Goal: Task Accomplishment & Management: Complete application form

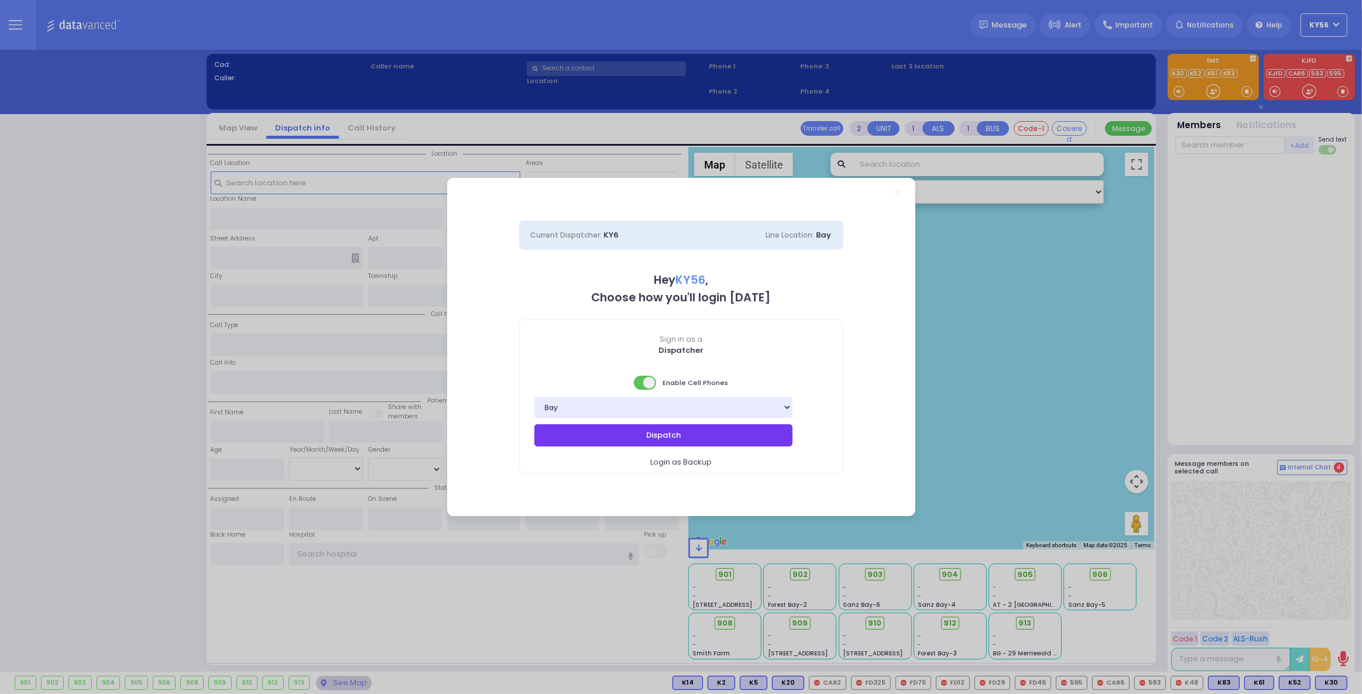
click at [675, 430] on button "Dispatch" at bounding box center [663, 435] width 259 height 22
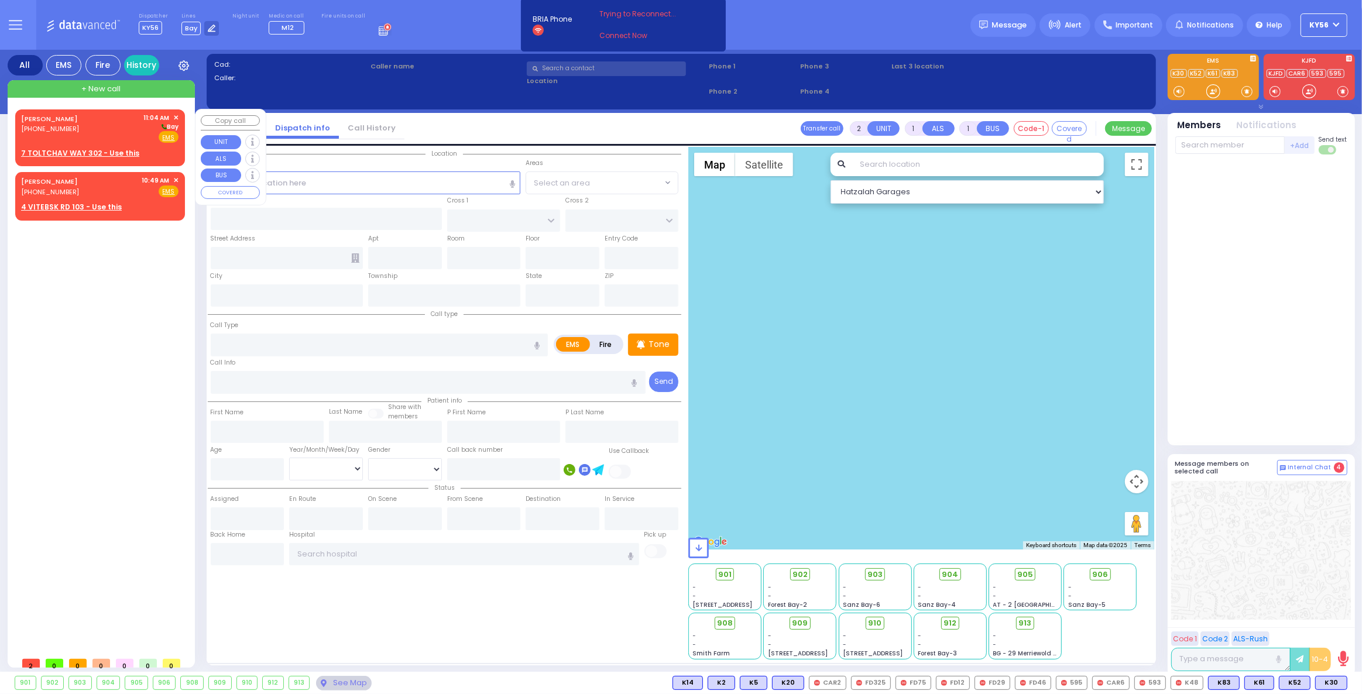
click at [86, 136] on div "BERISH STEIN (845) 717-2872 11:04 AM ✕ Bay" at bounding box center [99, 128] width 157 height 30
select select
radio input "true"
type input "BERISH"
type input "STEIN"
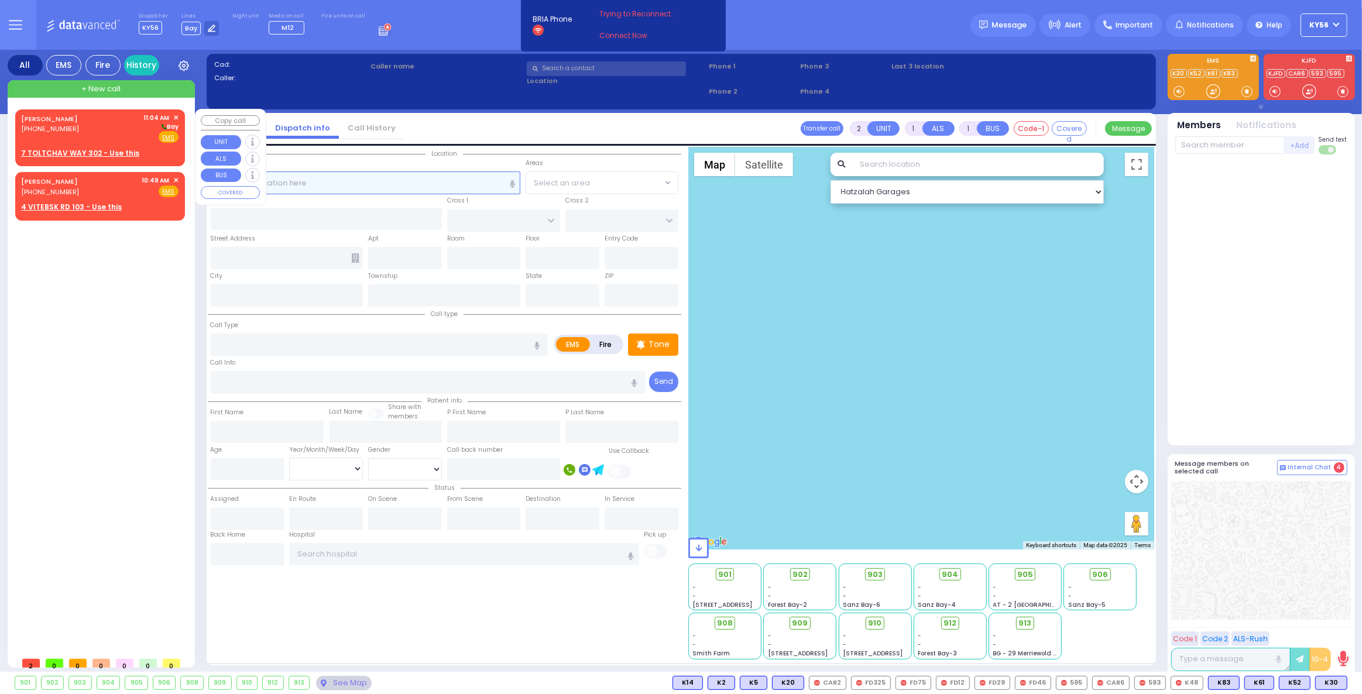
select select
type input "11:04"
select select "Hatzalah Garages"
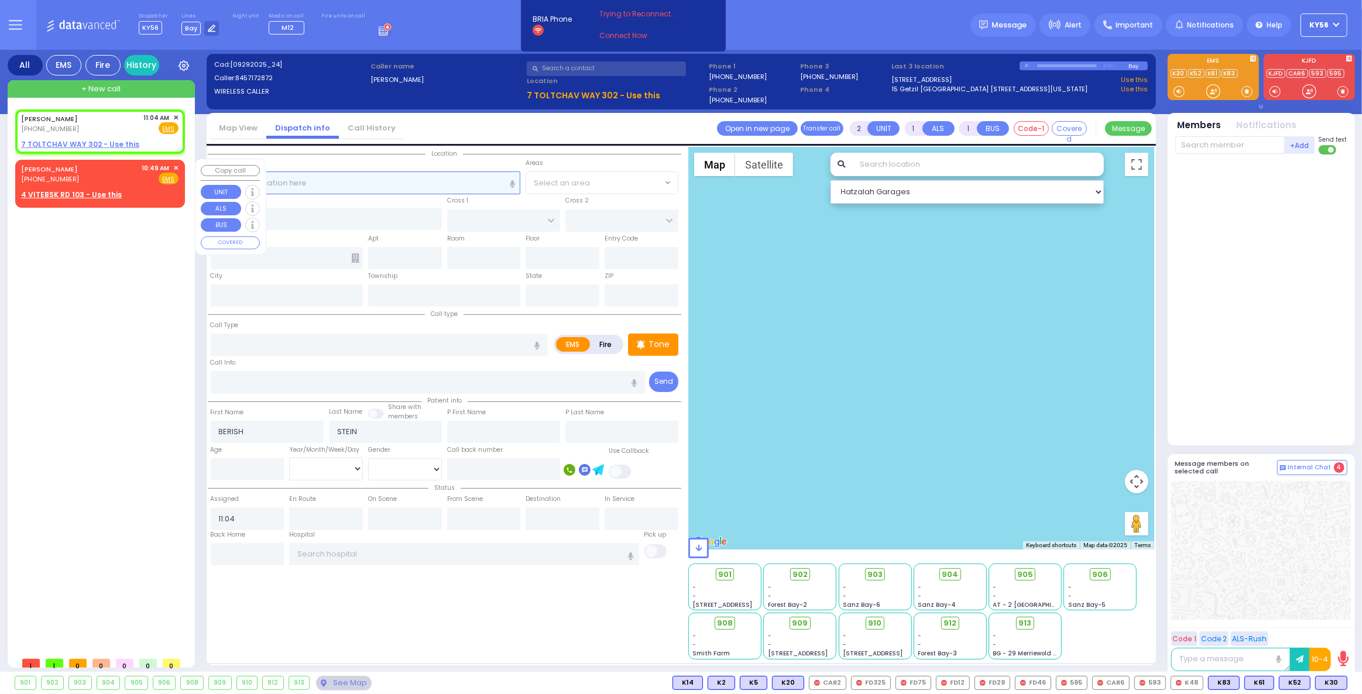
select select
radio input "true"
select select
select select "Hatzalah Garages"
click at [53, 123] on div "[PERSON_NAME]" at bounding box center [51, 119] width 61 height 12
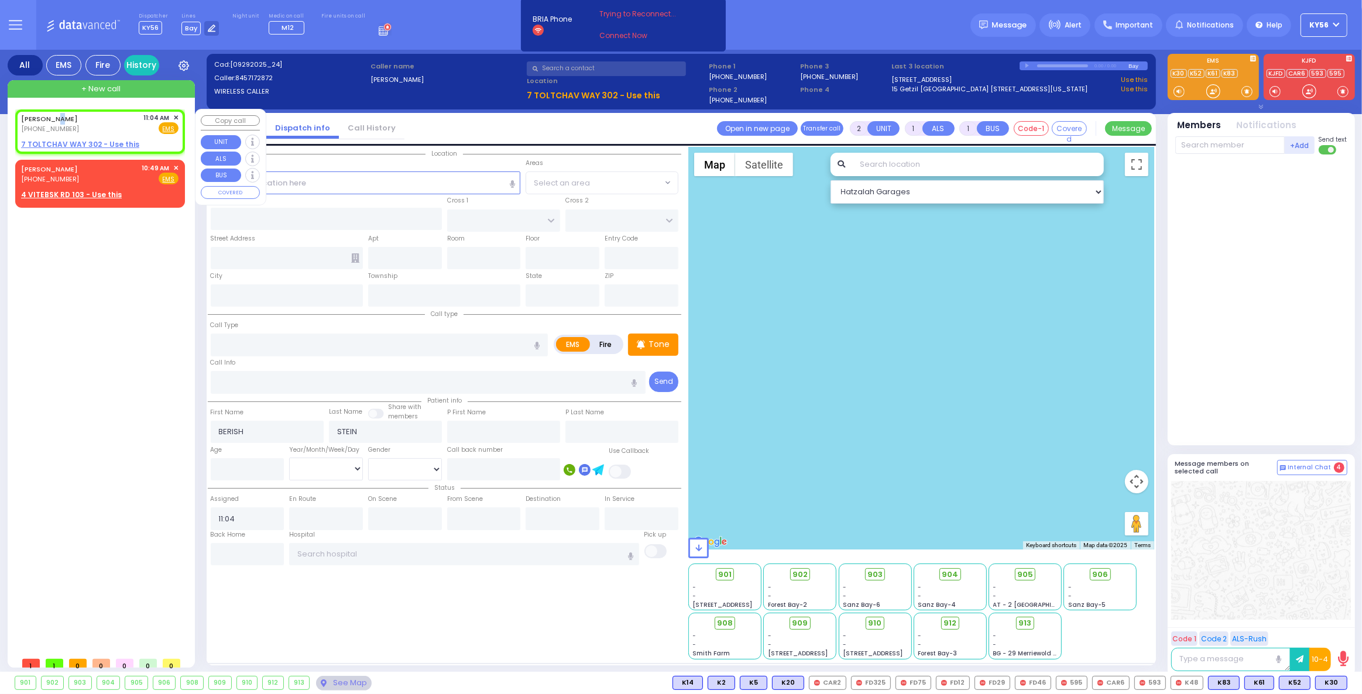
select select
radio input "true"
select select
select select "Hatzalah Garages"
click at [417, 178] on input "text" at bounding box center [366, 182] width 310 height 22
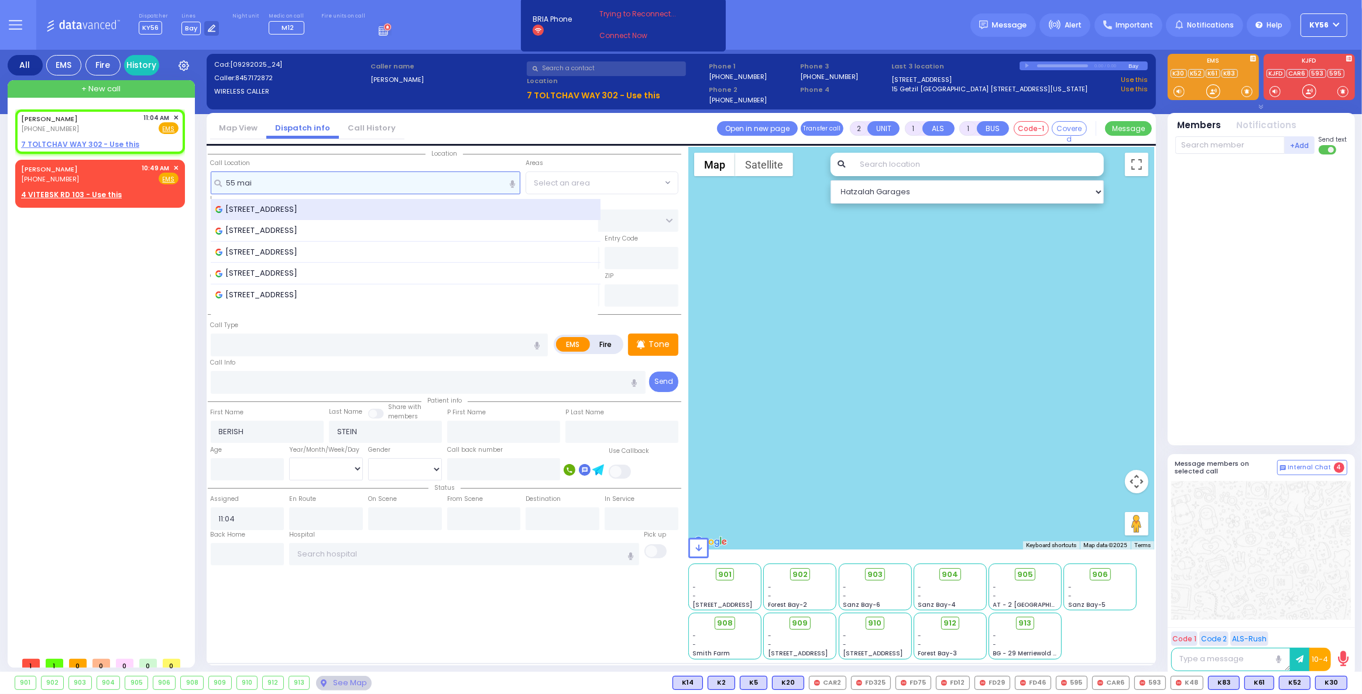
type input "55 mai"
click at [382, 211] on div "55 Main Street, Goshen, NY, USA" at bounding box center [405, 210] width 380 height 12
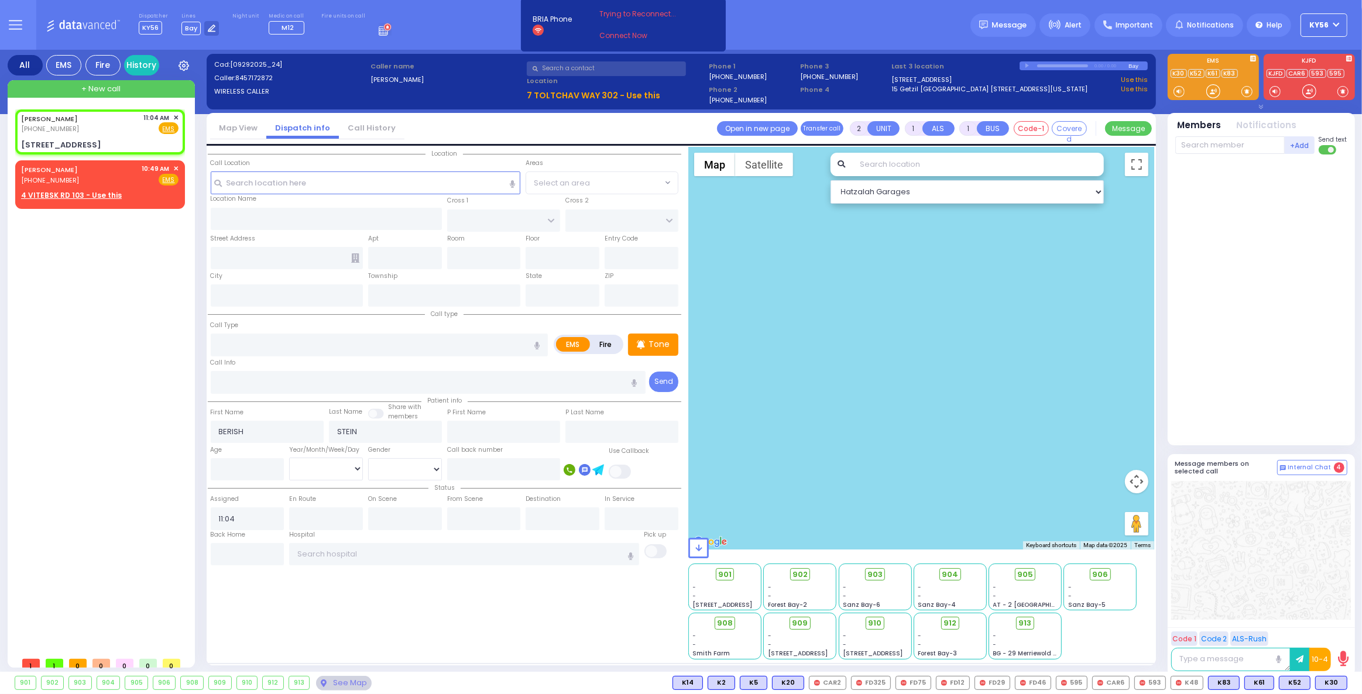
select select
radio input "true"
select select
select select "Hatzalah Garages"
type input "WEBSTER RD"
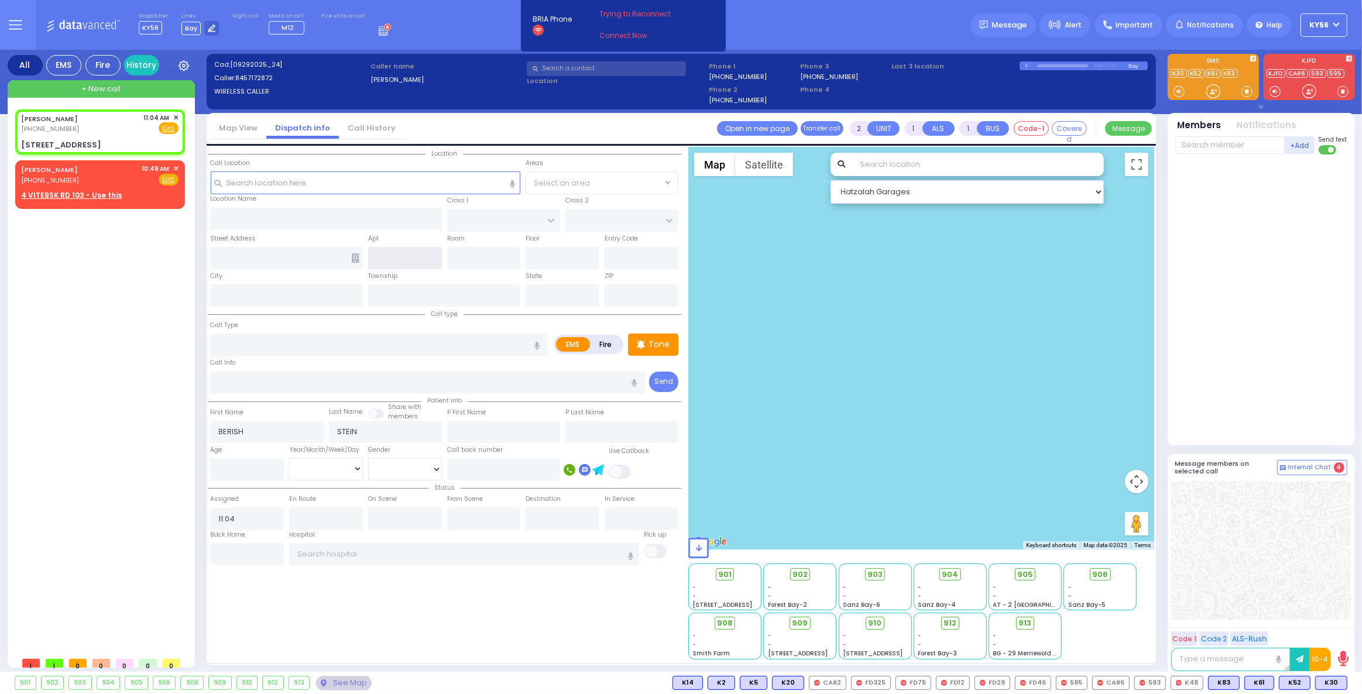
type input "COURT LN"
type input "[STREET_ADDRESS]"
type input "Goshen"
type input "[US_STATE]"
type input "10924"
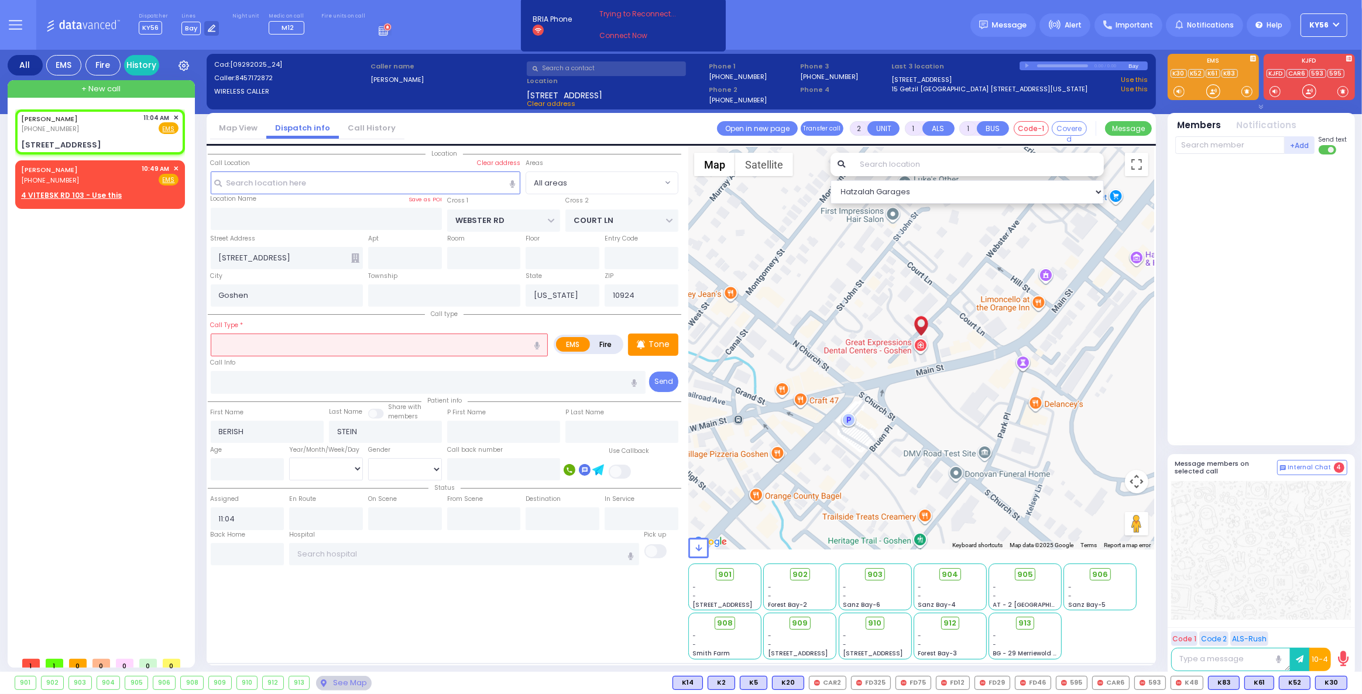
click at [348, 341] on input "text" at bounding box center [380, 345] width 338 height 22
click at [592, 66] on input "text" at bounding box center [606, 68] width 159 height 15
select select
radio input "true"
select select
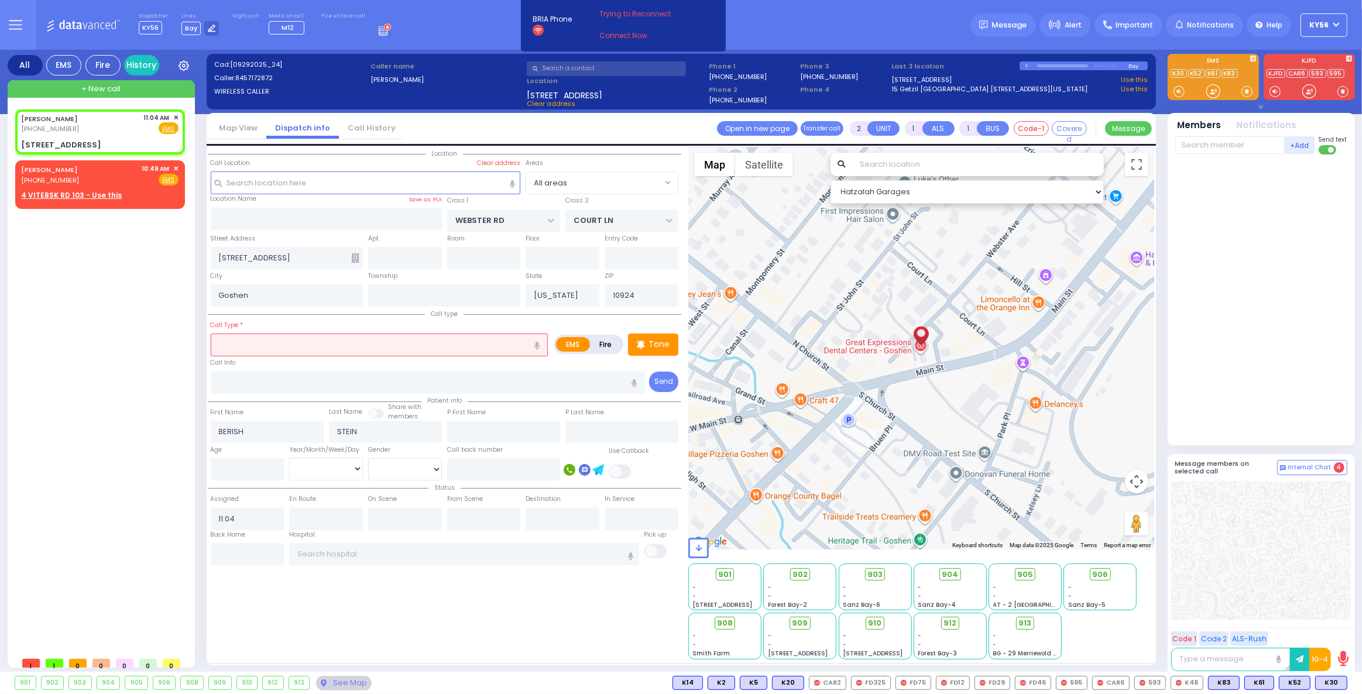
select select "Hatzalah Garages"
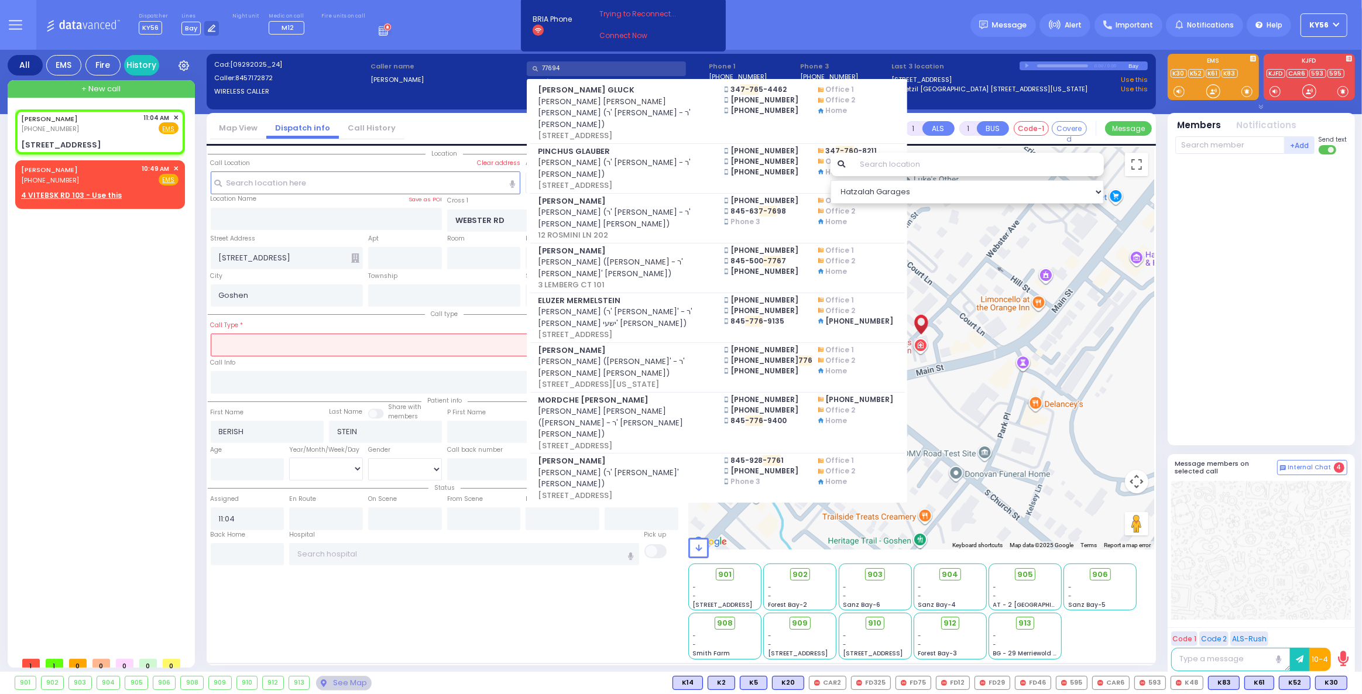
type input "776940"
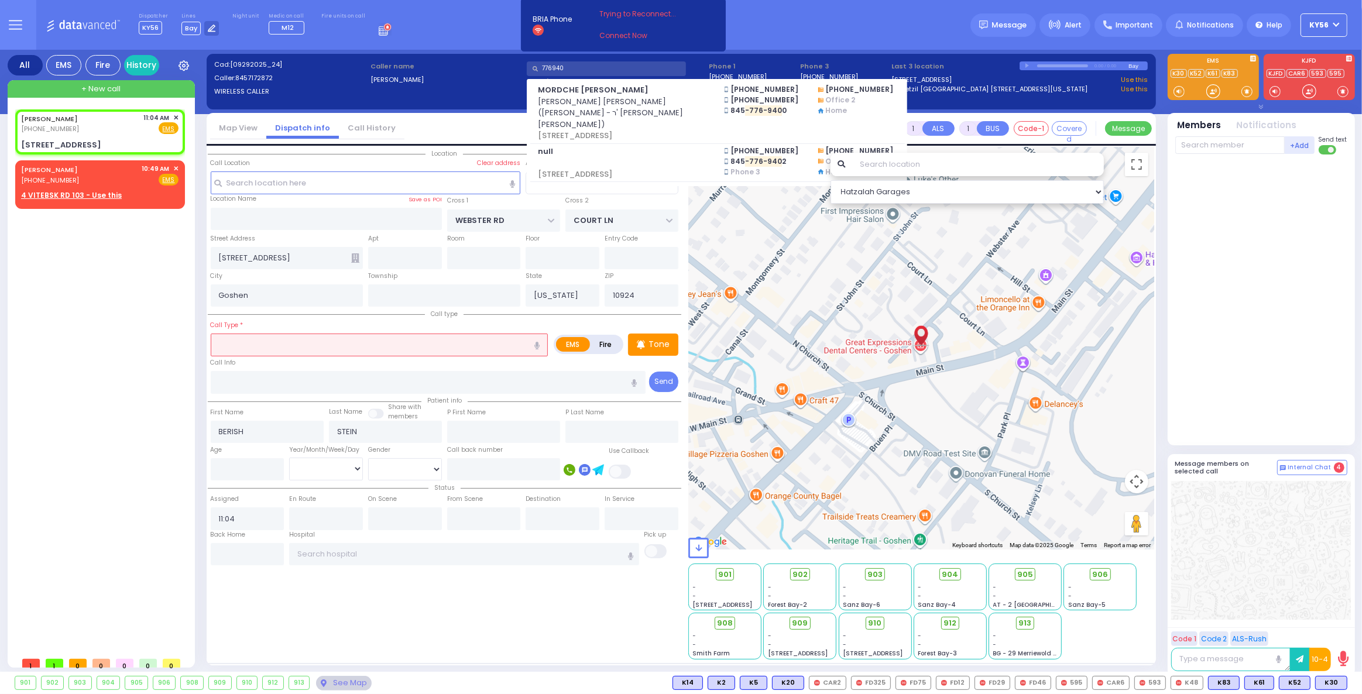
click at [579, 70] on input "776940" at bounding box center [606, 68] width 159 height 15
click at [579, 69] on input "776940" at bounding box center [606, 68] width 159 height 15
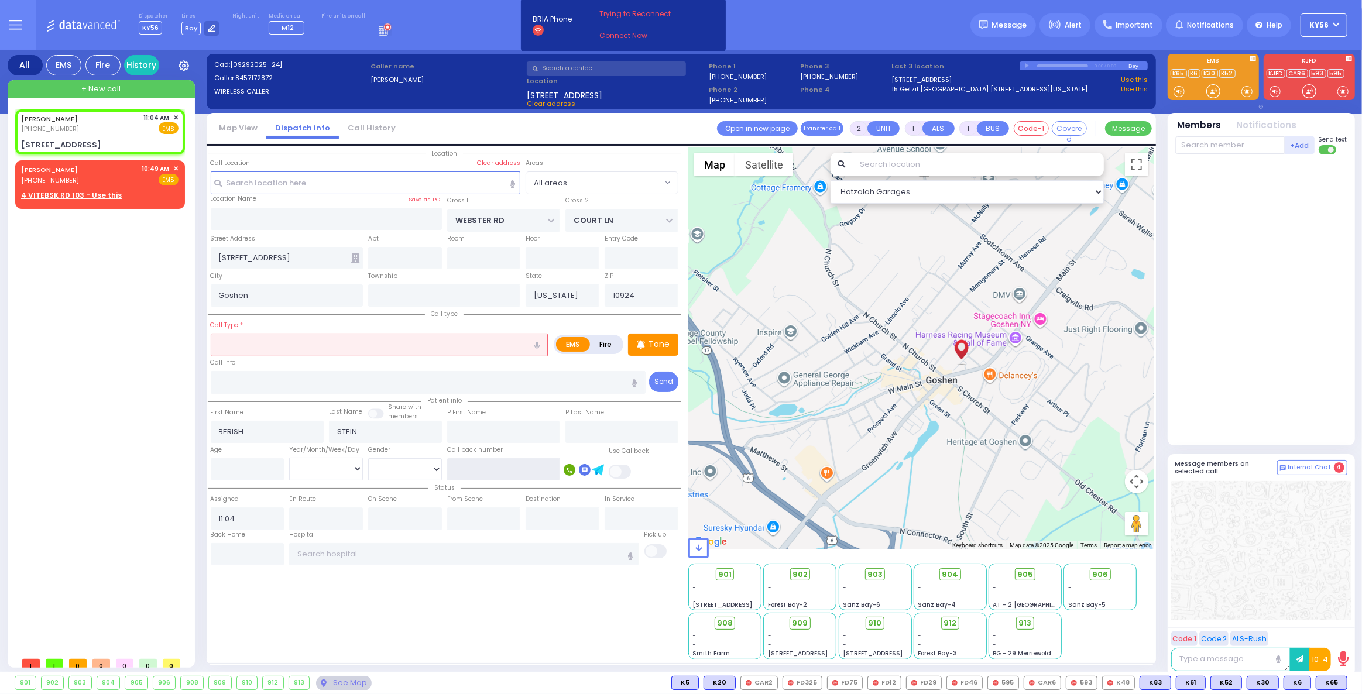
click at [494, 471] on input "text" at bounding box center [503, 469] width 113 height 22
type input "8457769402"
click at [416, 349] on input "text" at bounding box center [380, 345] width 338 height 22
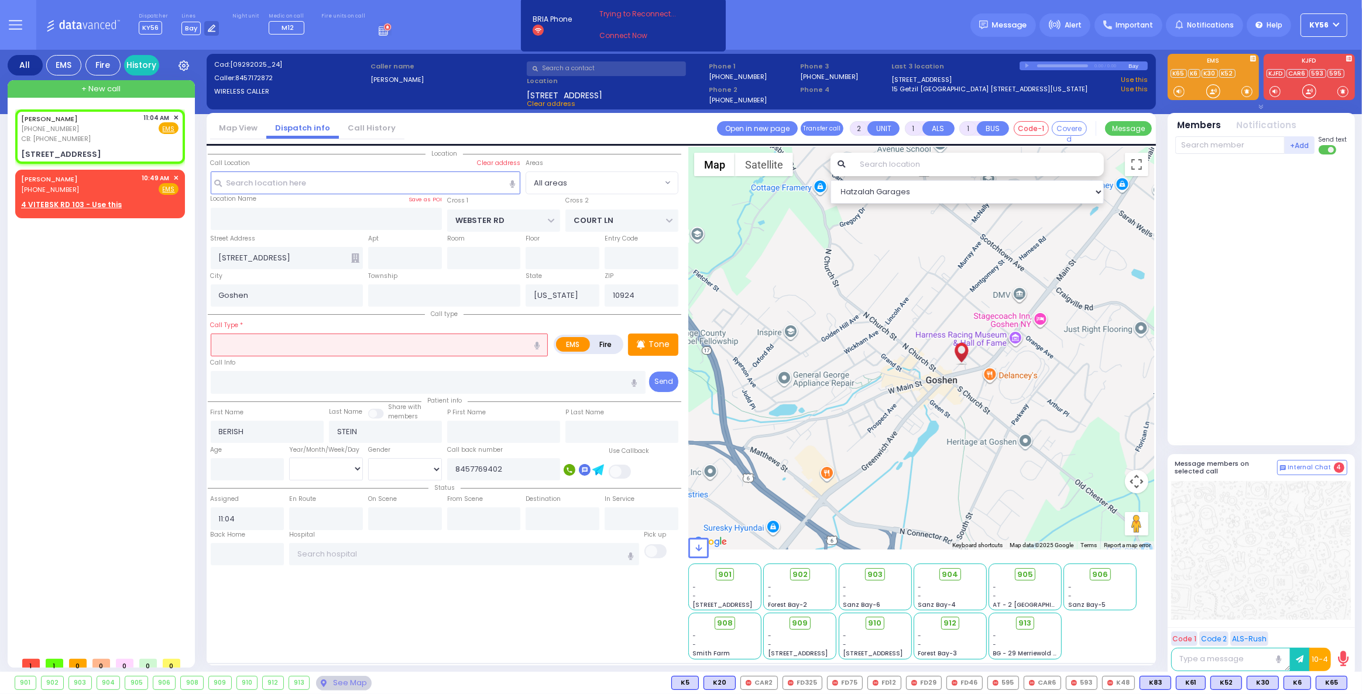
select select
radio input "true"
select select
select select "Hatzalah Garages"
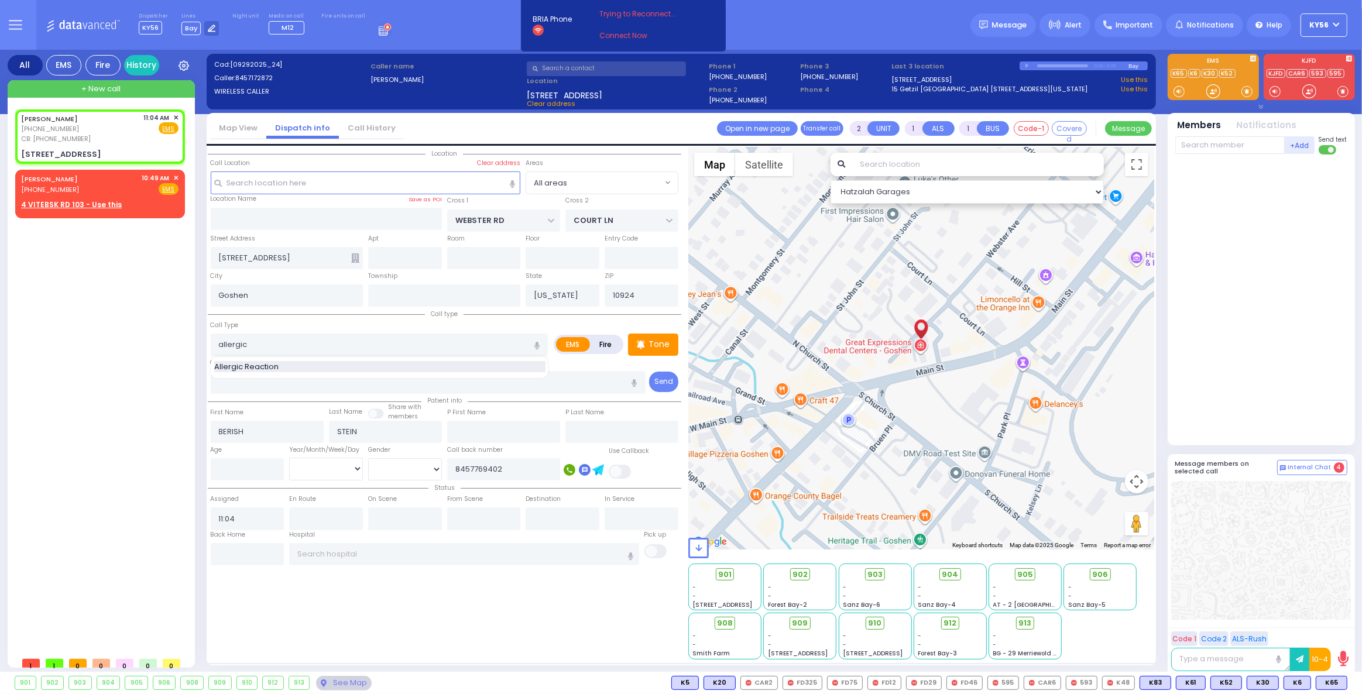
click at [372, 363] on div "Allergic Reaction" at bounding box center [379, 367] width 331 height 12
type input "Allergic Reaction"
click at [310, 364] on div "Call Info" at bounding box center [428, 374] width 435 height 37
select select
radio input "true"
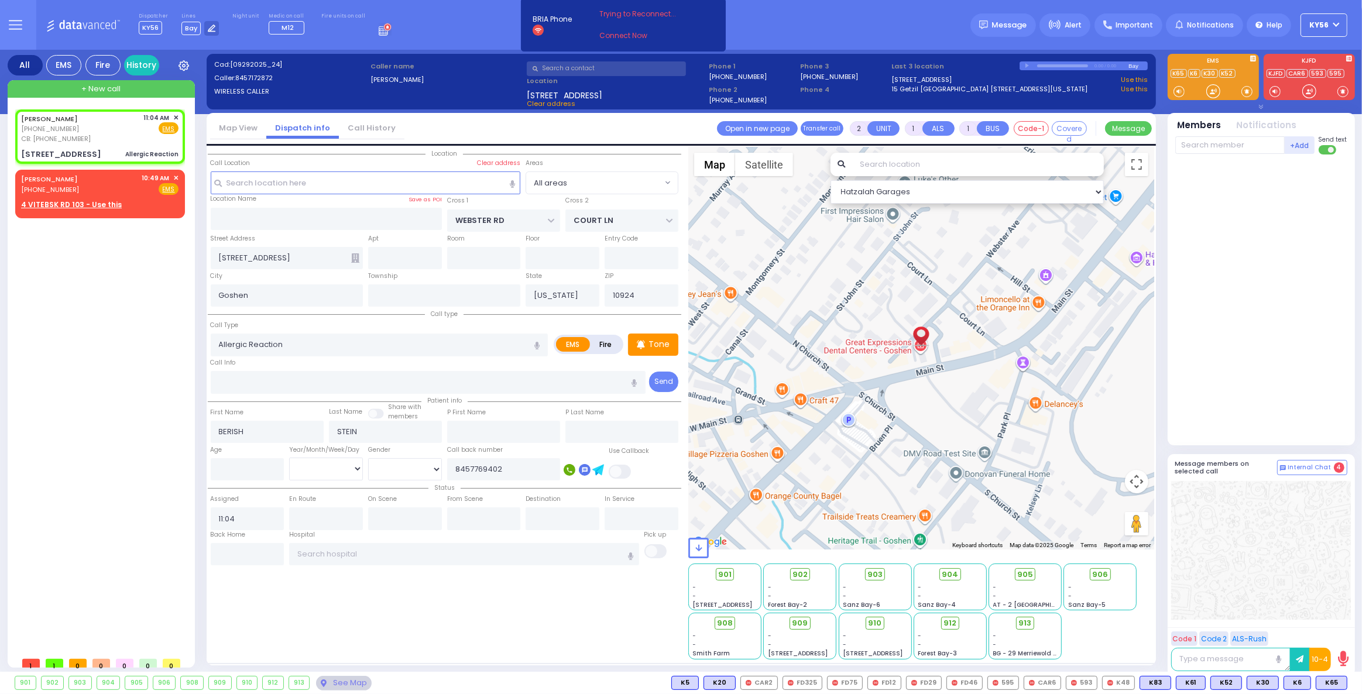
select select
select select "Hatzalah Garages"
click at [1198, 136] on div "+Add Send text" at bounding box center [1261, 145] width 172 height 20
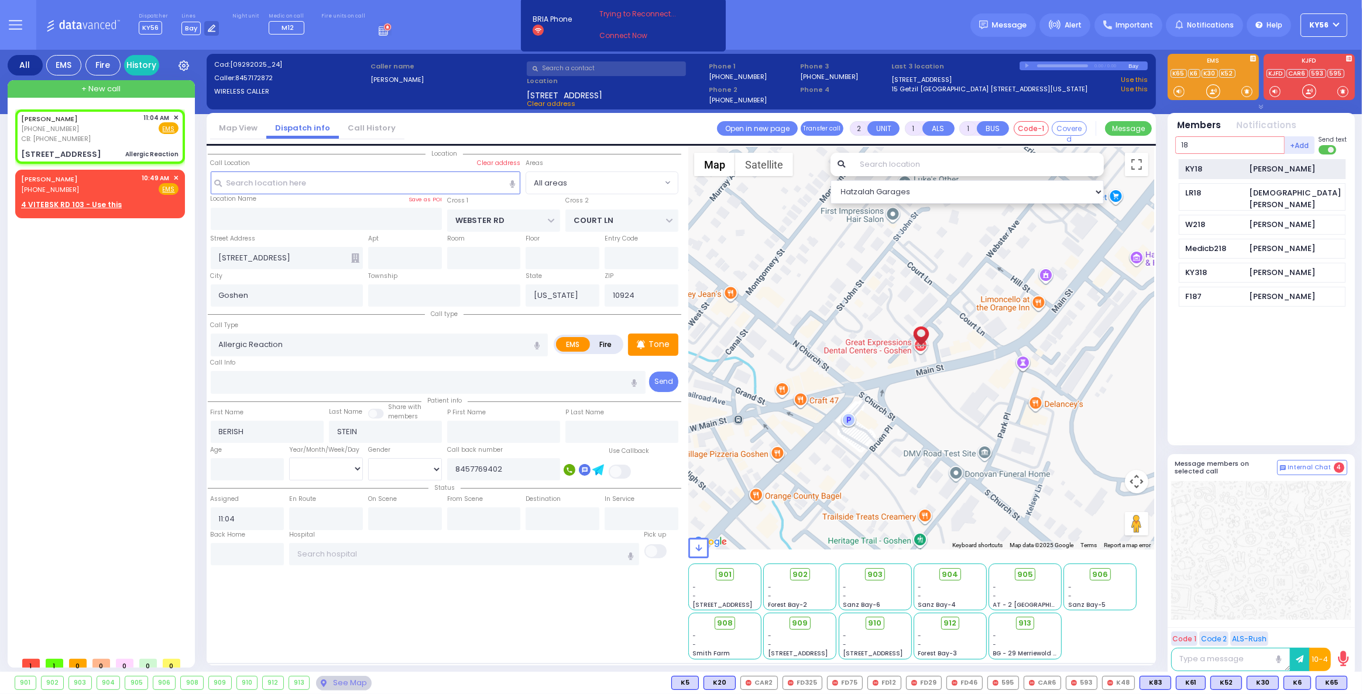
type input "18"
click at [1206, 160] on div "KY18 Joel Gross" at bounding box center [1262, 169] width 167 height 20
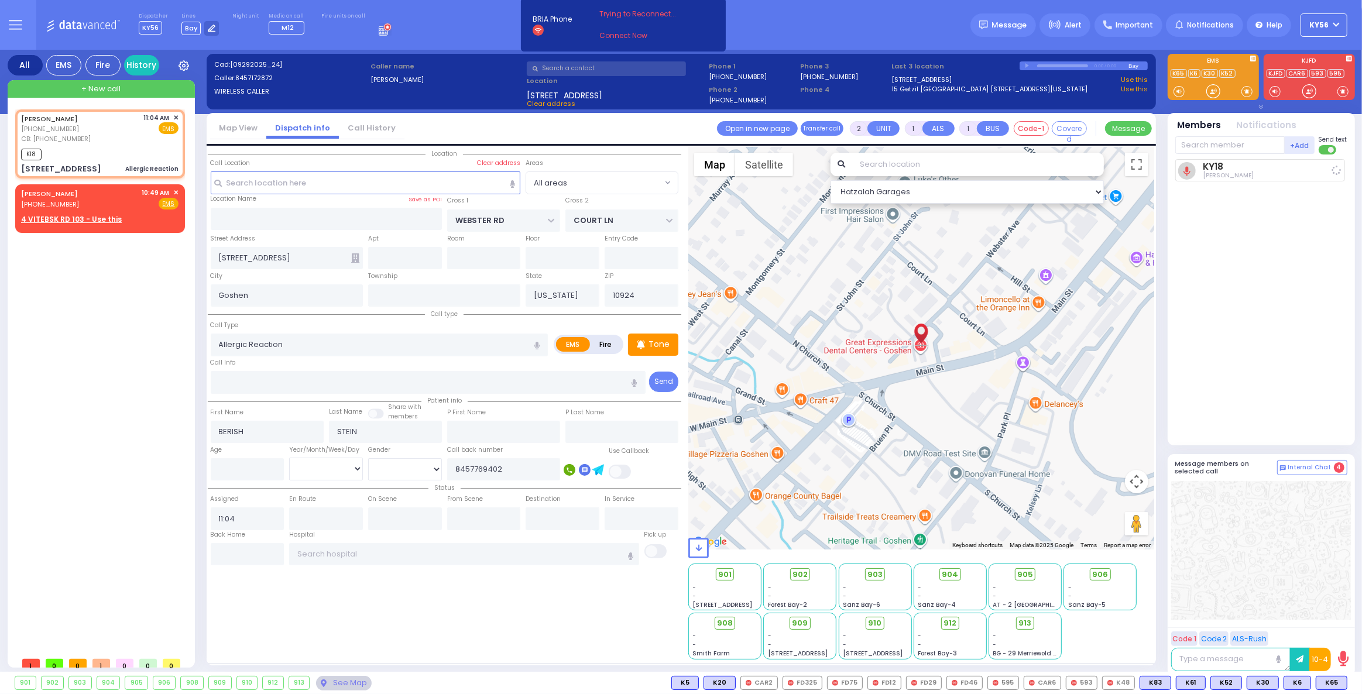
select select
radio input "true"
select select
type input "11:12"
select select "Hatzalah Garages"
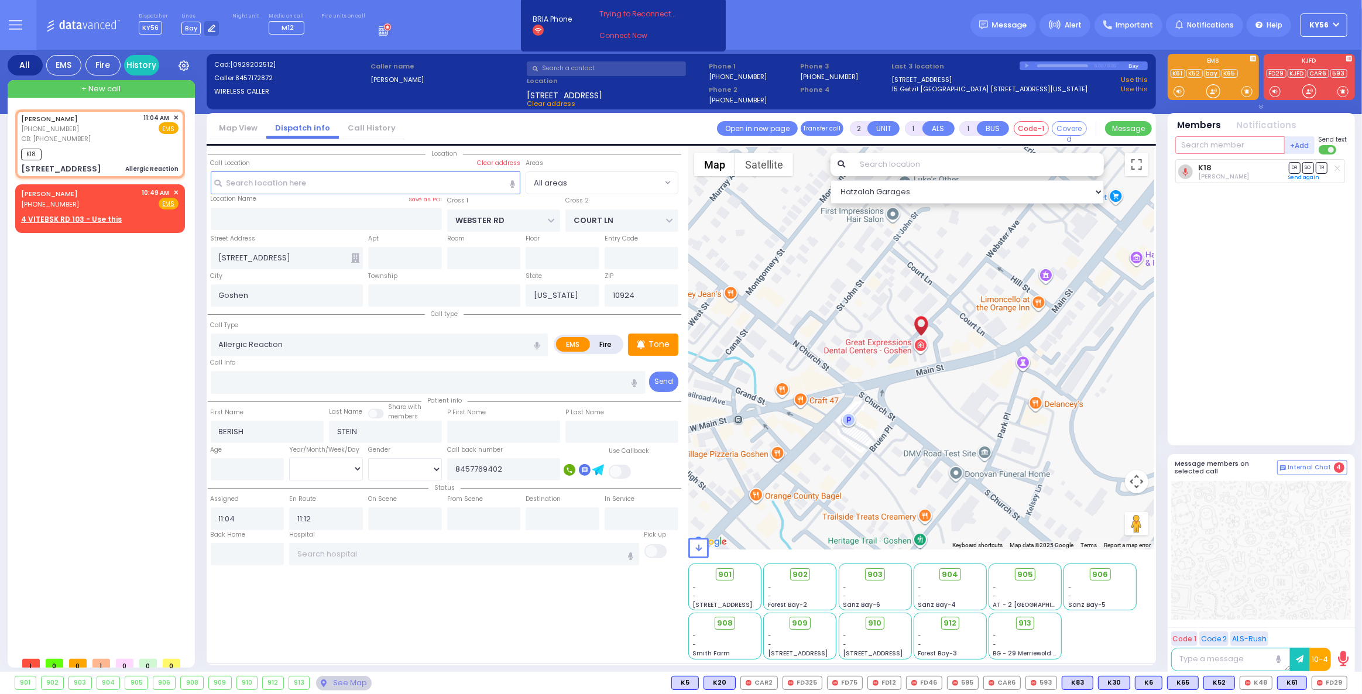
click at [1208, 143] on input "text" at bounding box center [1229, 145] width 109 height 18
click at [602, 65] on input "text" at bounding box center [606, 68] width 159 height 15
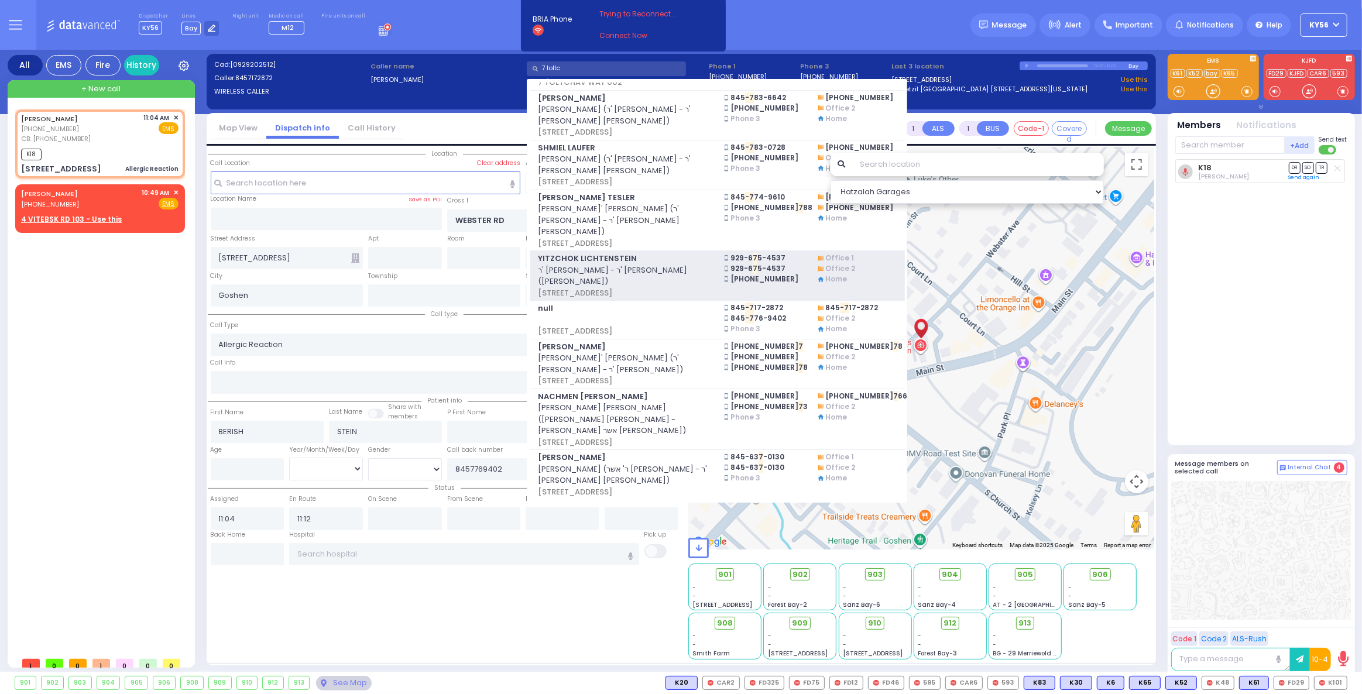
scroll to position [212, 0]
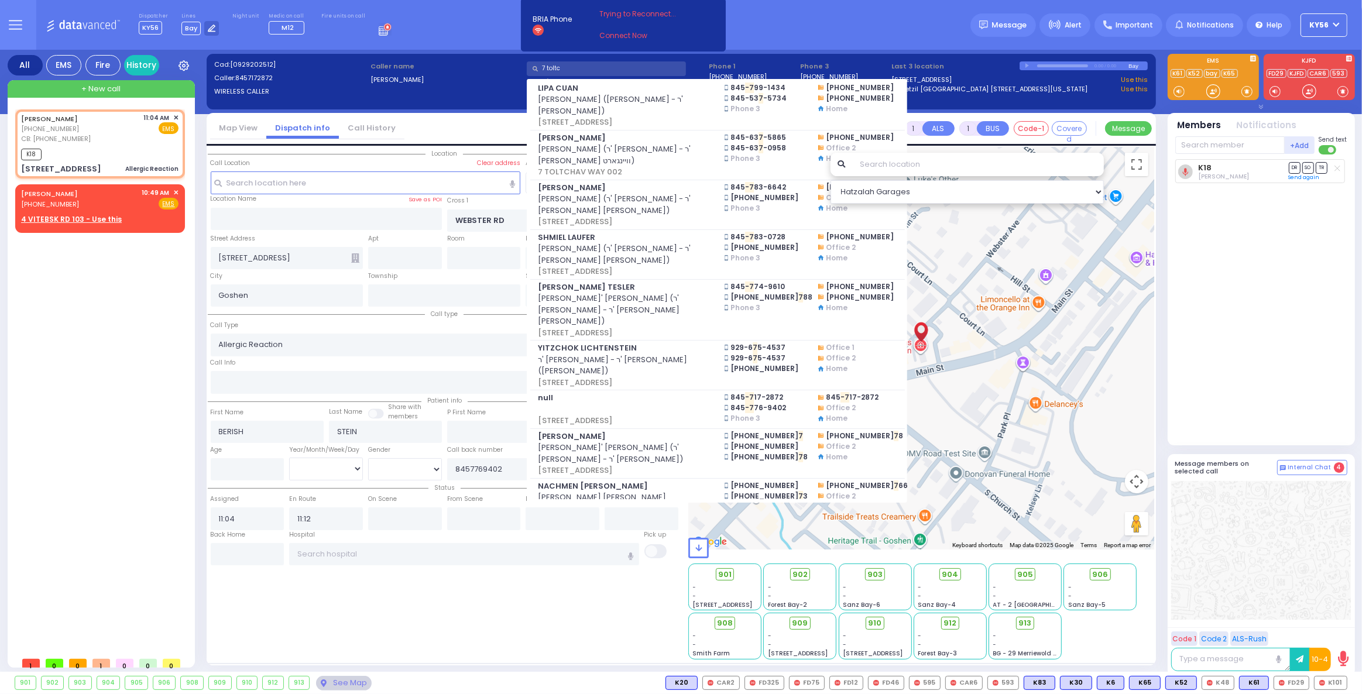
click at [582, 70] on input "7 toltc" at bounding box center [606, 68] width 159 height 15
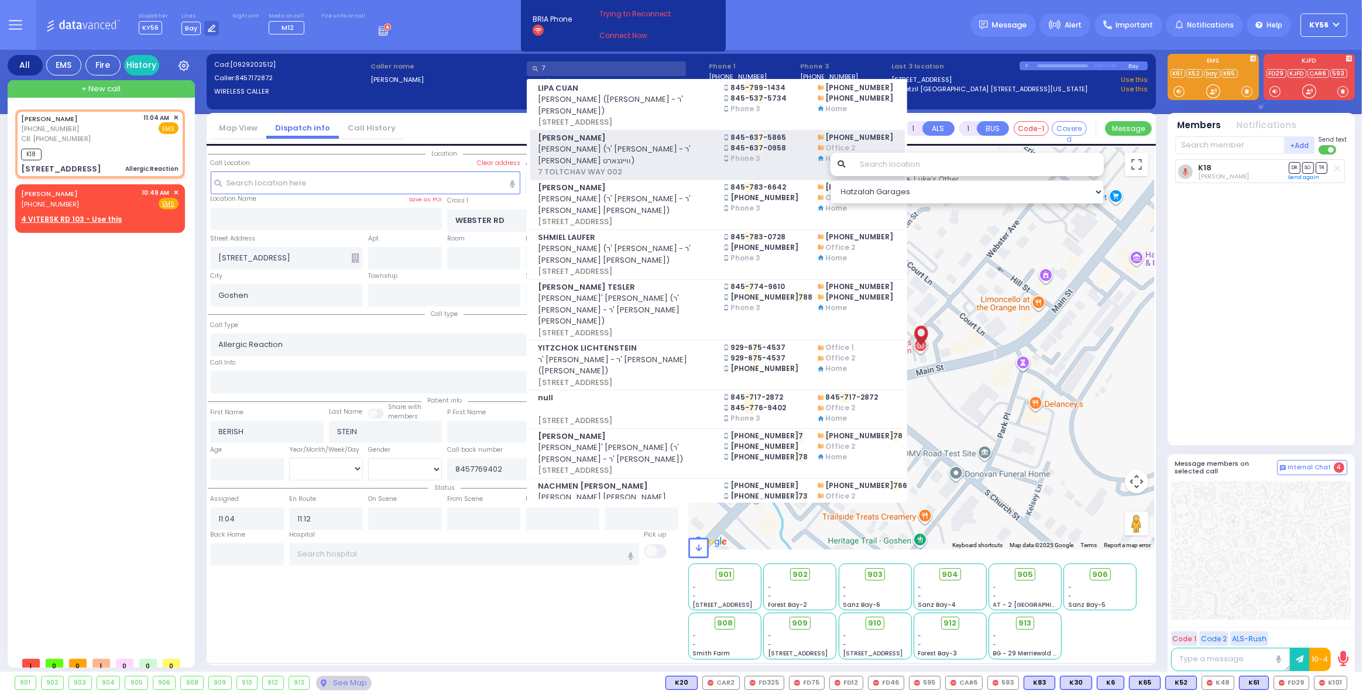
type input "7"
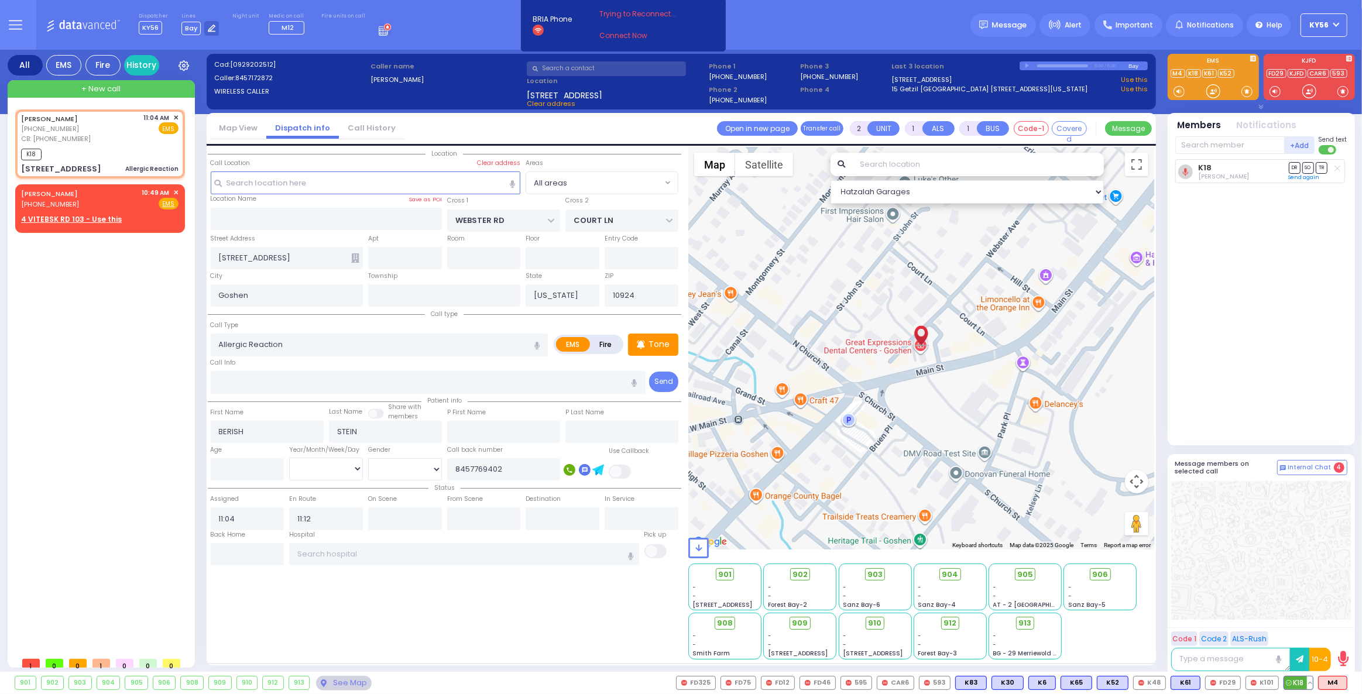
click at [1312, 681] on button at bounding box center [1310, 683] width 6 height 13
click at [1305, 632] on icon at bounding box center [1301, 631] width 12 height 12
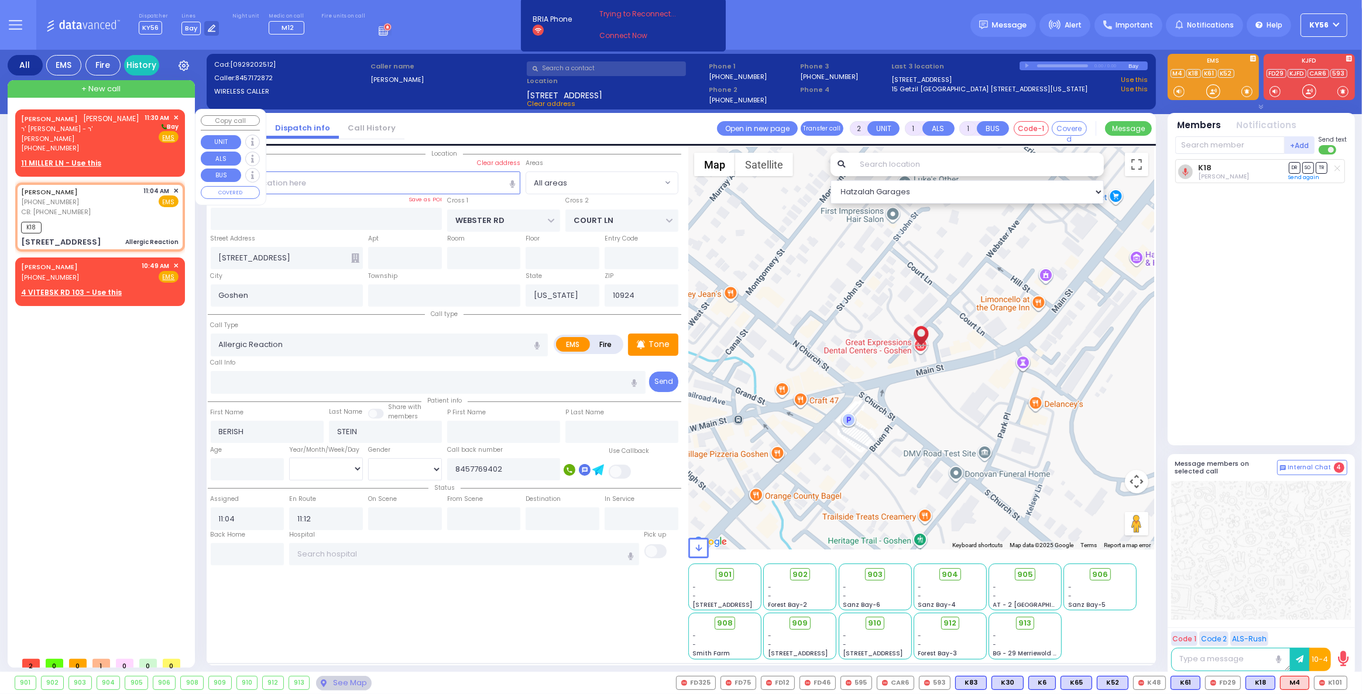
click at [174, 117] on span "✕" at bounding box center [175, 118] width 5 height 10
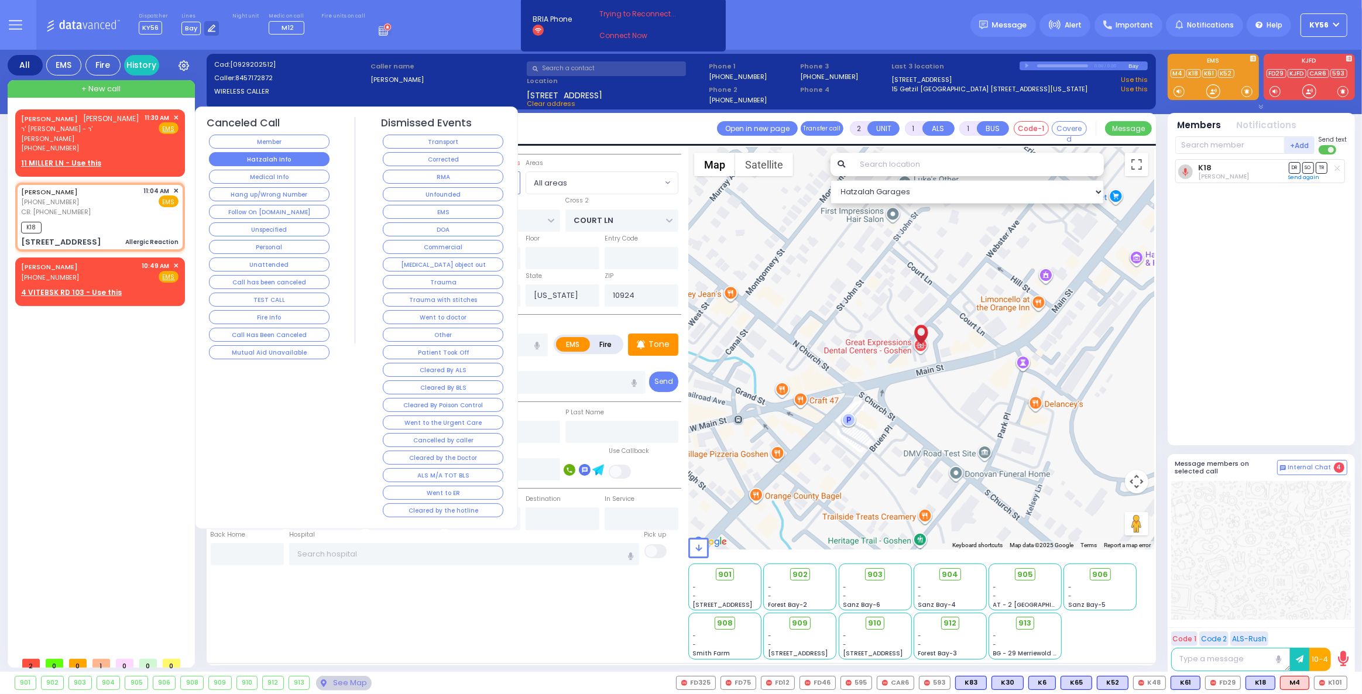
click at [260, 160] on button "Hatzalah Info" at bounding box center [269, 159] width 121 height 14
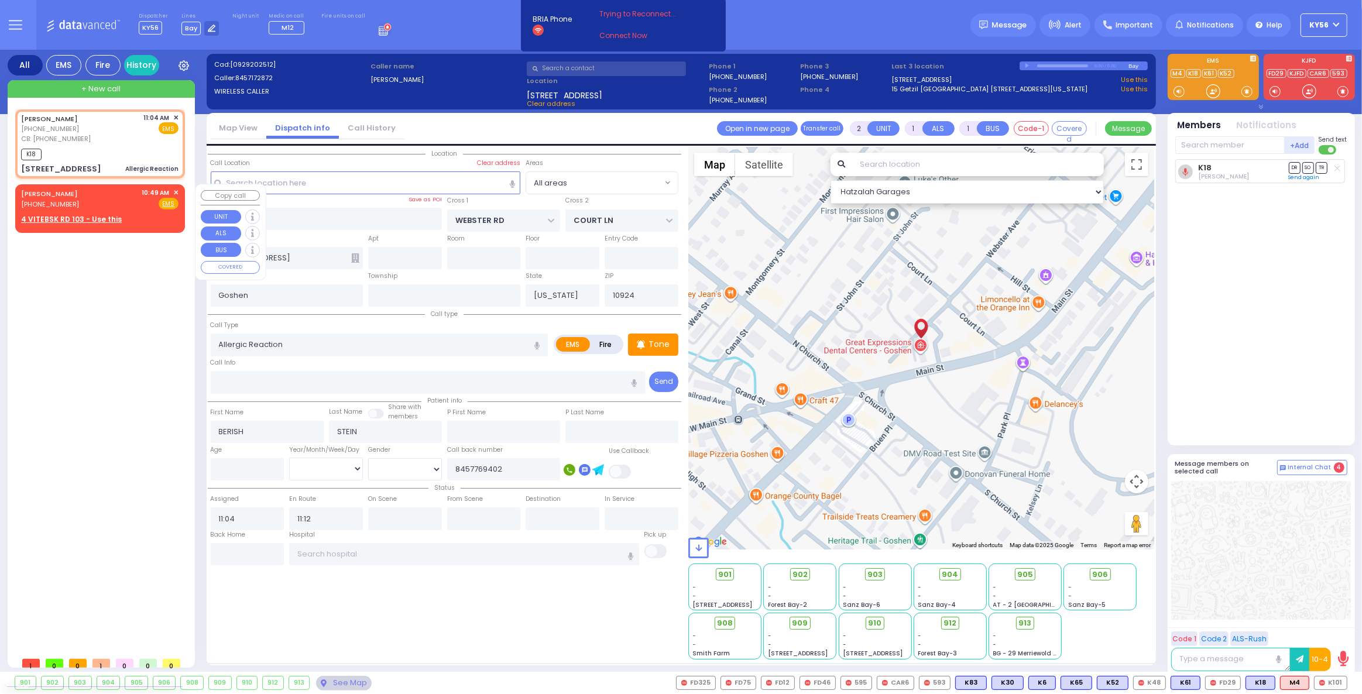
click at [177, 194] on span "✕" at bounding box center [175, 193] width 5 height 10
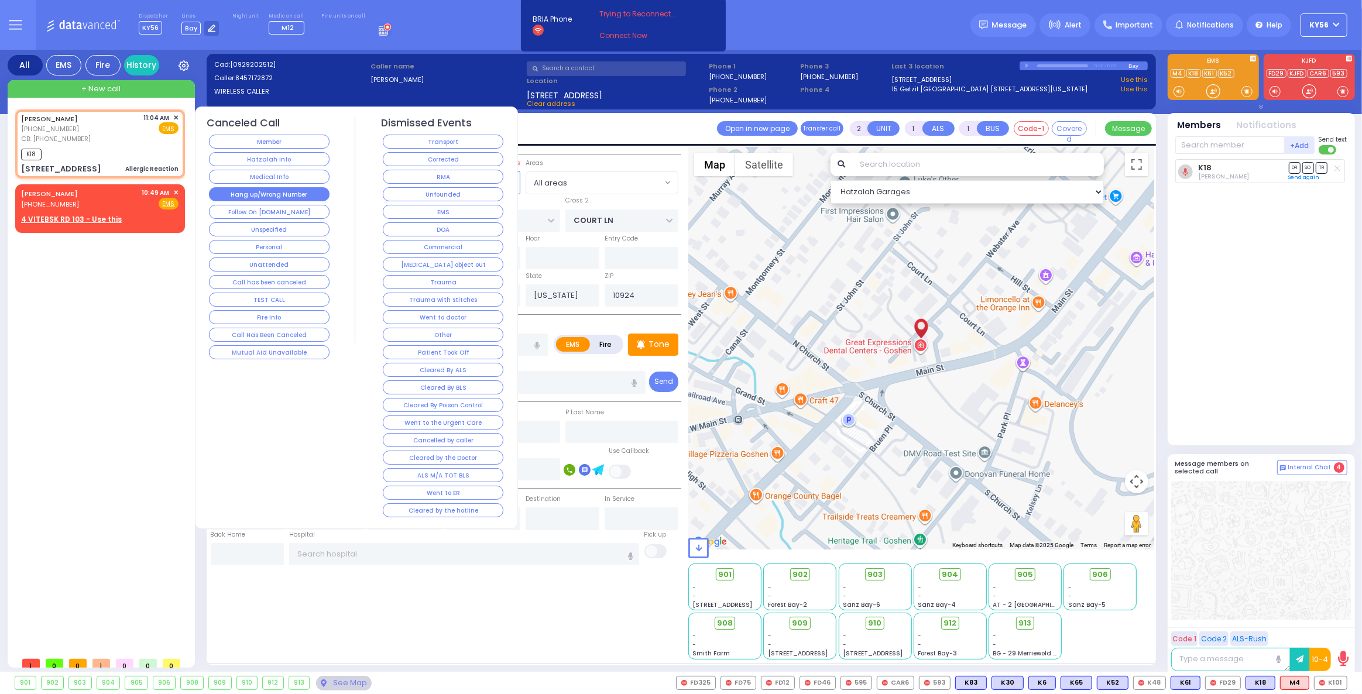
click at [249, 190] on button "Hang up/Wrong Number" at bounding box center [269, 194] width 121 height 14
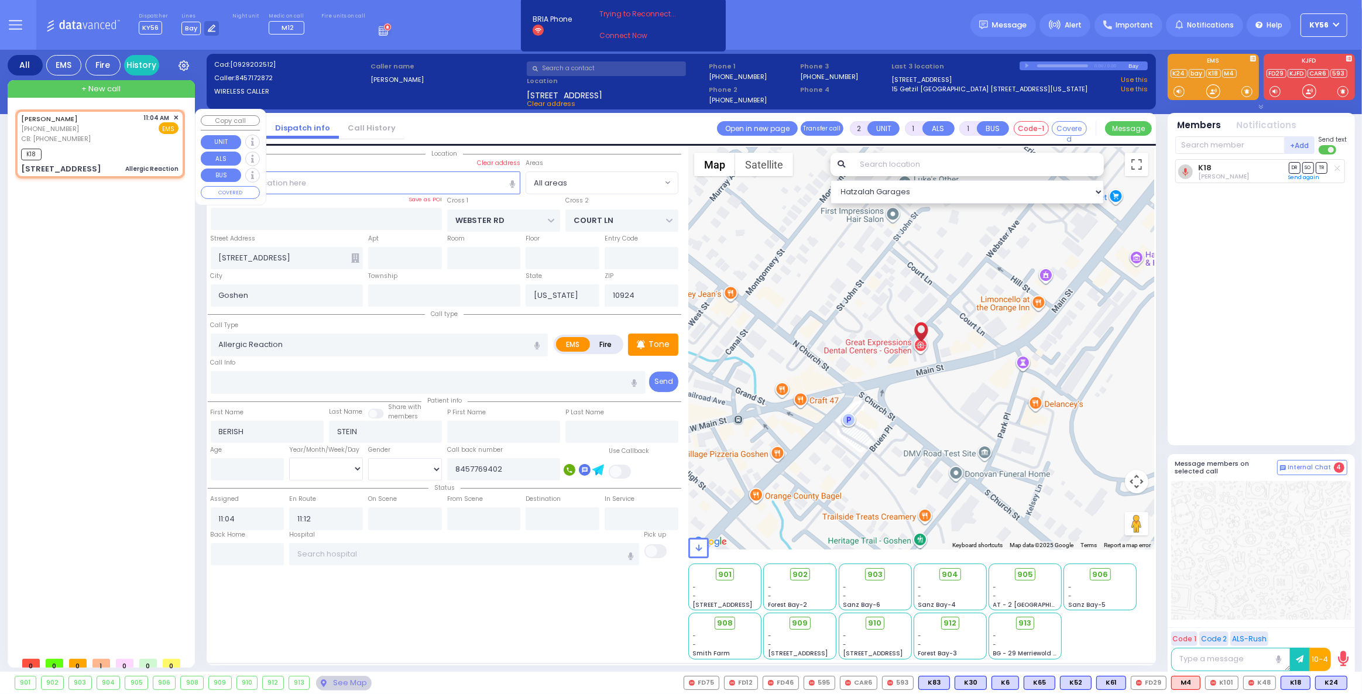
click at [107, 87] on span "+ New call" at bounding box center [100, 89] width 39 height 12
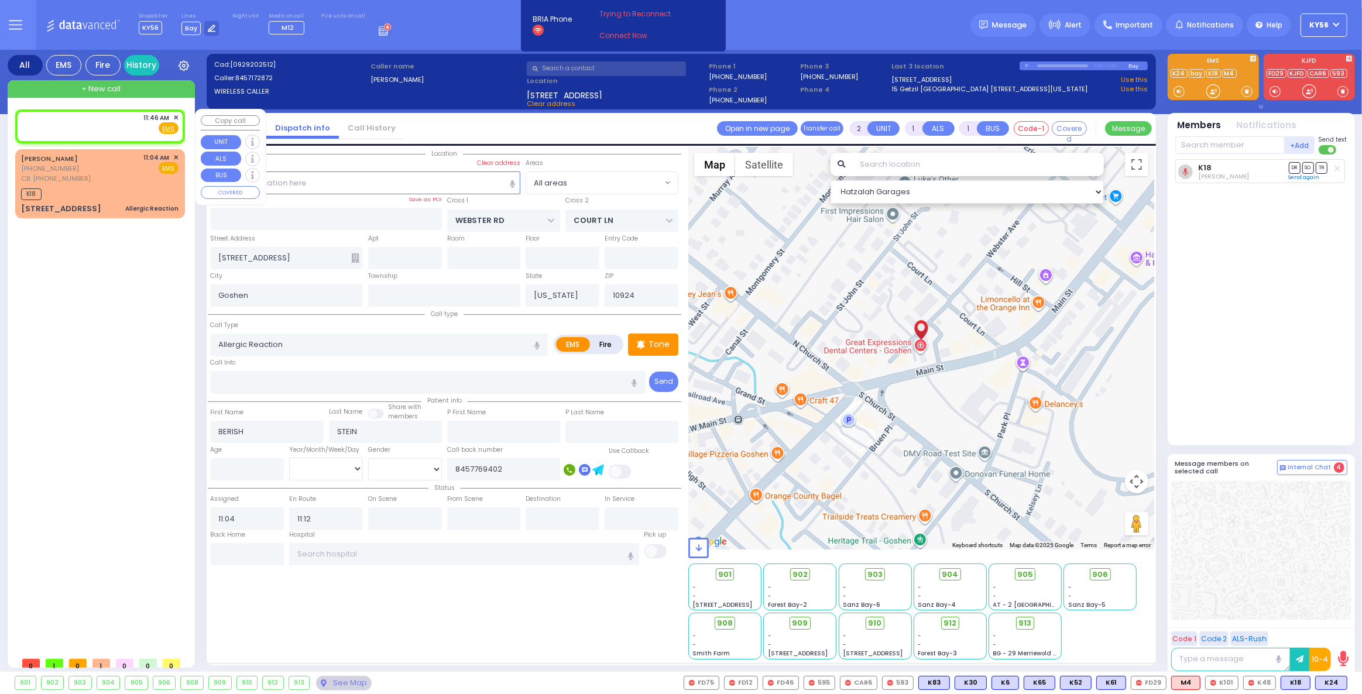
select select
radio input "true"
select select
type input "11:46"
select select "Hatzalah Garages"
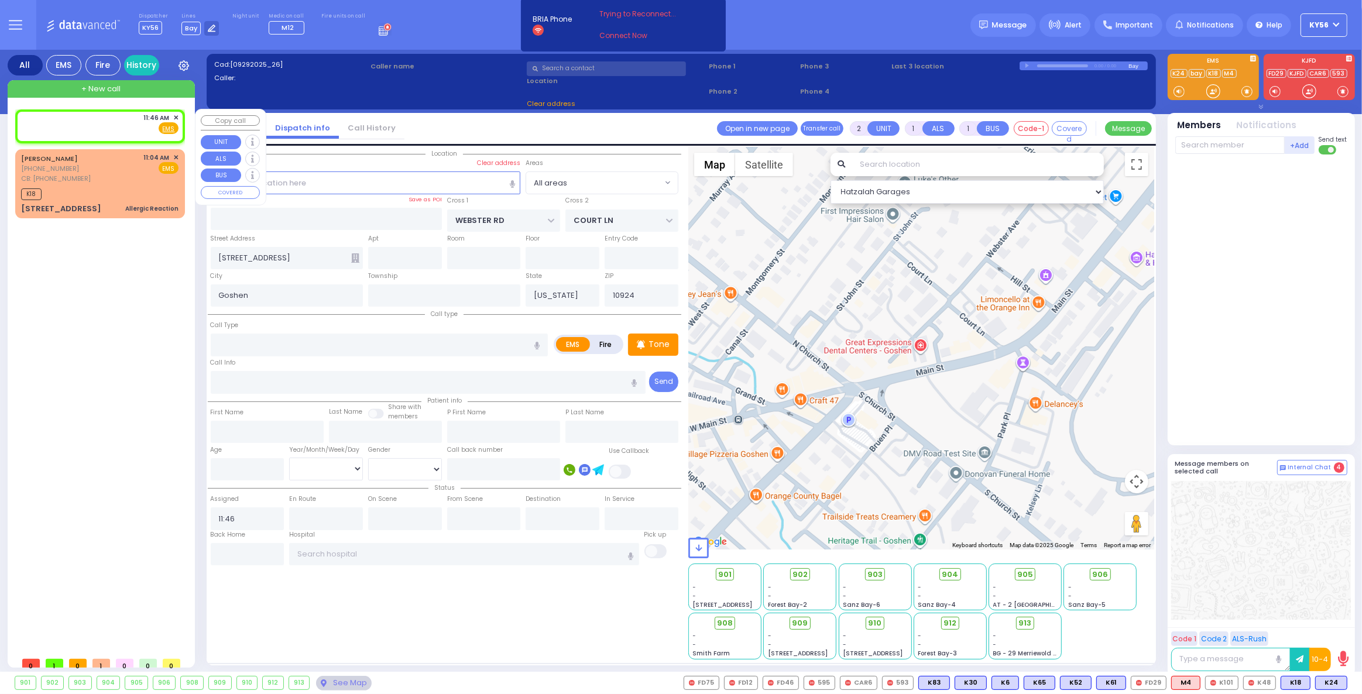
select select
radio input "true"
select select
select select "Hatzalah Garages"
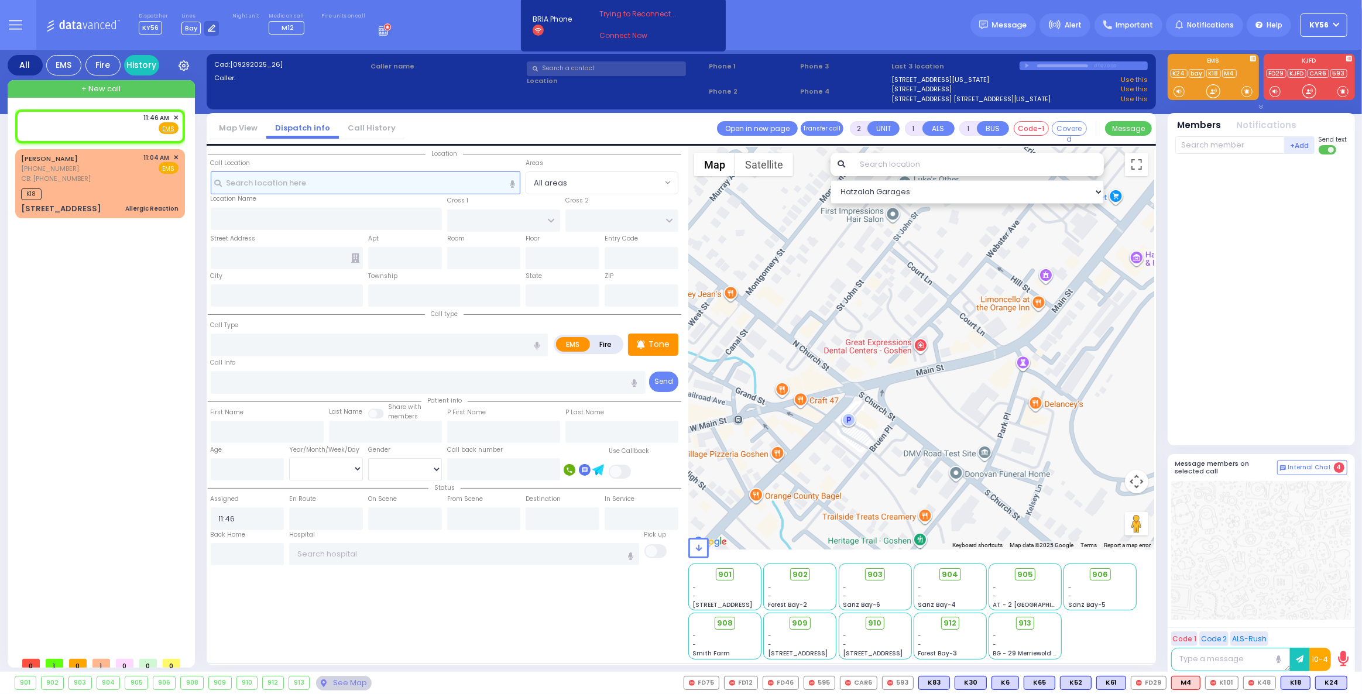
click at [286, 178] on input "text" at bounding box center [366, 182] width 310 height 22
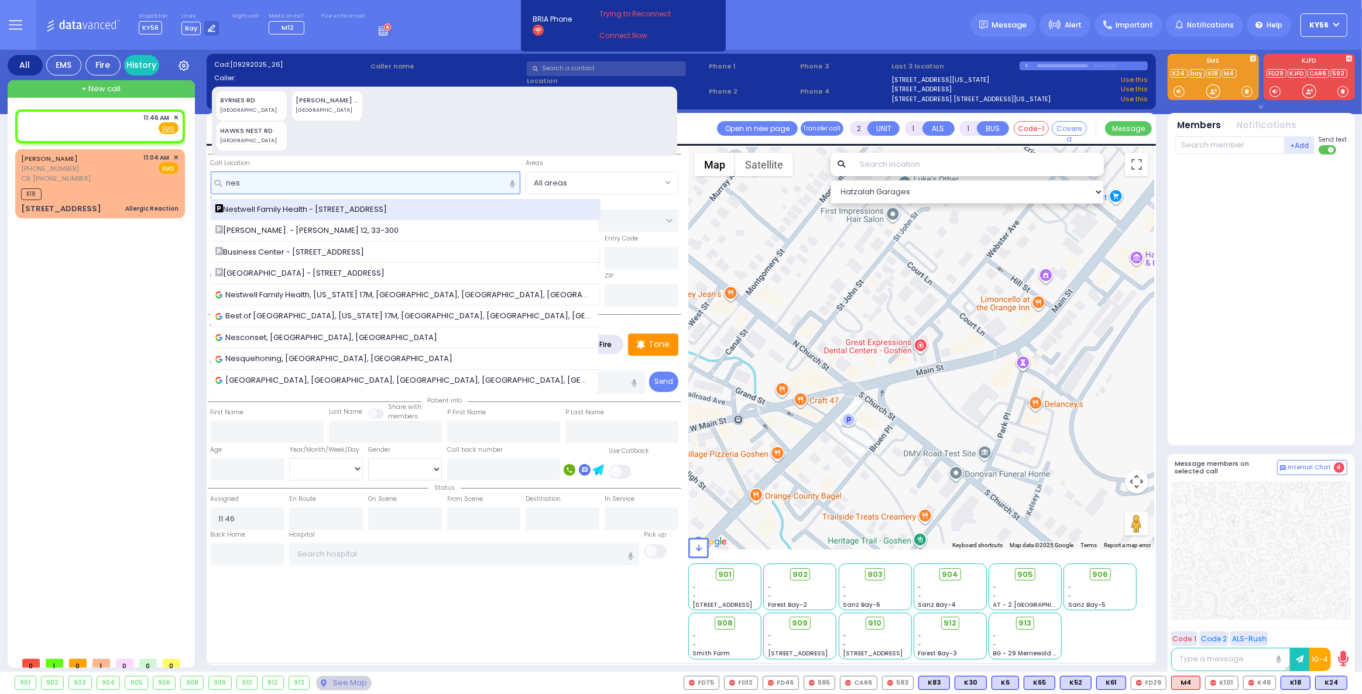
type input "nes"
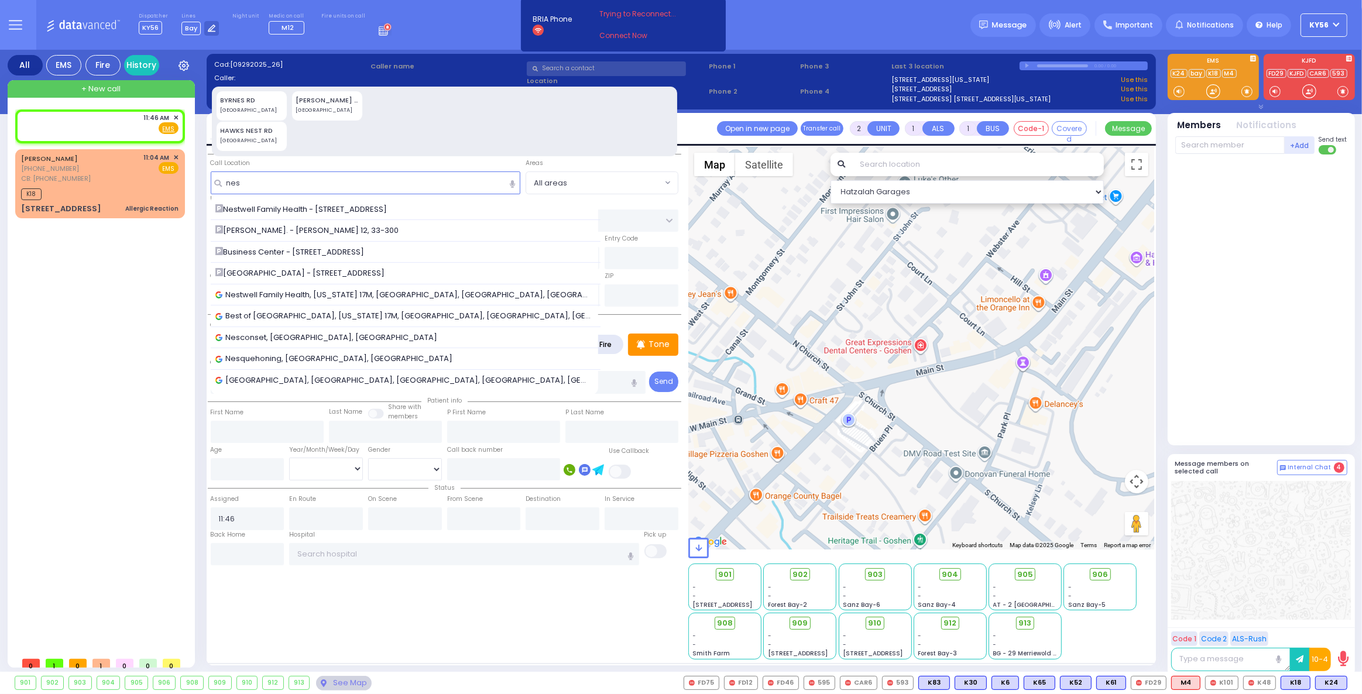
click at [311, 208] on span "Nestwell Family Health - 745 NY-17M Ste" at bounding box center [303, 210] width 176 height 12
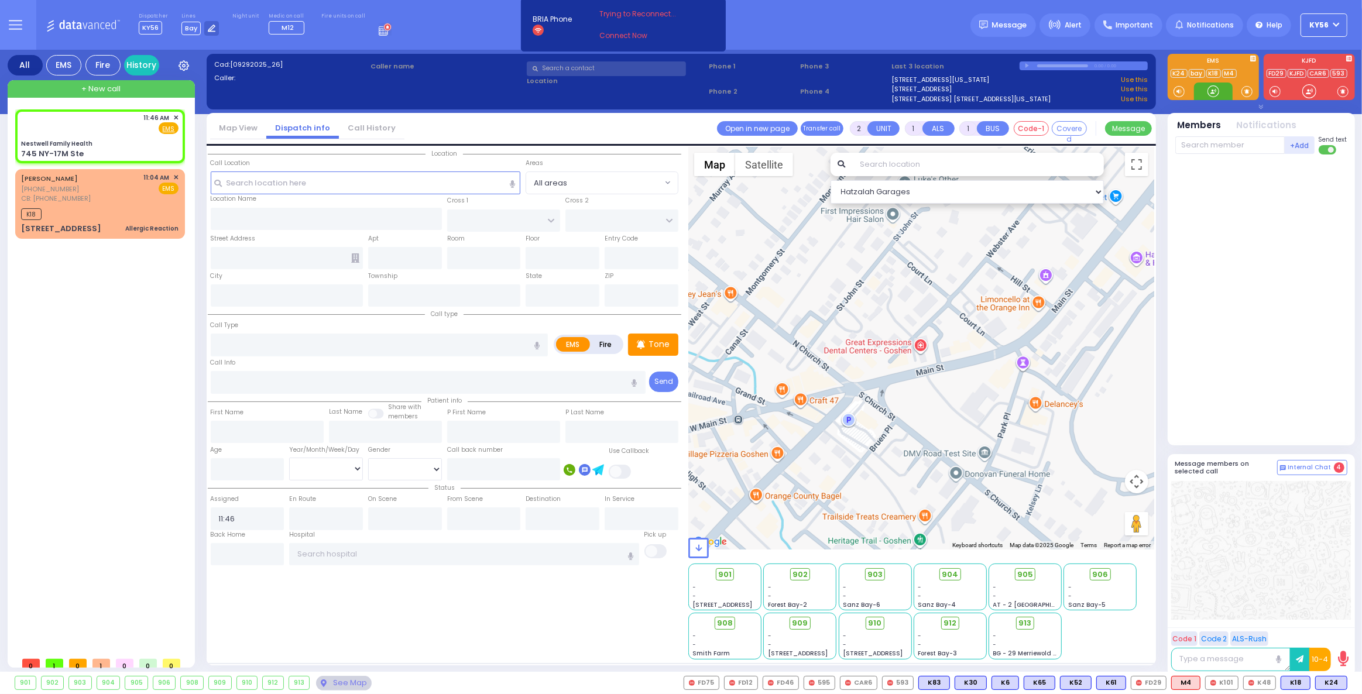
select select
radio input "true"
select select
select select "Hatzalah Garages"
type input "Nestwell Family Health"
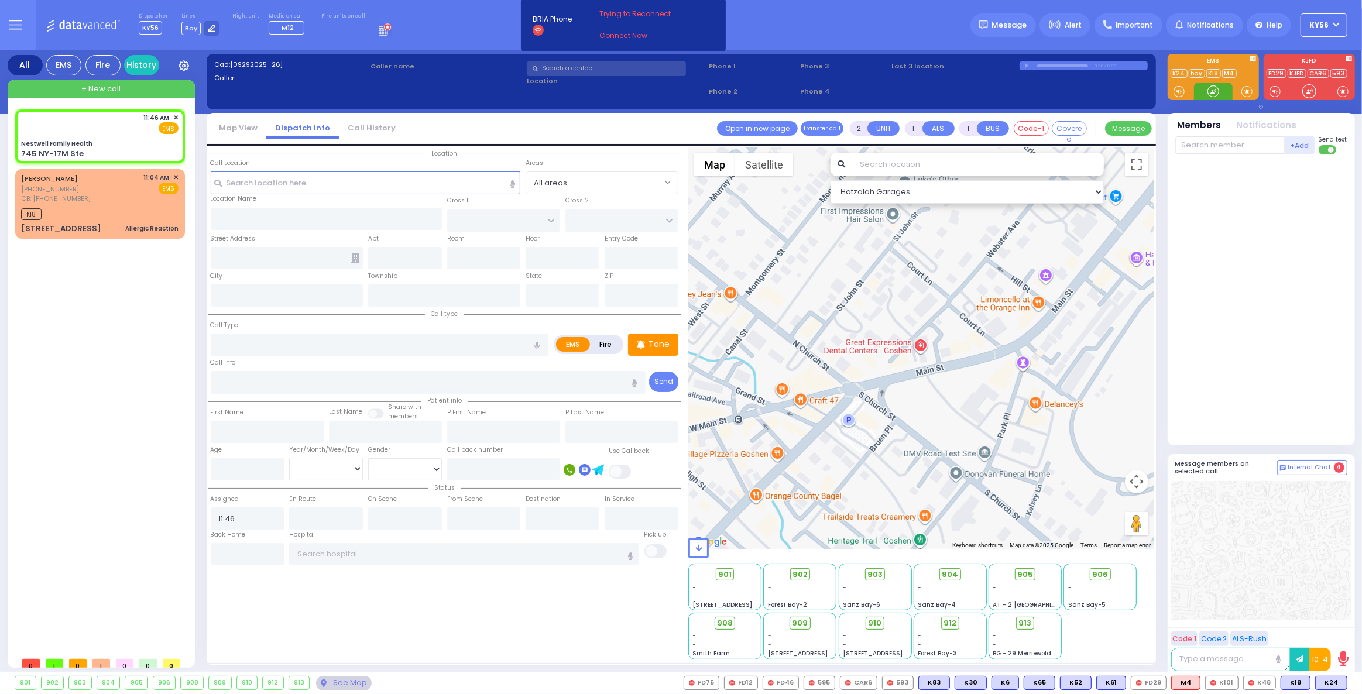
type input "ORCHARD ST"
type input "KNIGHT ST"
type input "745 NY-17M Ste"
type input "Monroe"
type input "[US_STATE]"
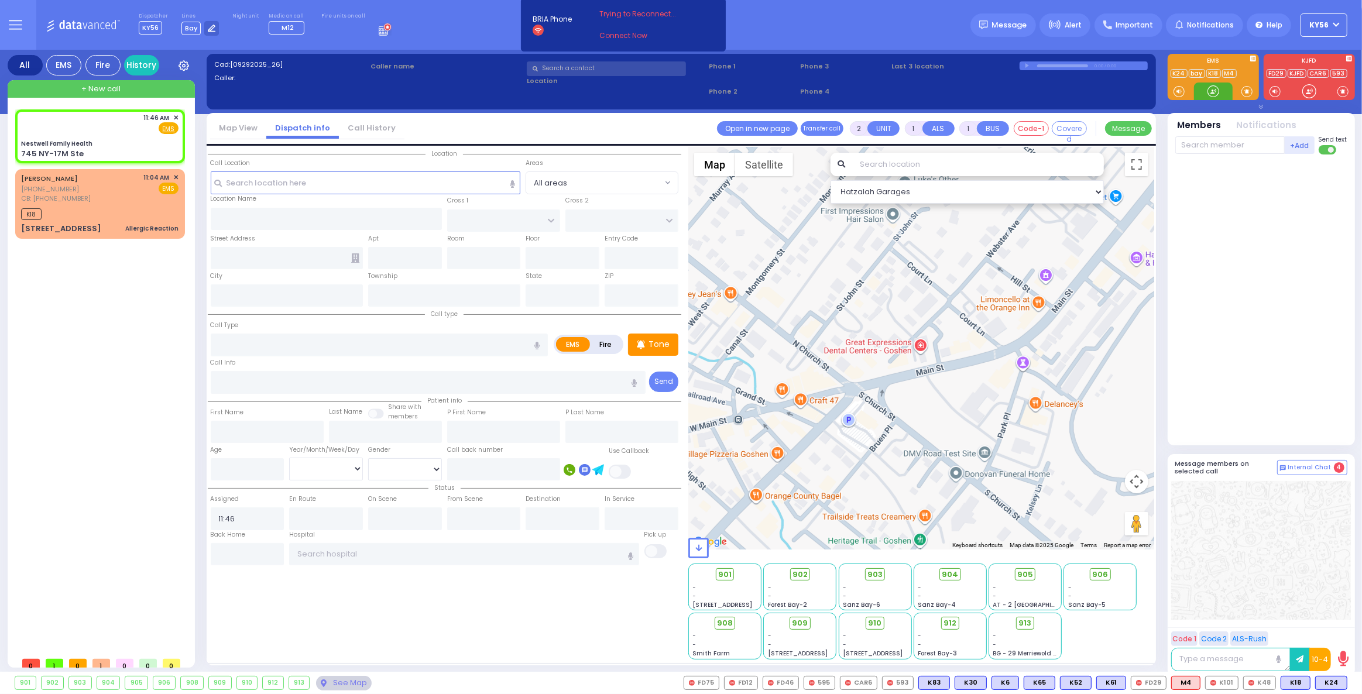
type input "10950"
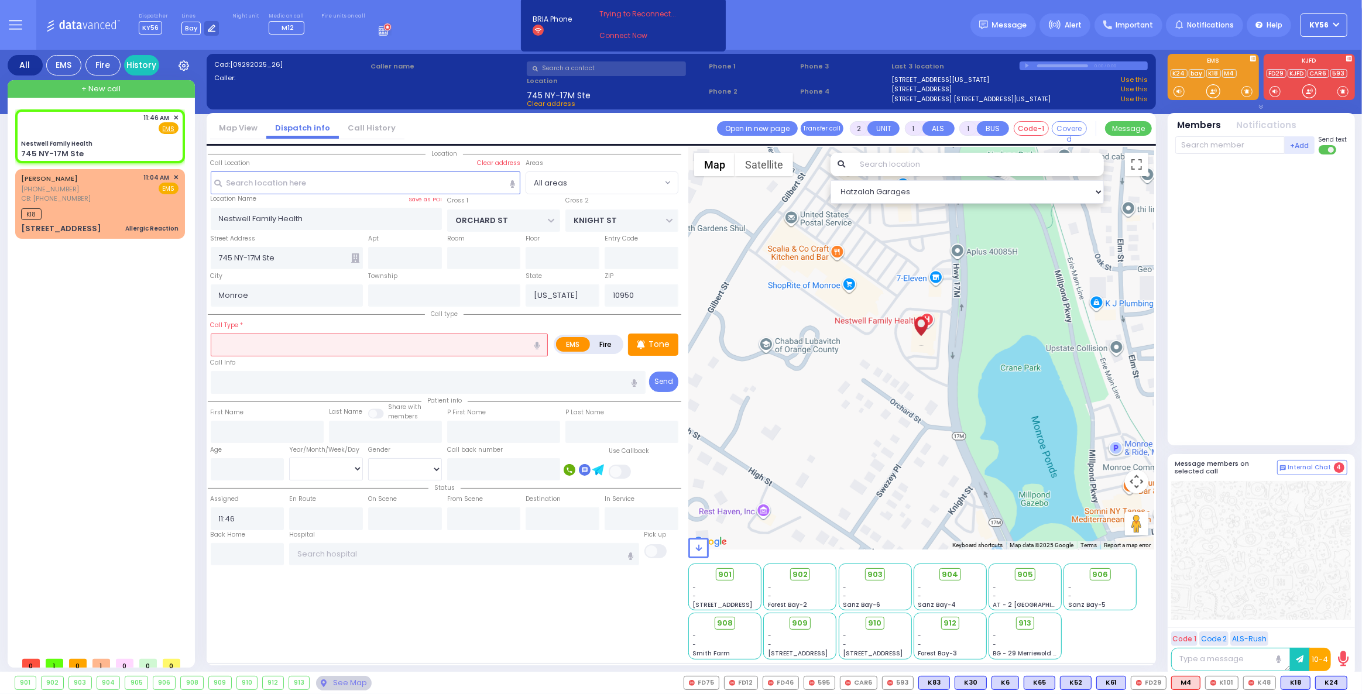
click at [282, 348] on input "text" at bounding box center [380, 345] width 338 height 22
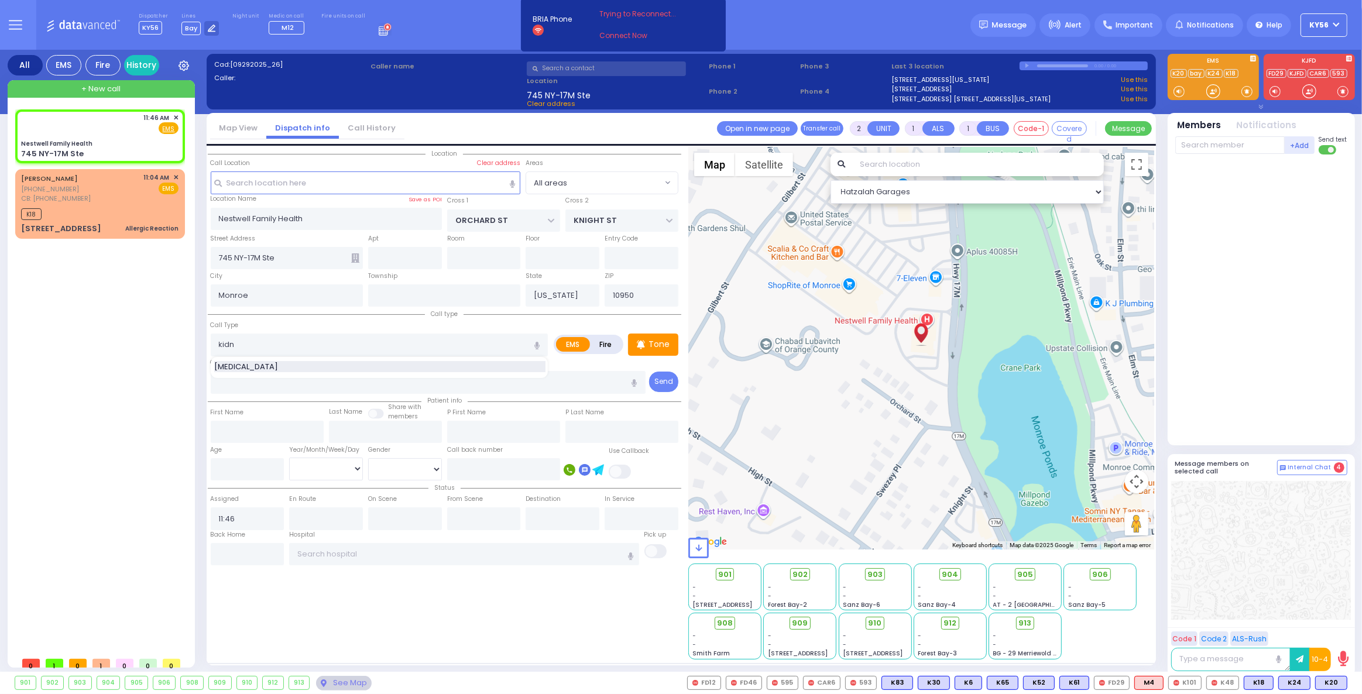
click at [297, 365] on div "[MEDICAL_DATA]" at bounding box center [379, 367] width 331 height 12
type input "[MEDICAL_DATA]"
type input "1"
select select
radio input "true"
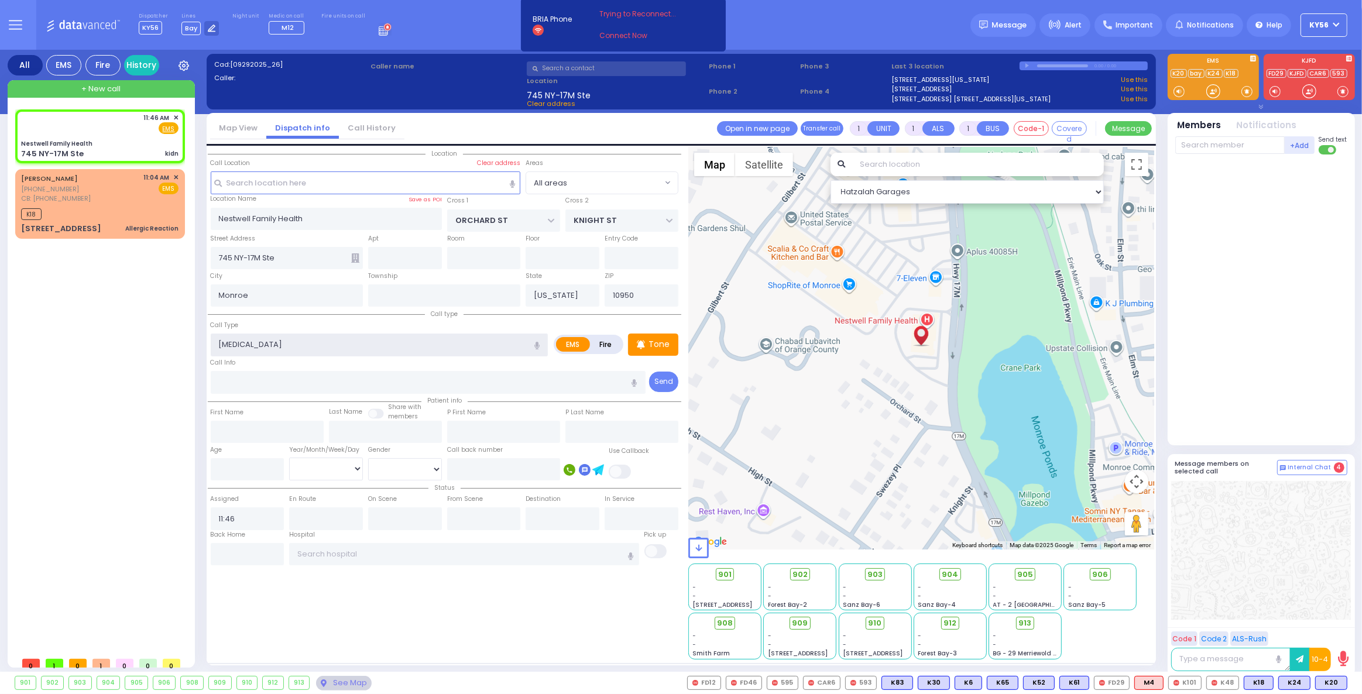
select select
select select "Hatzalah Garages"
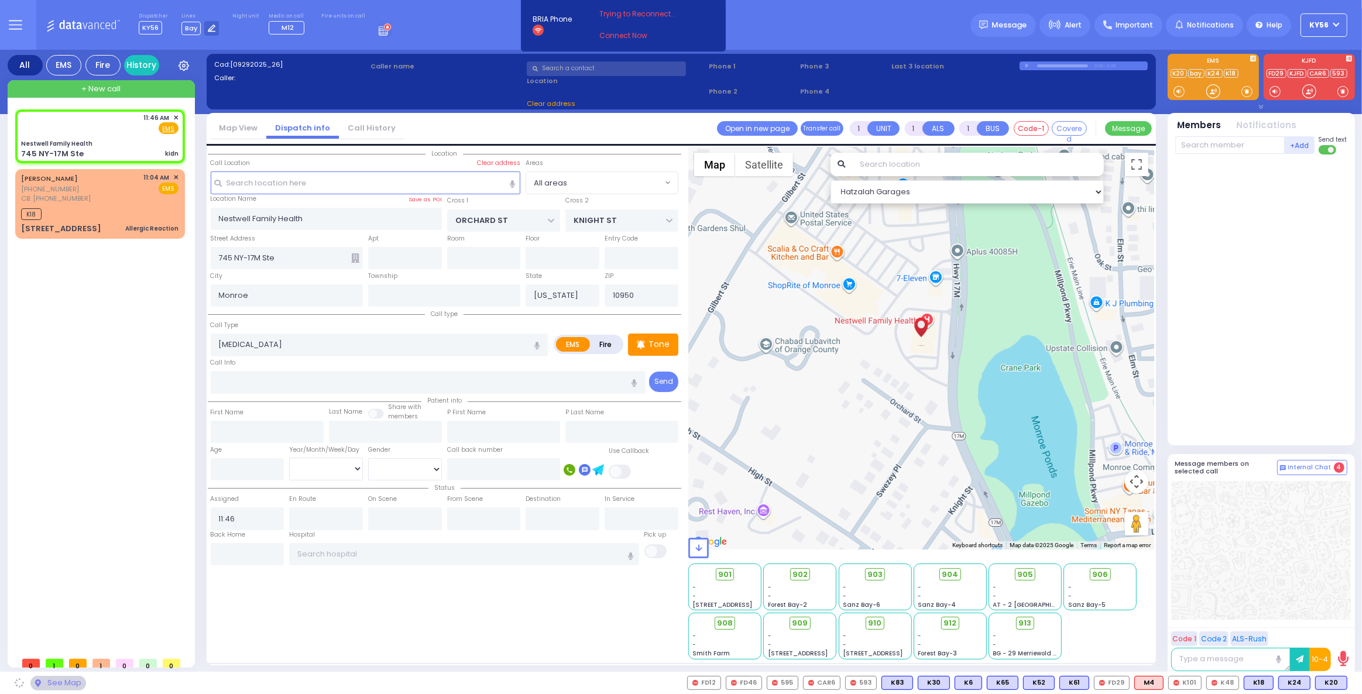
click at [294, 363] on div "Call Info" at bounding box center [428, 374] width 435 height 37
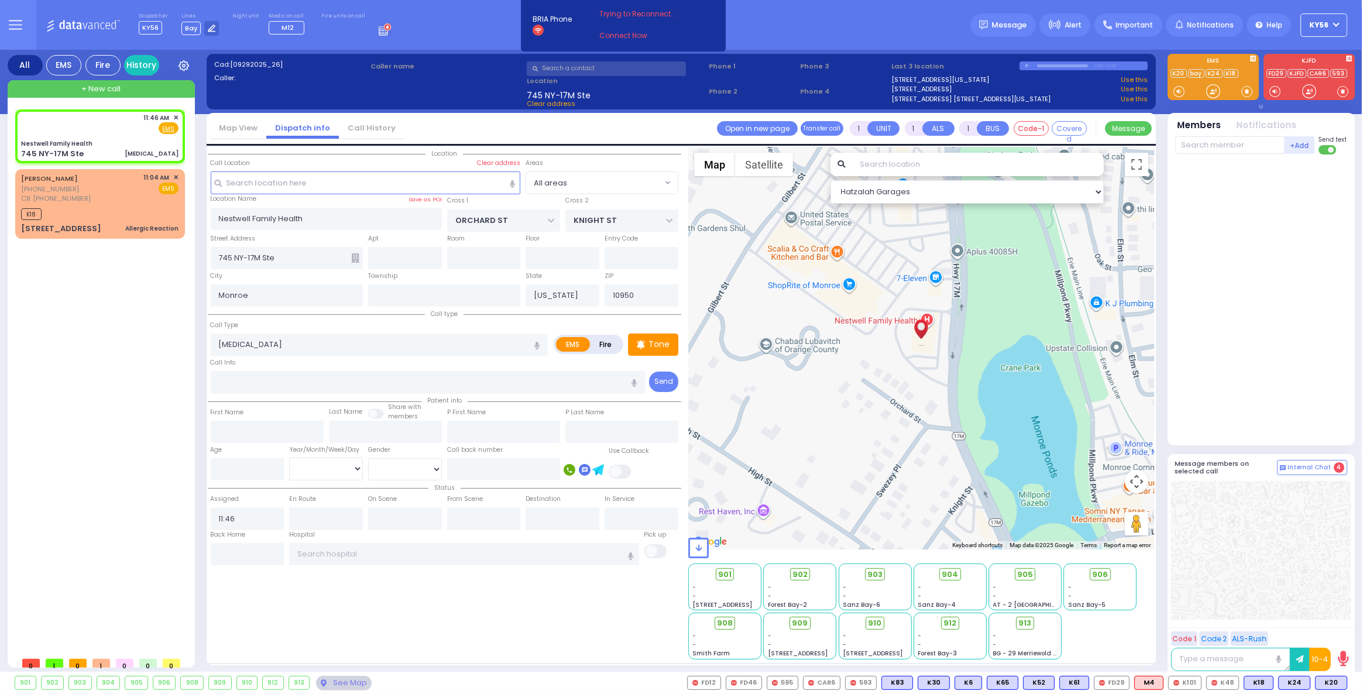
select select
radio input "true"
select select
select select "Hatzalah Garages"
click at [1337, 683] on span "K11" at bounding box center [1333, 683] width 27 height 13
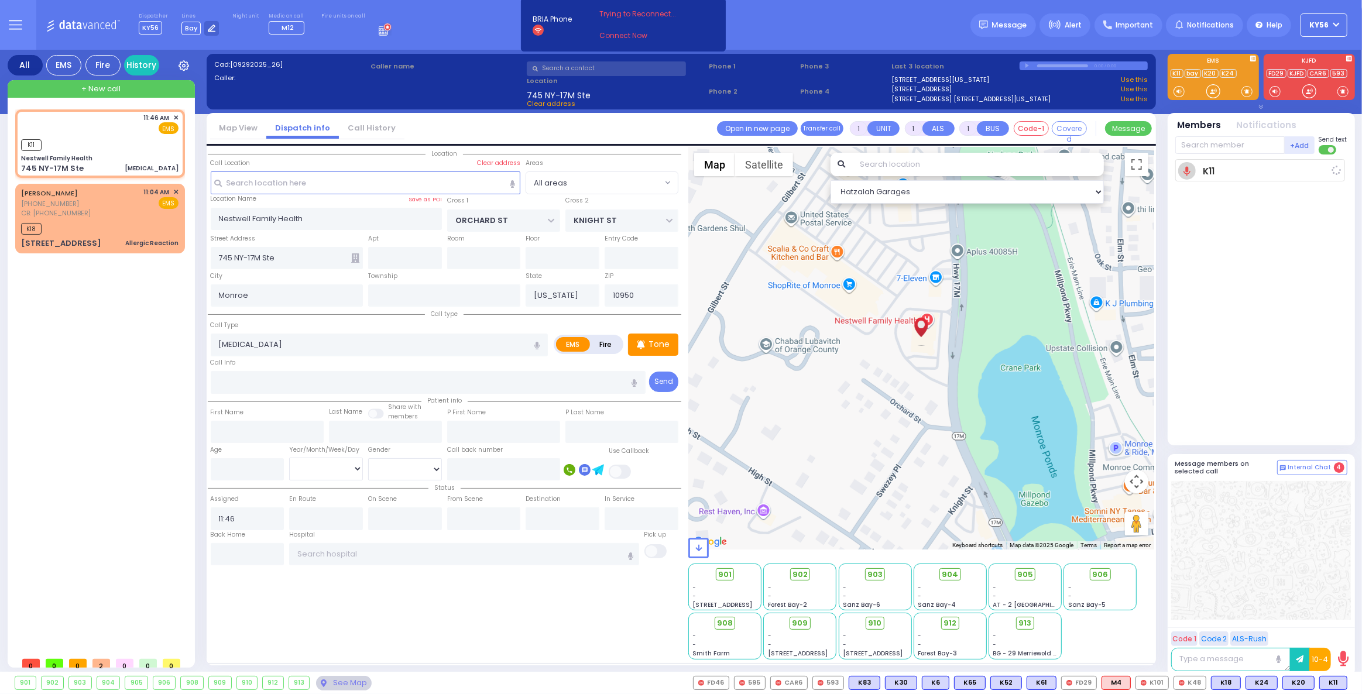
select select
radio input "true"
select select
type input "11:47"
select select "Hatzalah Garages"
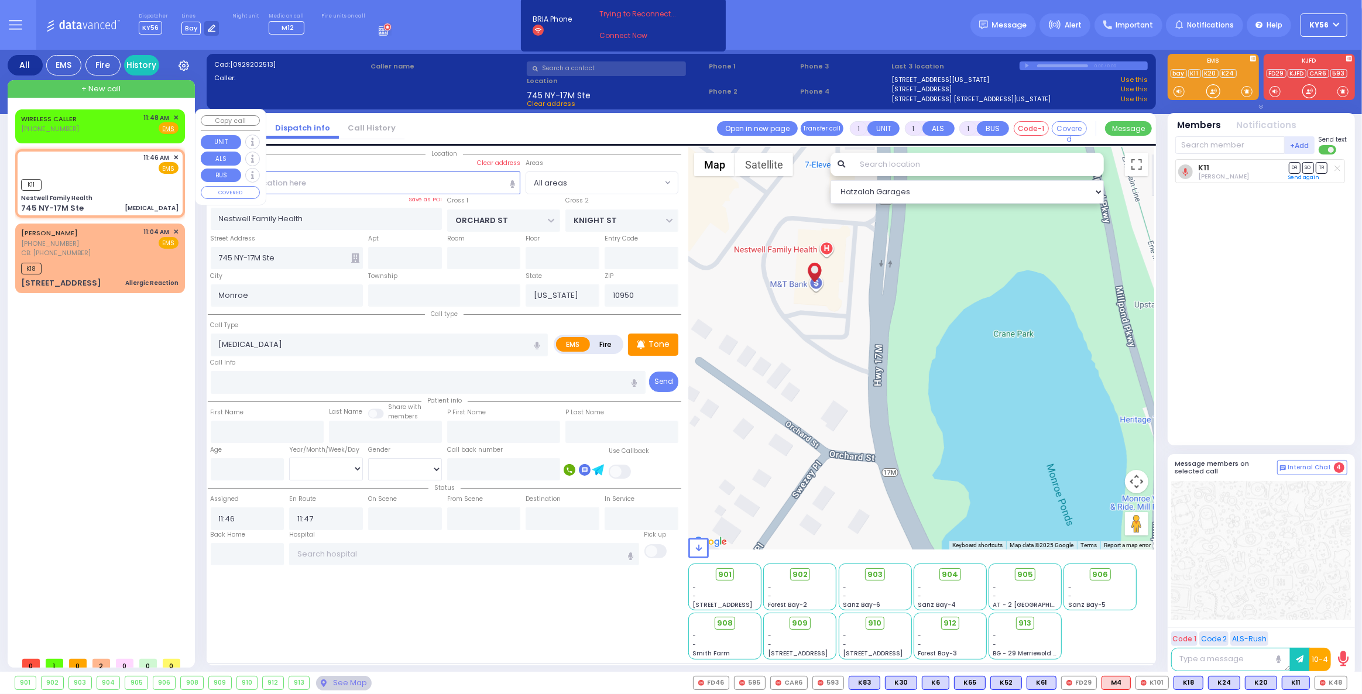
click at [117, 132] on div "WIRELESS CALLER (845) 323-9656 11:48 AM ✕ Fire EMS" at bounding box center [99, 124] width 157 height 22
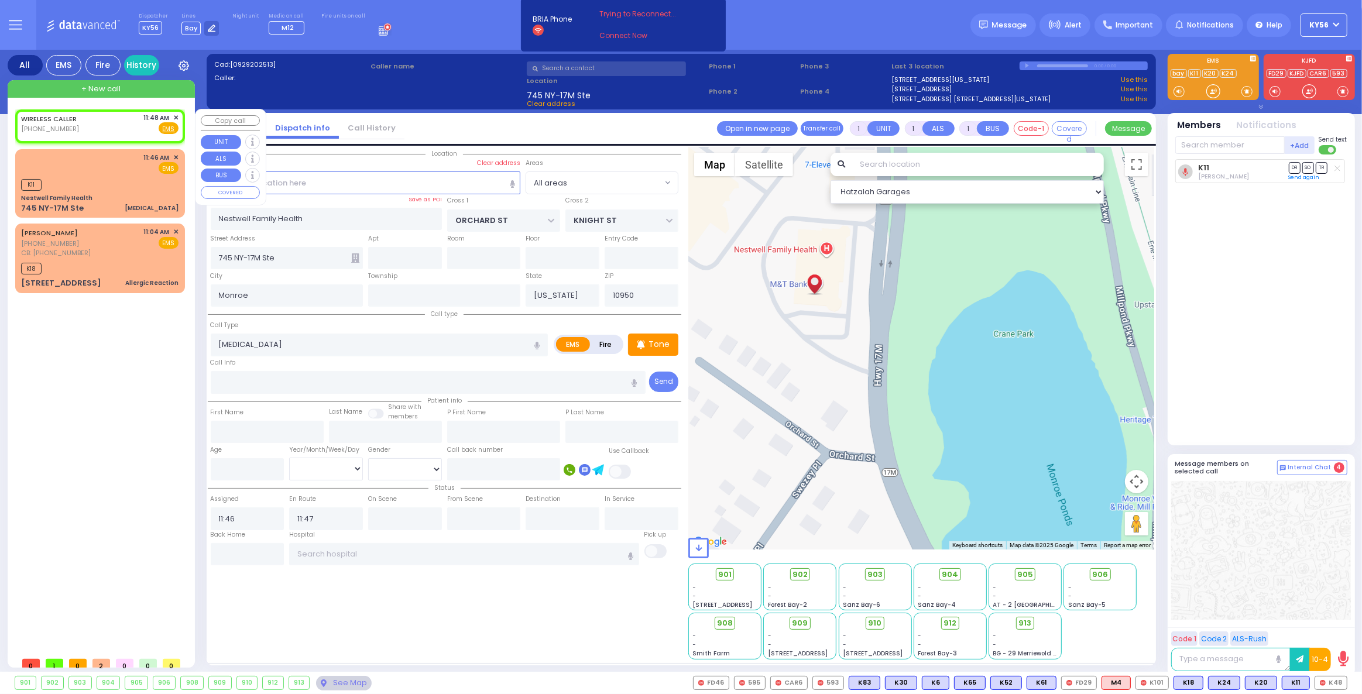
type input "2"
select select
radio input "true"
select select
type input "11:48"
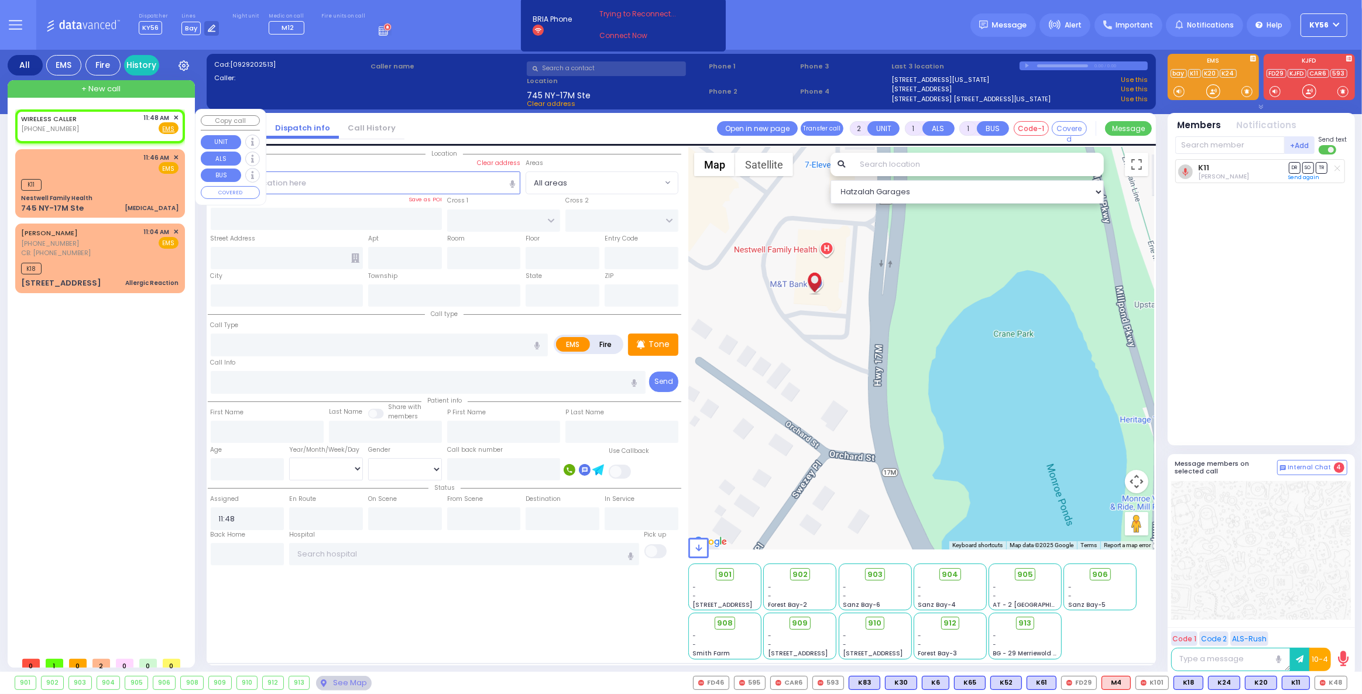
select select "Hatzalah Garages"
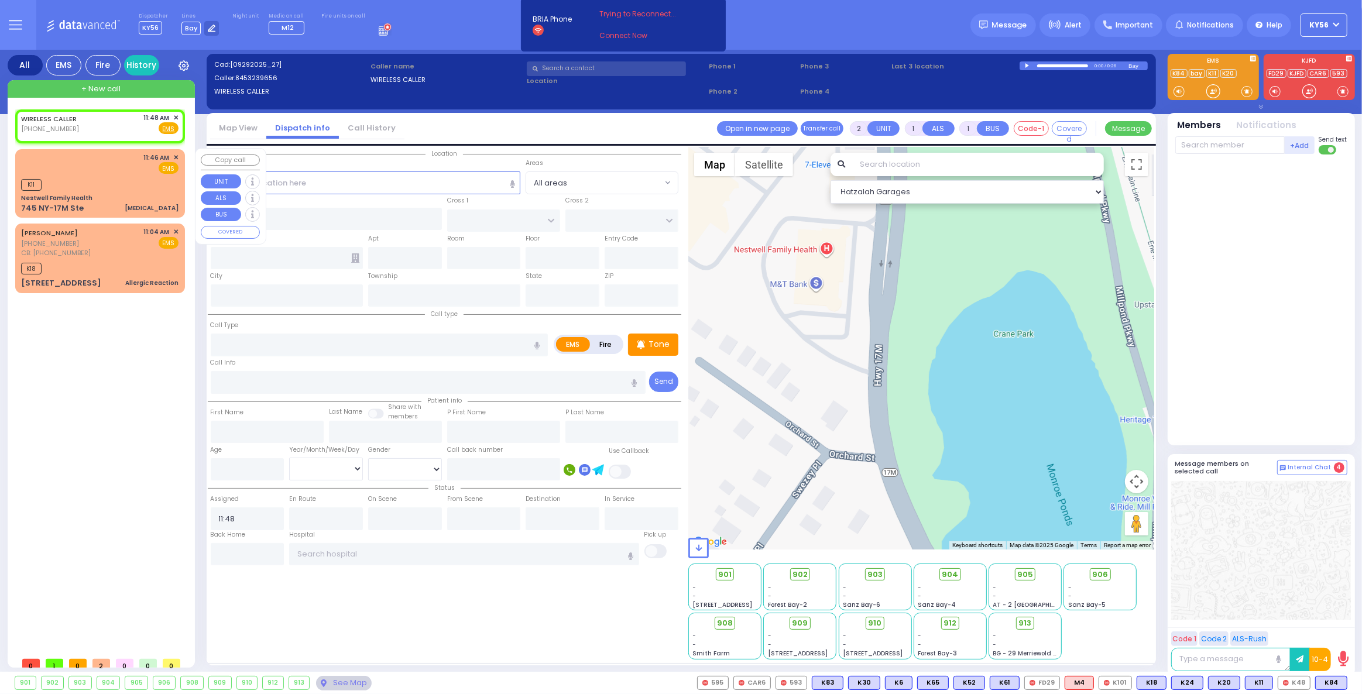
click at [108, 190] on div "11:46 AM ✕ EMS K11" at bounding box center [100, 183] width 165 height 65
type input "1"
select select
type input "[MEDICAL_DATA]"
radio input "true"
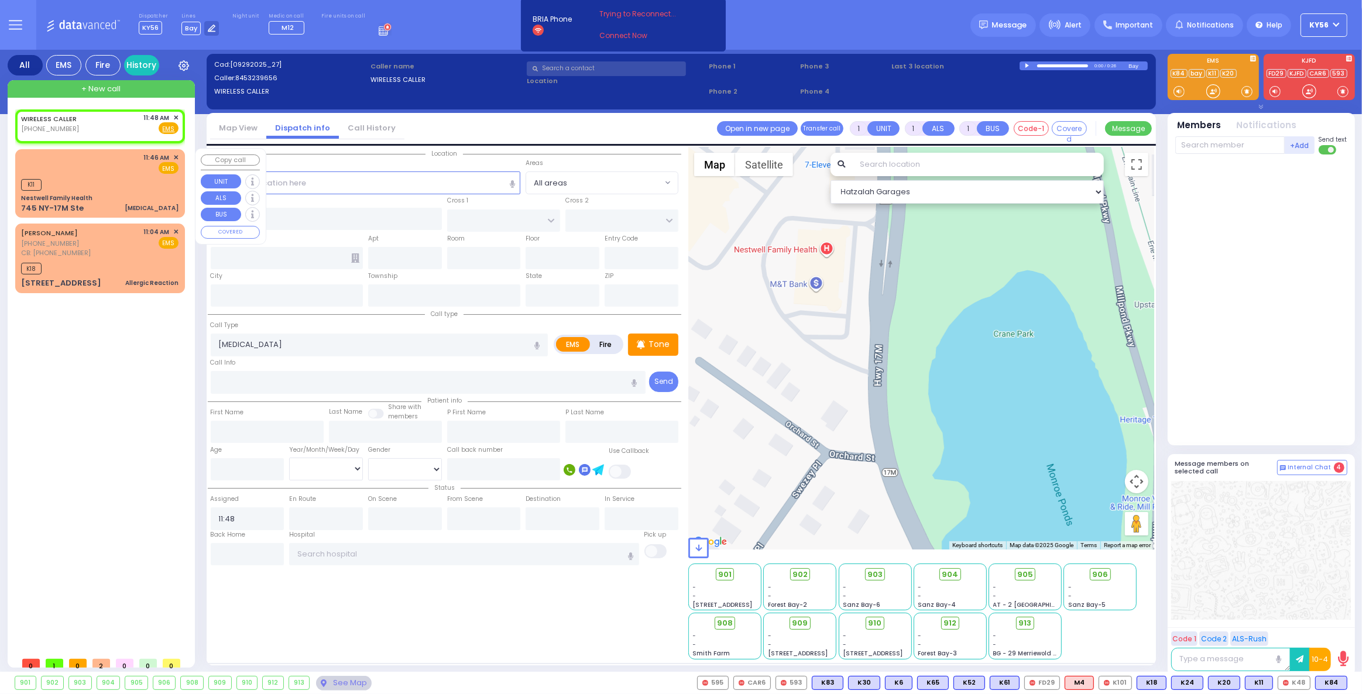
select select
type input "11:46"
type input "11:47"
select select "Hatzalah Garages"
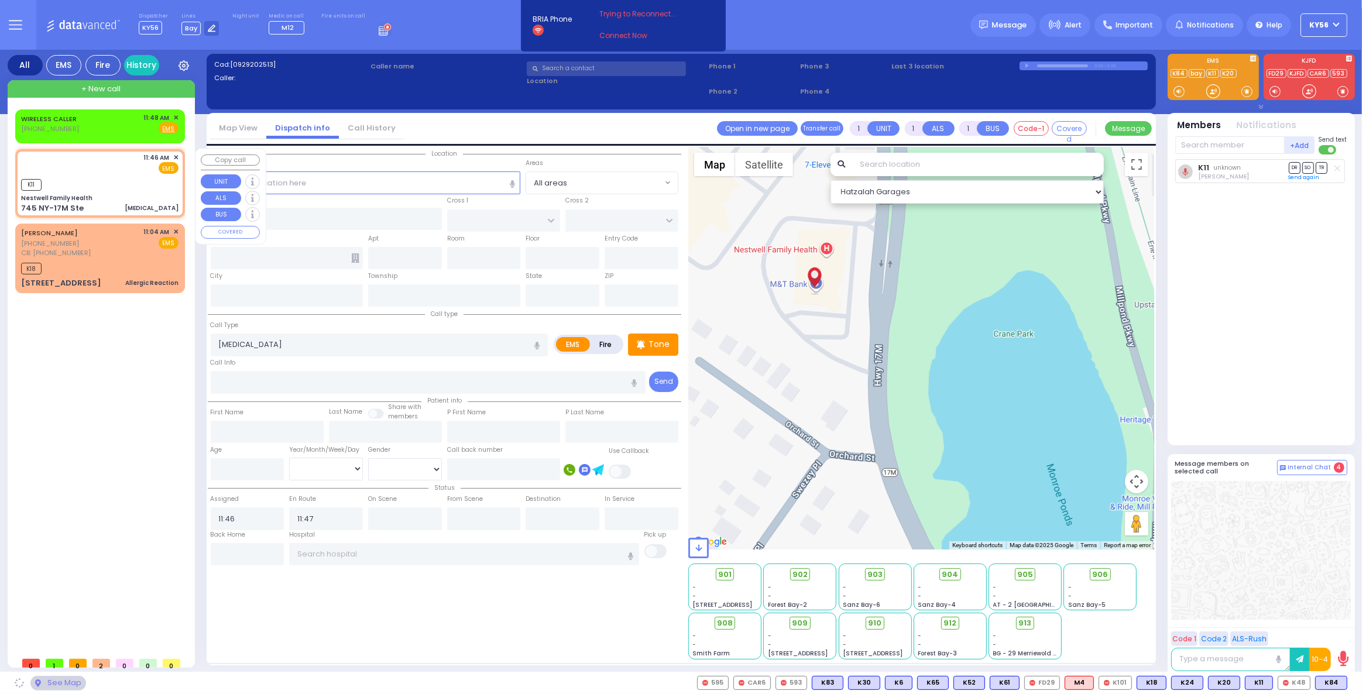
type input "Nestwell Family Health"
type input "ORCHARD ST"
type input "KNIGHT ST"
type input "745 NY-17M Ste"
type input "Monroe"
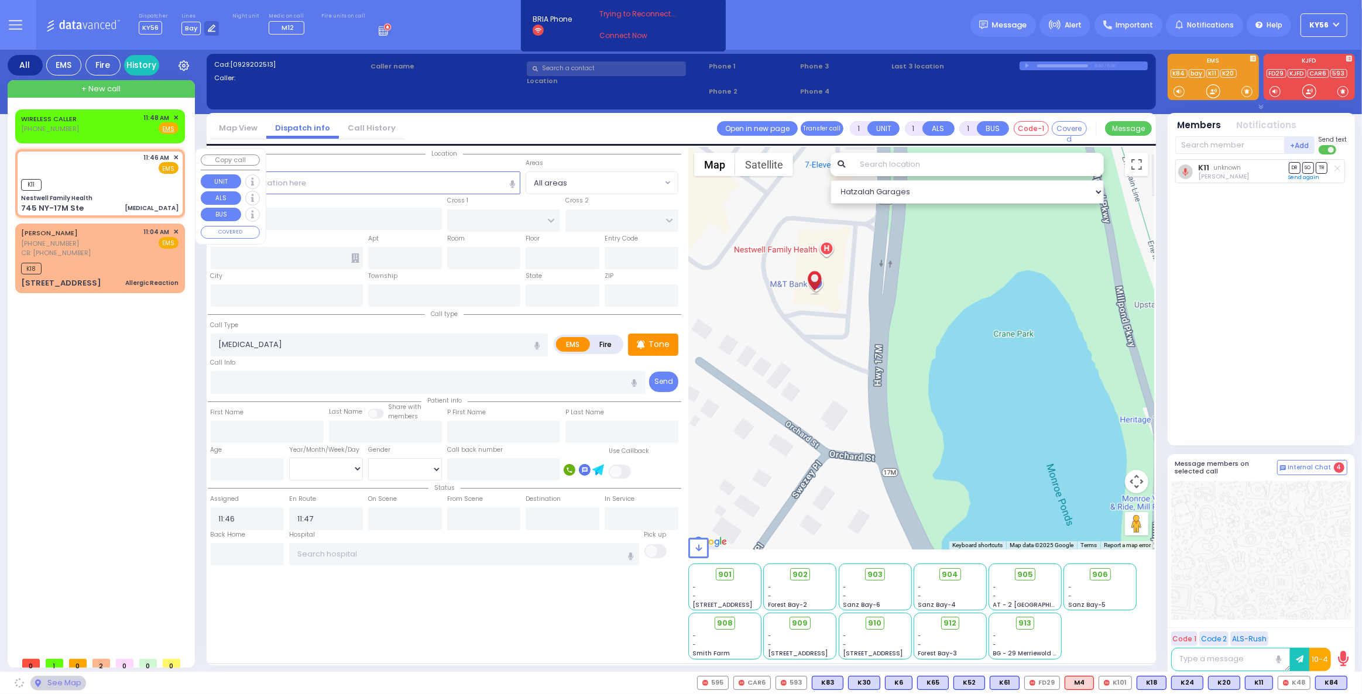
type input "[US_STATE]"
type input "10950"
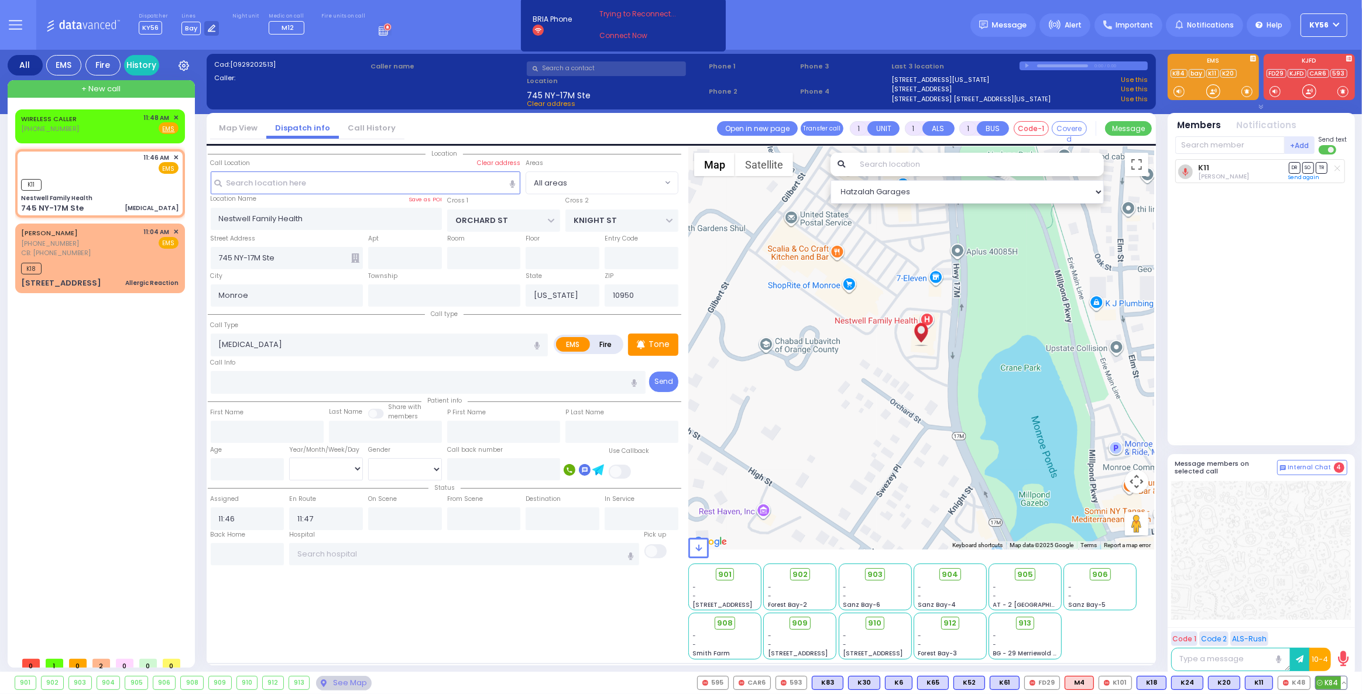
click at [1333, 677] on span "K84" at bounding box center [1331, 683] width 31 height 13
select select
radio input "true"
select select
select select "Hatzalah Garages"
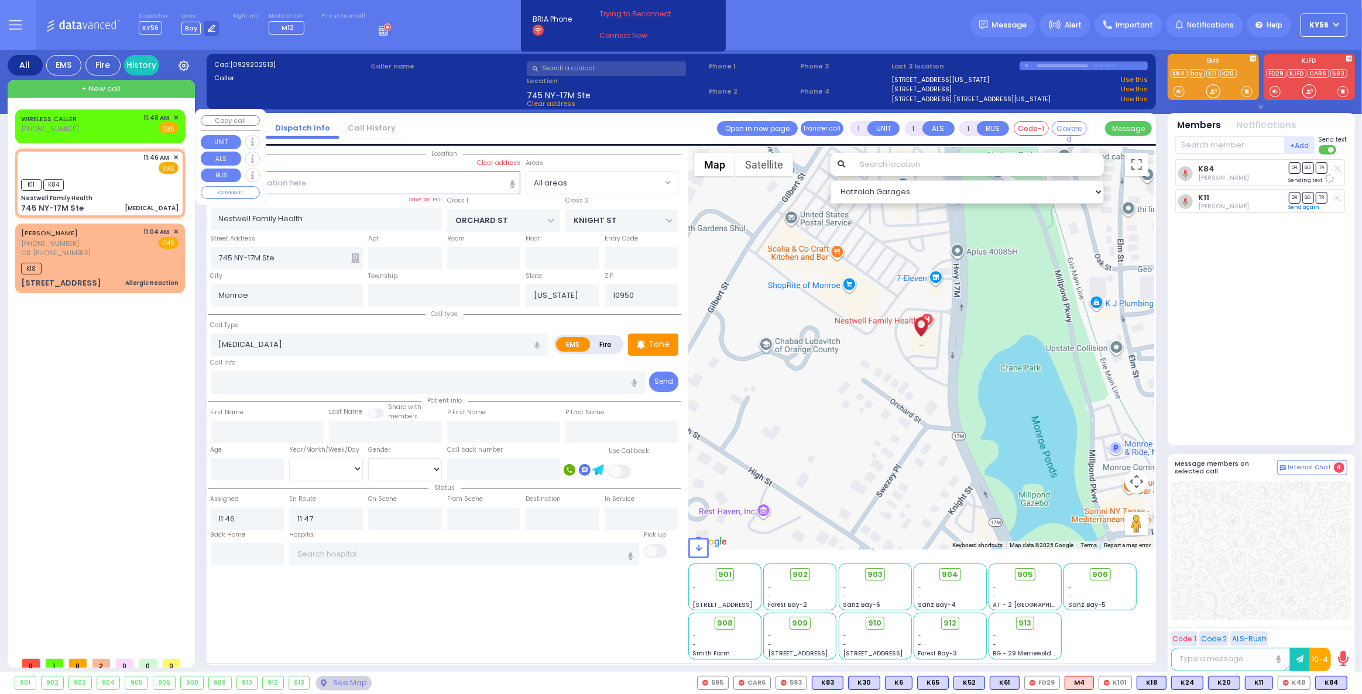
click at [91, 129] on div "WIRELESS CALLER (845) 323-9656 11:48 AM ✕ Fire EMS" at bounding box center [99, 124] width 157 height 22
type input "2"
select select
radio input "true"
select select
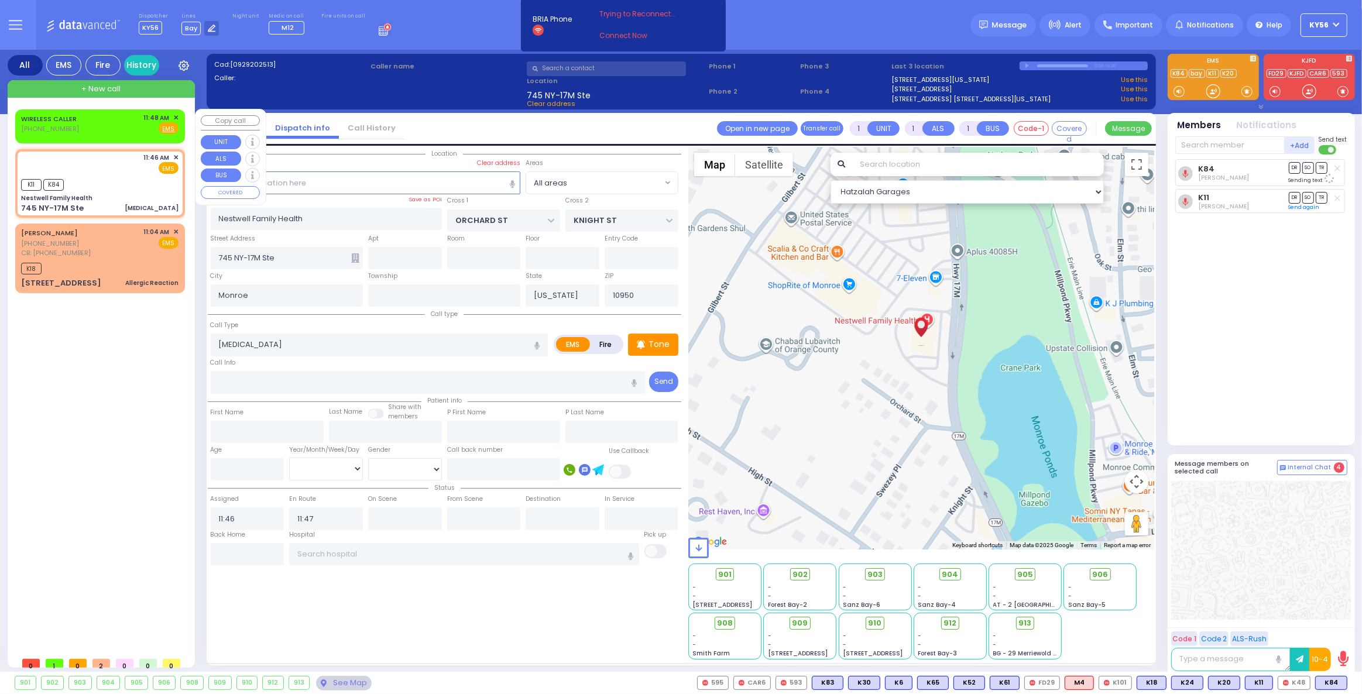
type input "11:48"
select select "Hatzalah Garages"
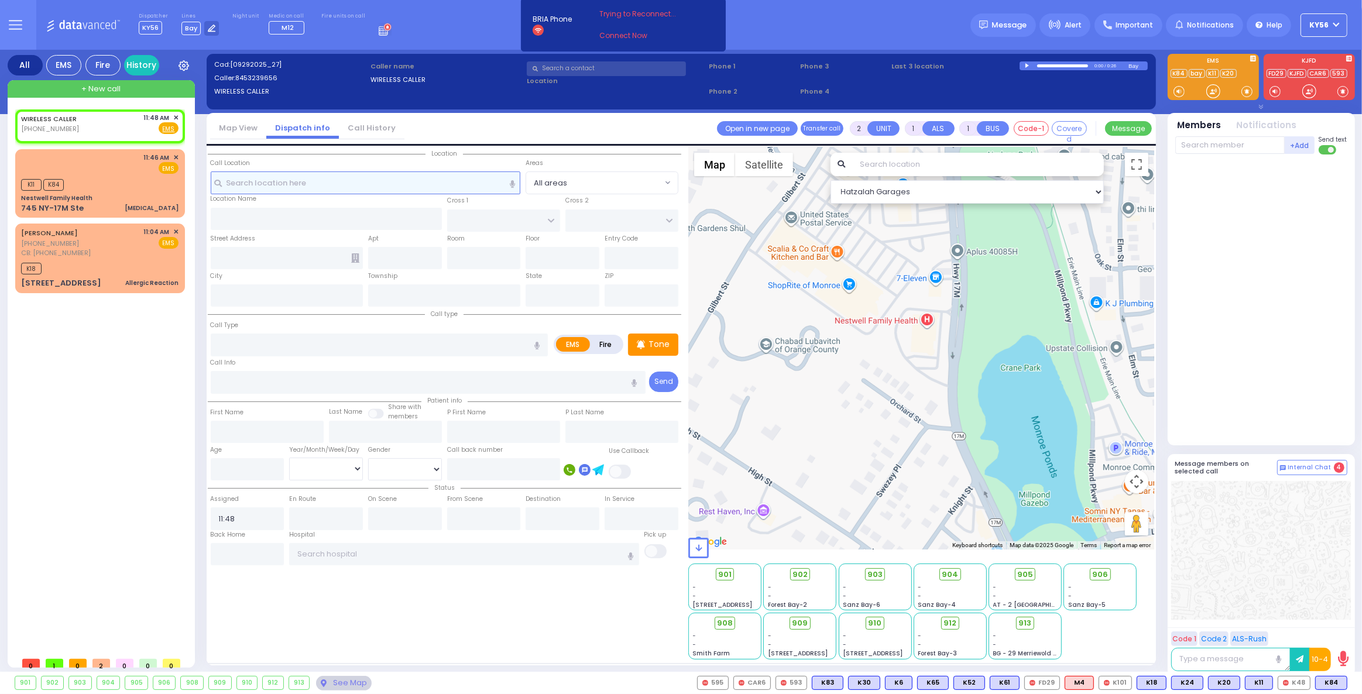
click at [413, 177] on input "text" at bounding box center [366, 182] width 310 height 22
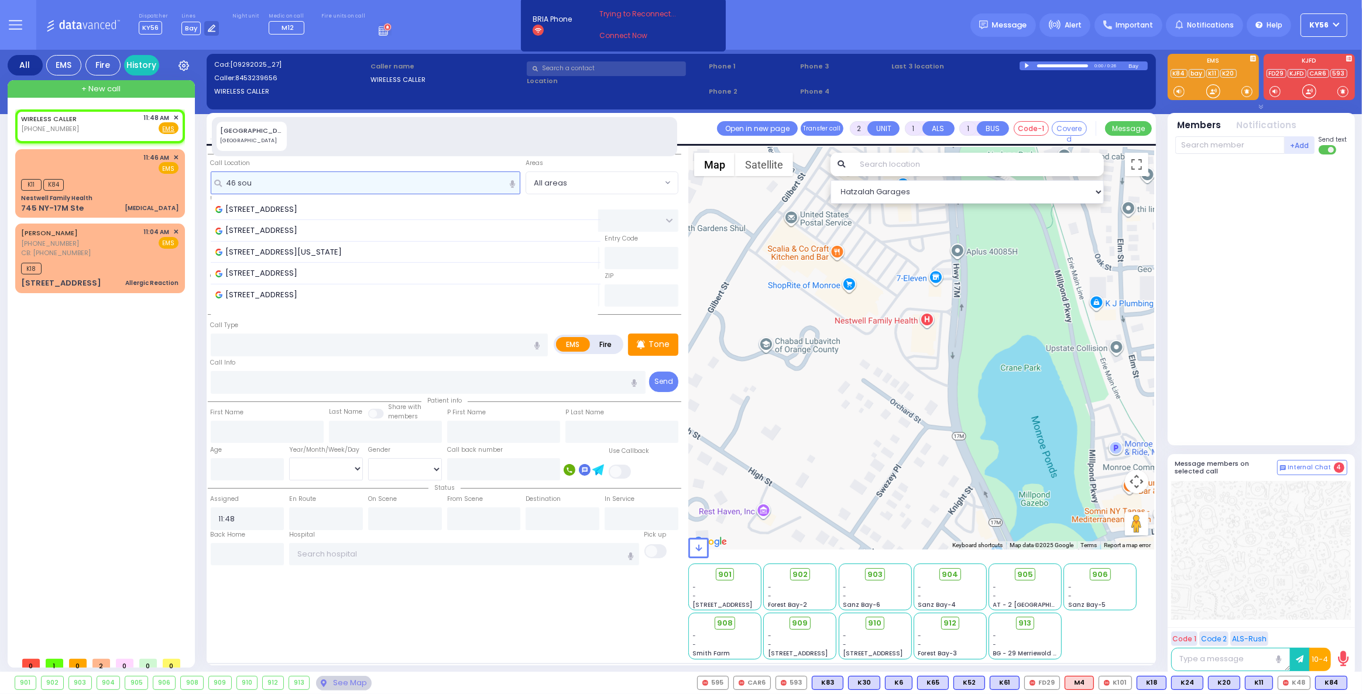
type input "46 sou"
click at [1026, 67] on div at bounding box center [1028, 65] width 6 height 5
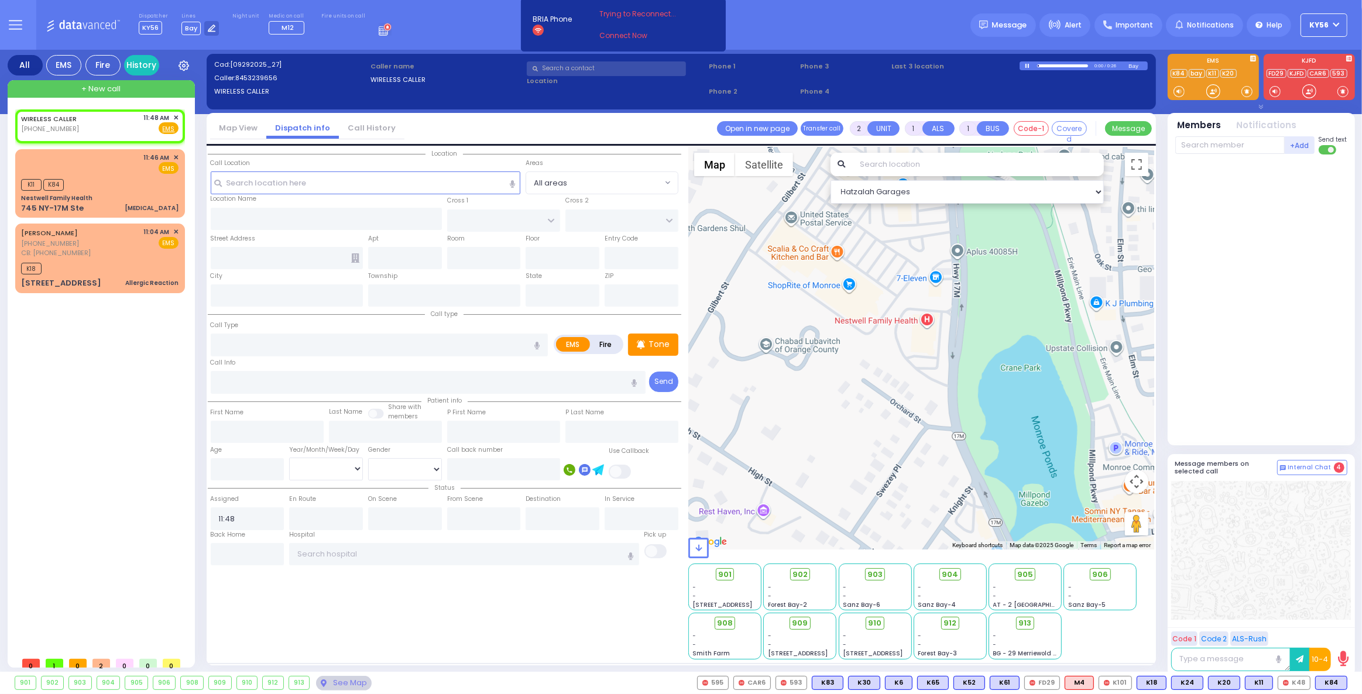
click at [1069, 66] on div at bounding box center [1062, 65] width 51 height 3
click at [335, 184] on input "text" at bounding box center [366, 182] width 310 height 22
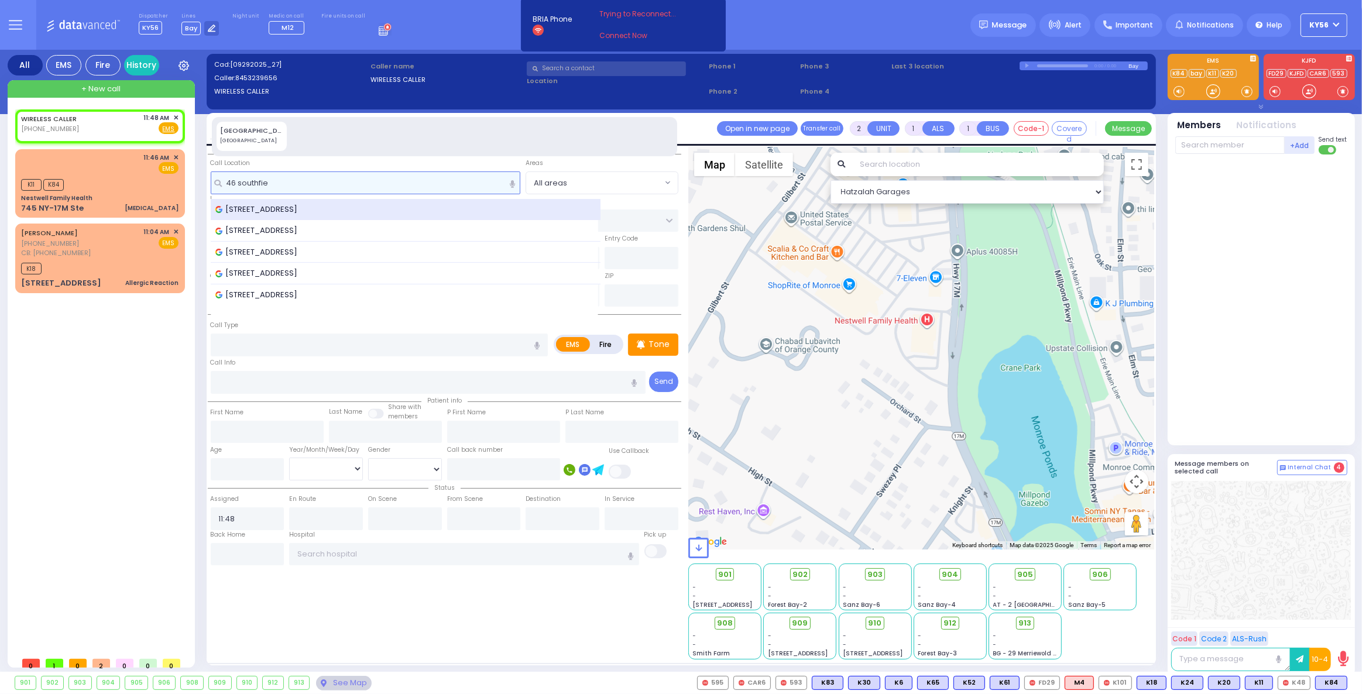
type input "46 southfie"
click at [424, 207] on div "[STREET_ADDRESS]" at bounding box center [405, 210] width 380 height 12
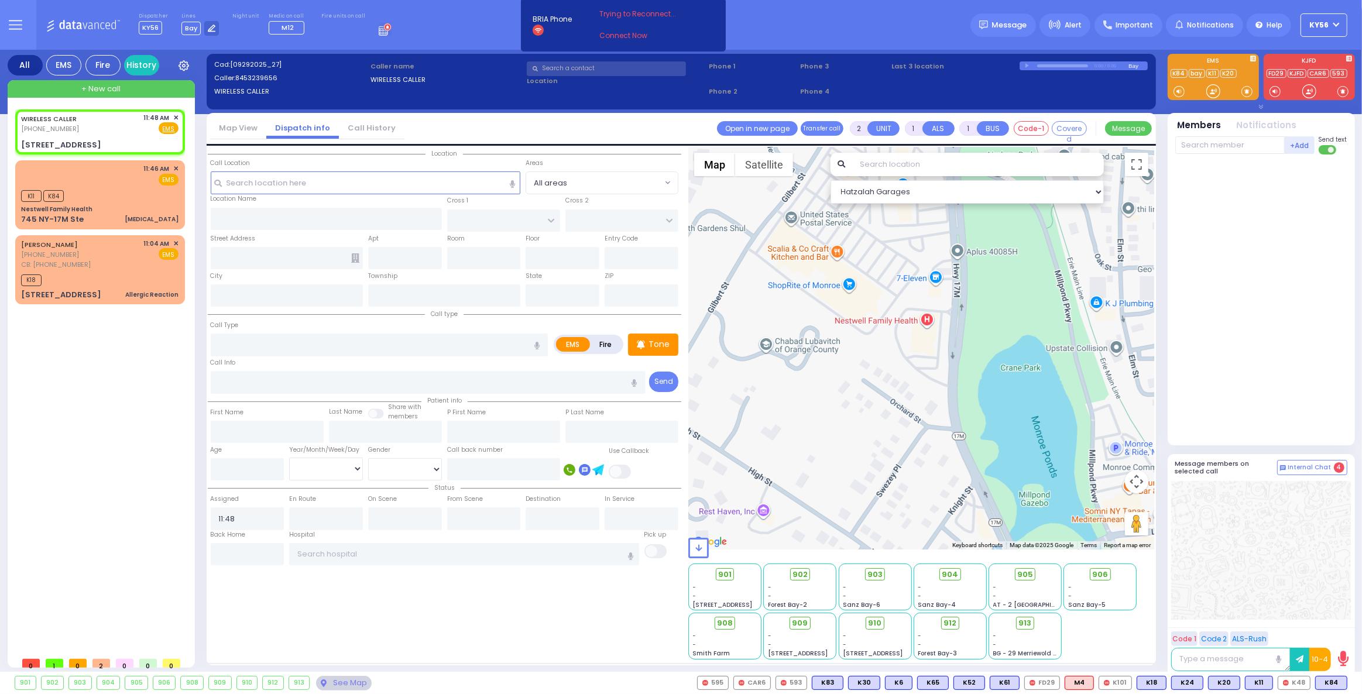
select select
radio input "true"
select select
select select "Hatzalah Garages"
type input "UNION TRANSFER"
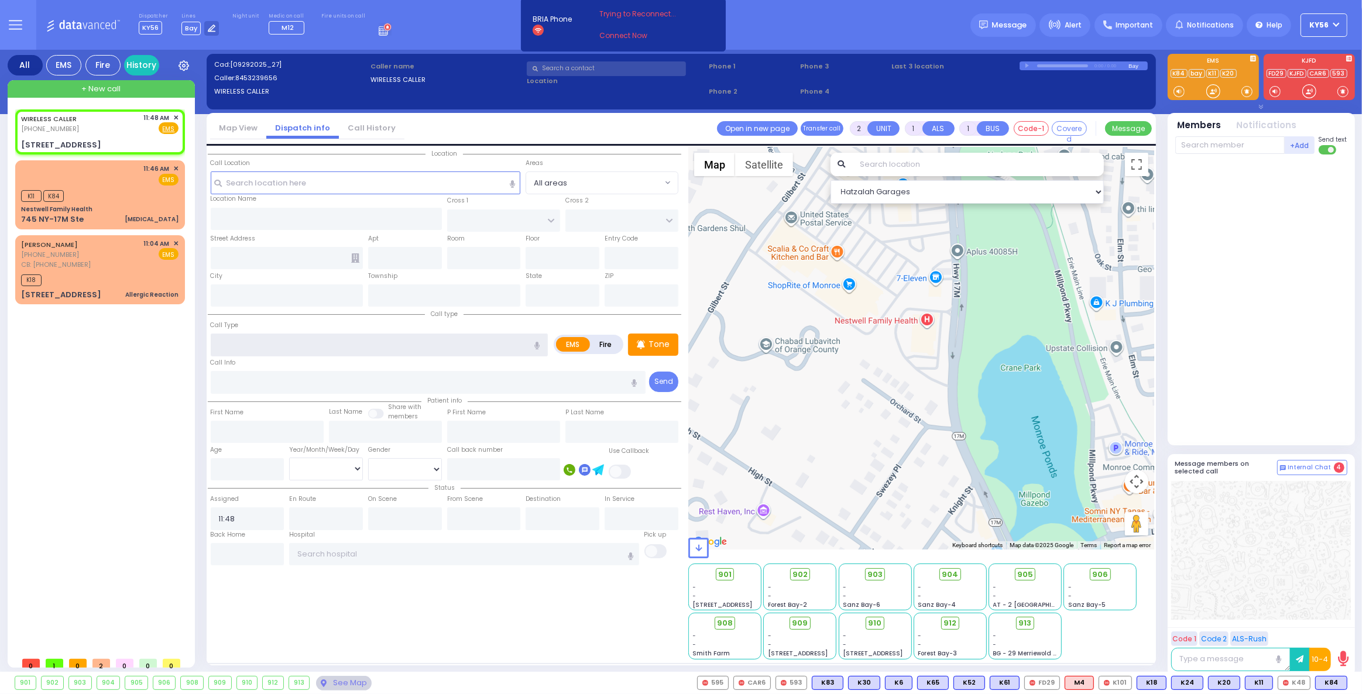
type input "STILLMAN WYE"
type input "[STREET_ADDRESS]"
type input "Monroe"
type input "[US_STATE]"
type input "10950"
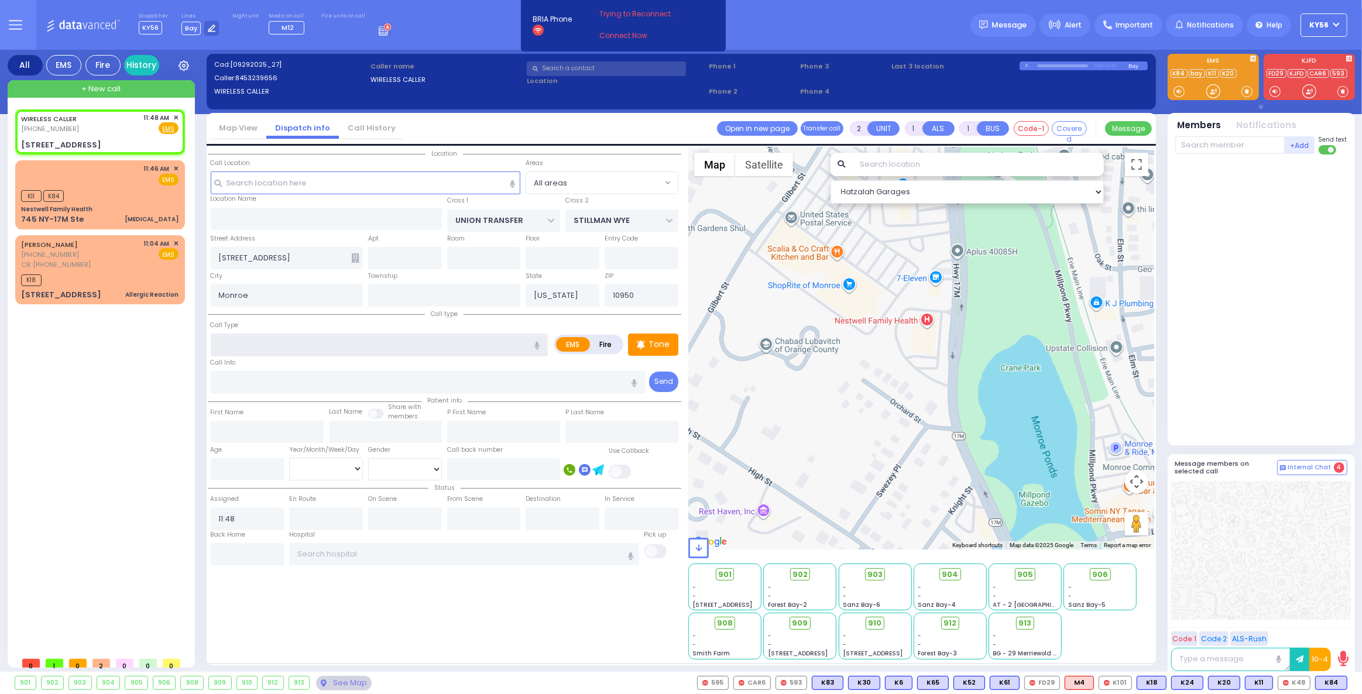
click at [285, 341] on input "text" at bounding box center [380, 345] width 338 height 22
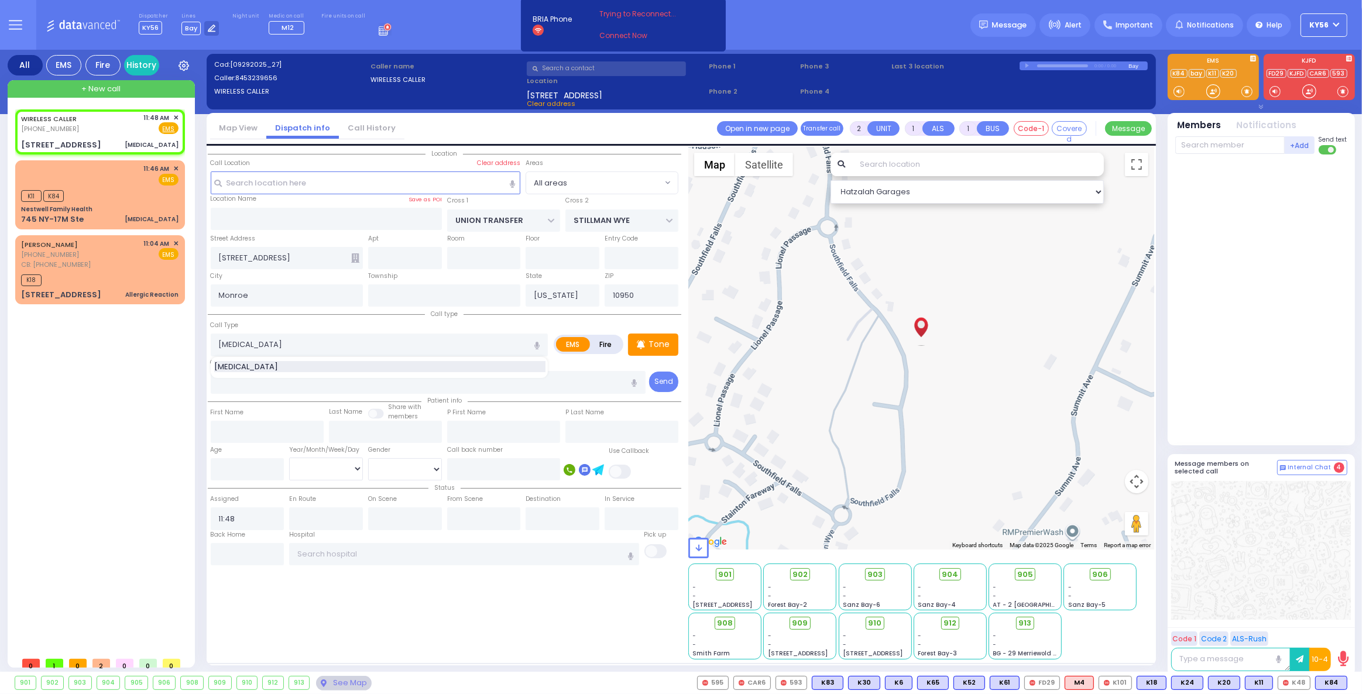
click at [290, 365] on div "[MEDICAL_DATA]" at bounding box center [379, 367] width 331 height 12
type input "[MEDICAL_DATA]"
select select
radio input "true"
select select
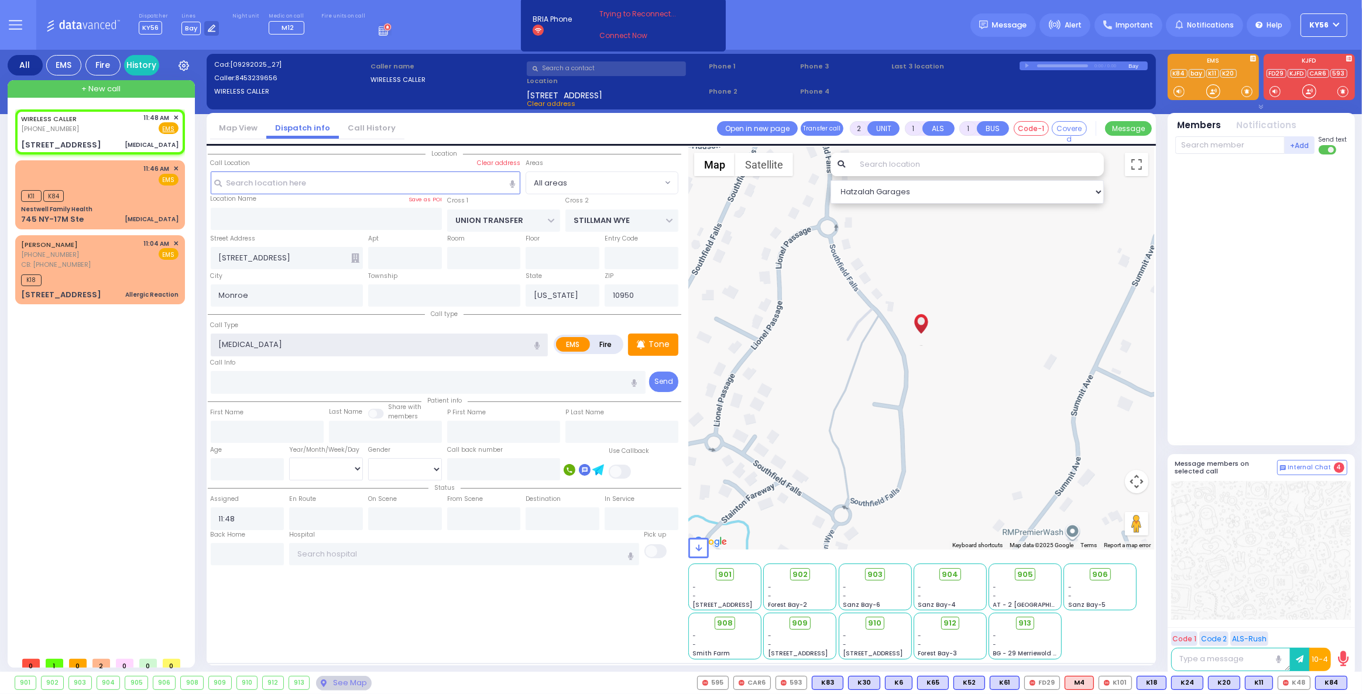
select select "Hatzalah Garages"
select select
radio input "true"
select select
select select "Hatzalah Garages"
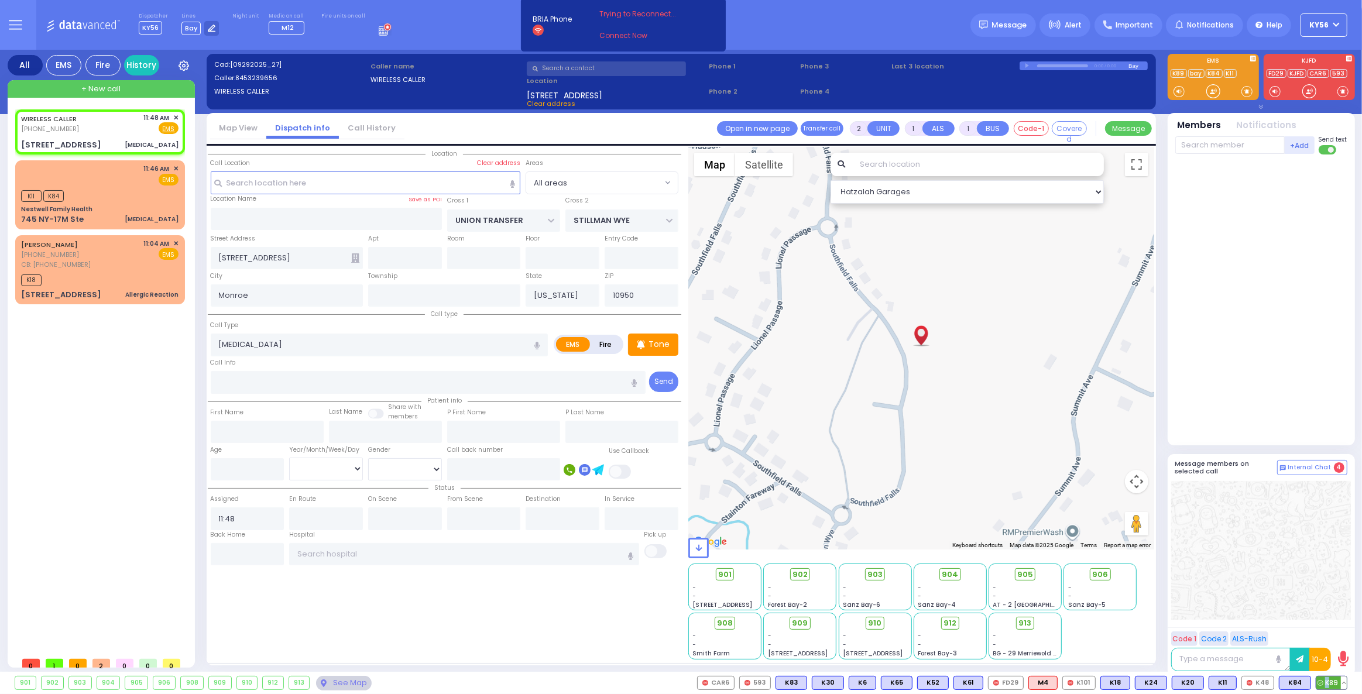
click at [1327, 685] on span "K89" at bounding box center [1331, 683] width 30 height 13
select select
radio input "true"
select select
type input "11:50"
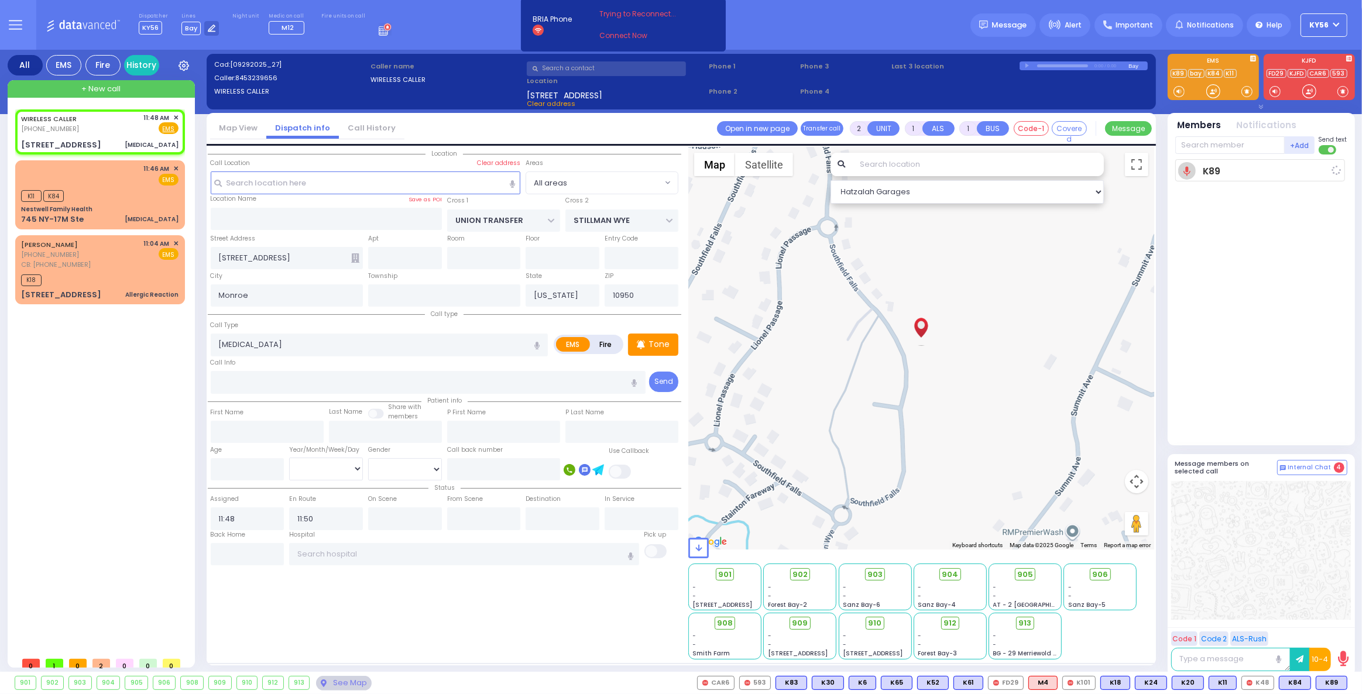
select select "Hatzalah Garages"
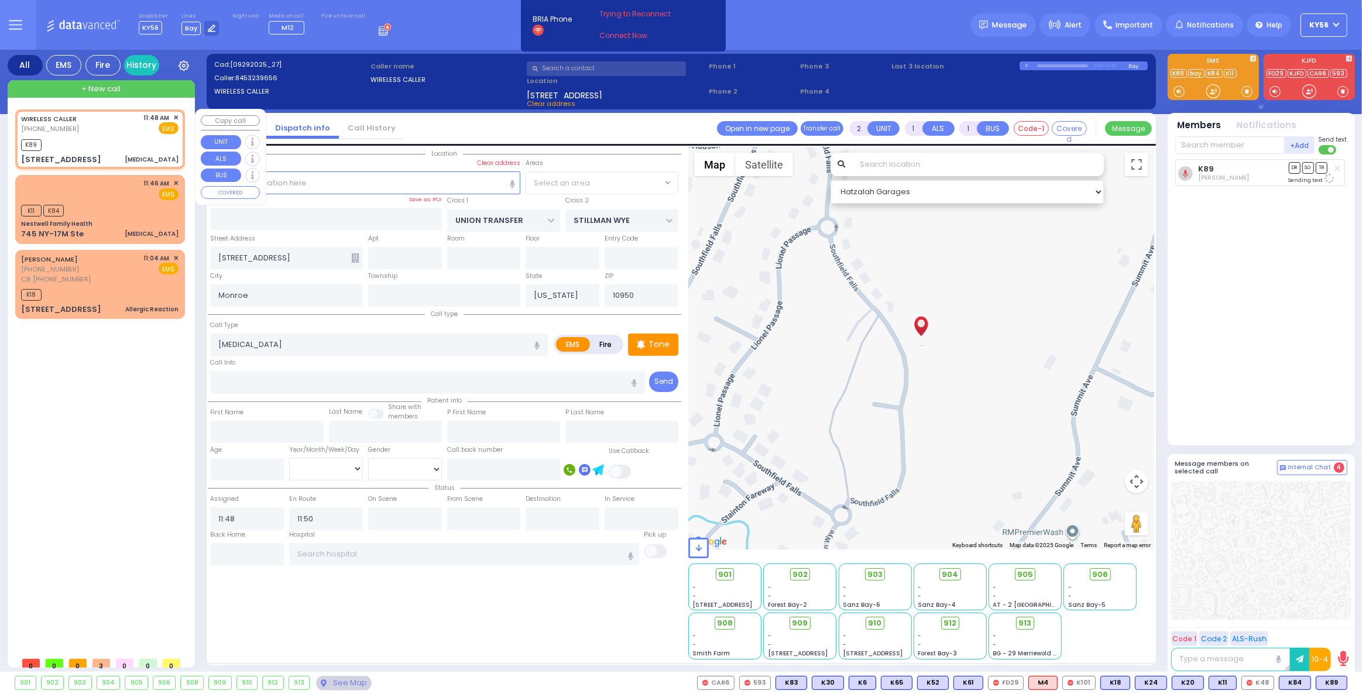
select select
radio input "true"
select select
select select "Hatzalah Garages"
select select
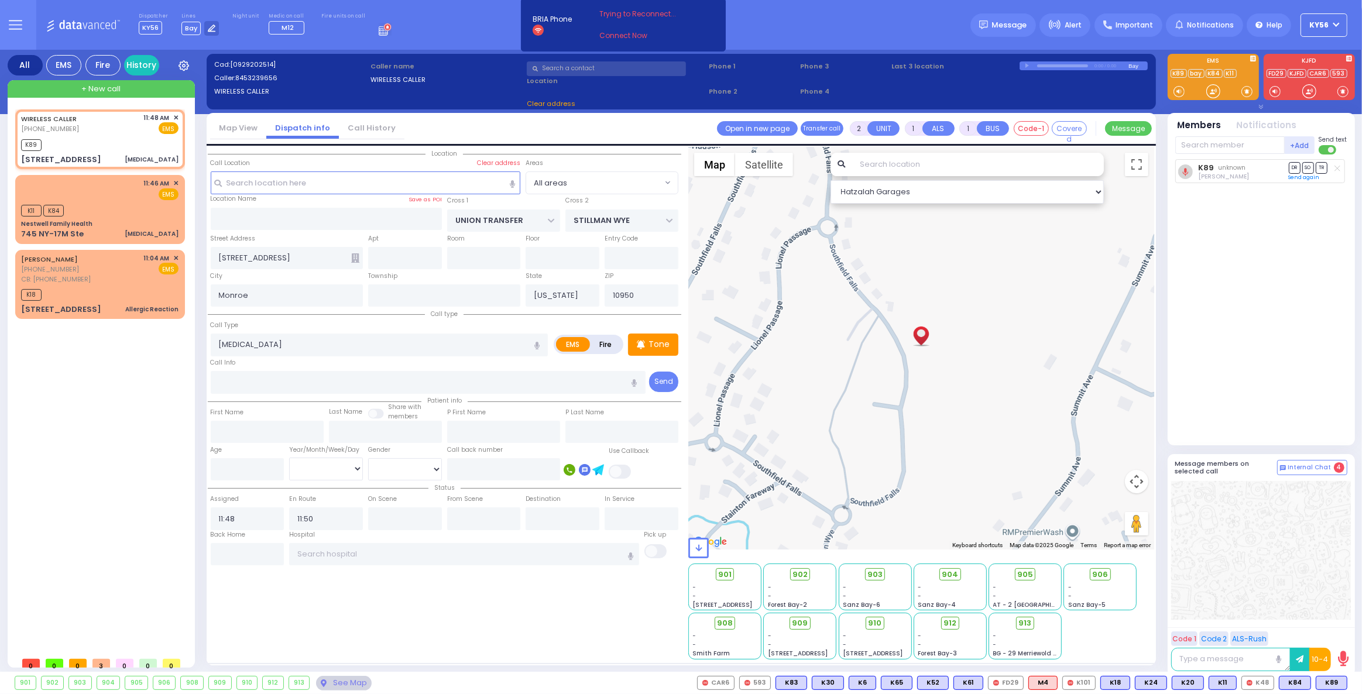
radio input "true"
select select
select select "Hatzalah Garages"
click at [1331, 680] on span "M12" at bounding box center [1332, 683] width 30 height 13
select select
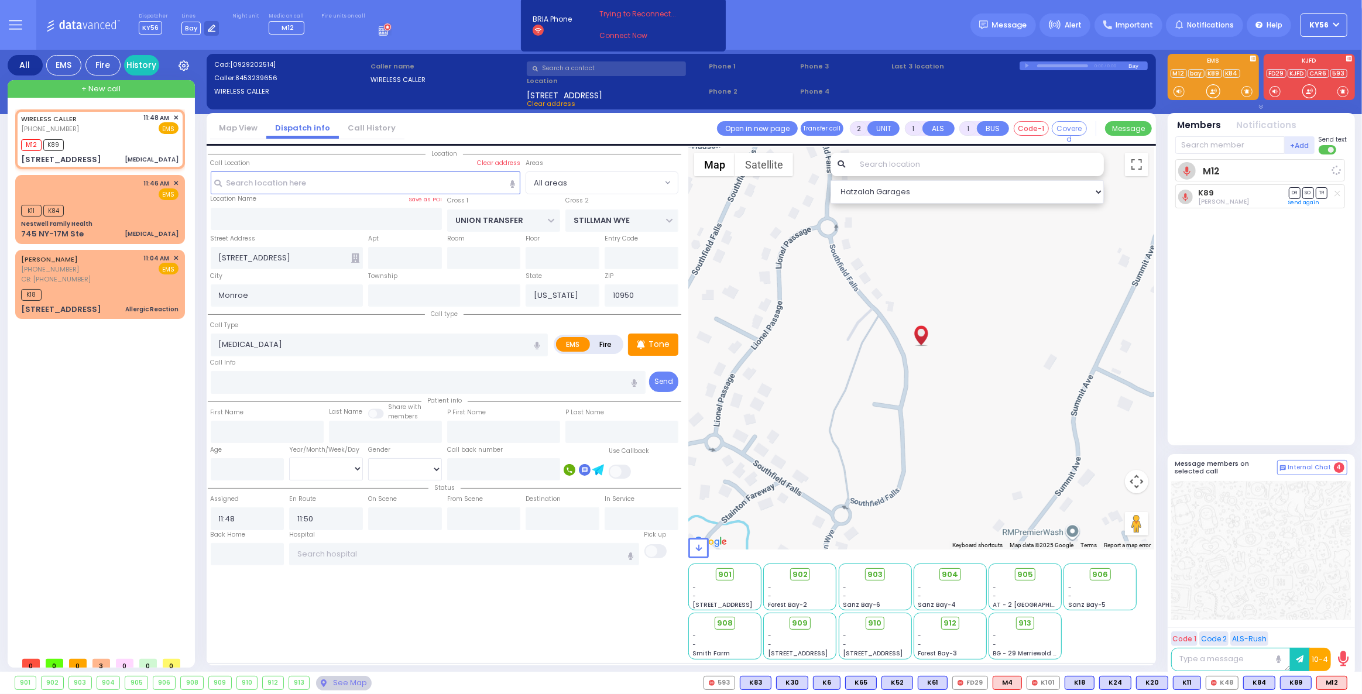
radio input "true"
select select
select select "Hatzalah Garages"
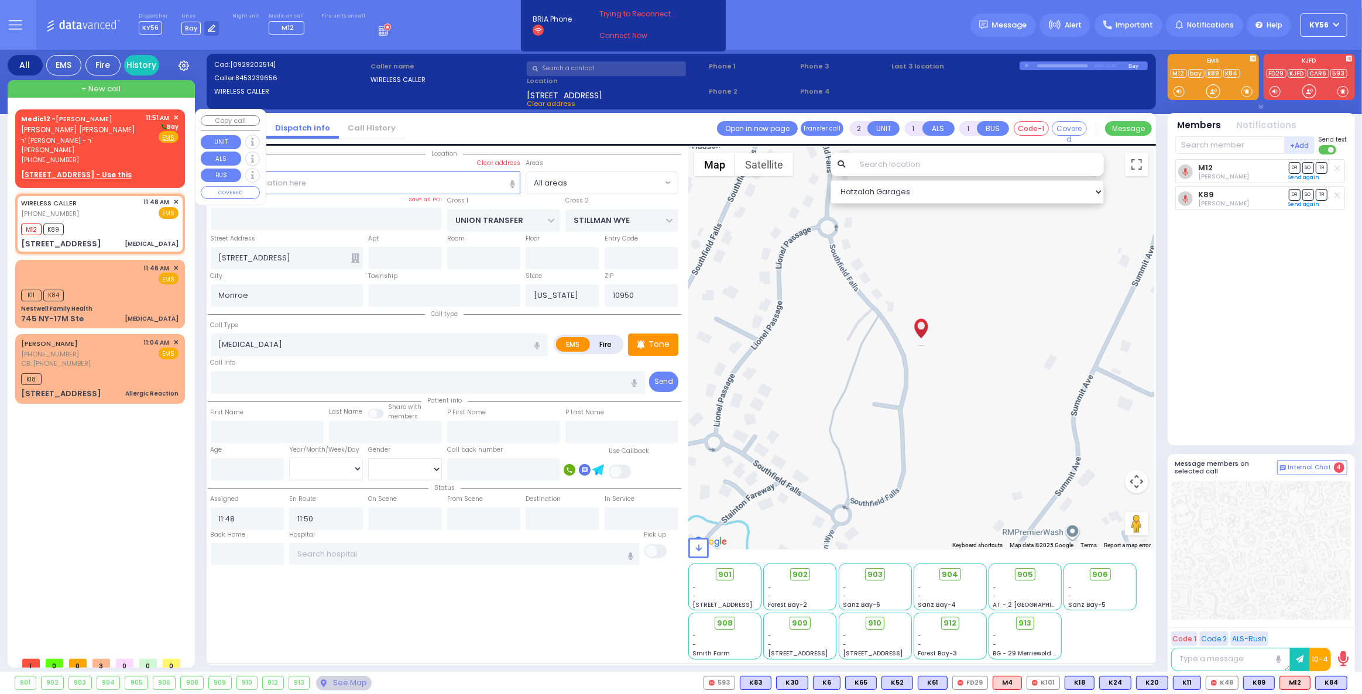
click at [178, 114] on span "✕" at bounding box center [175, 118] width 5 height 10
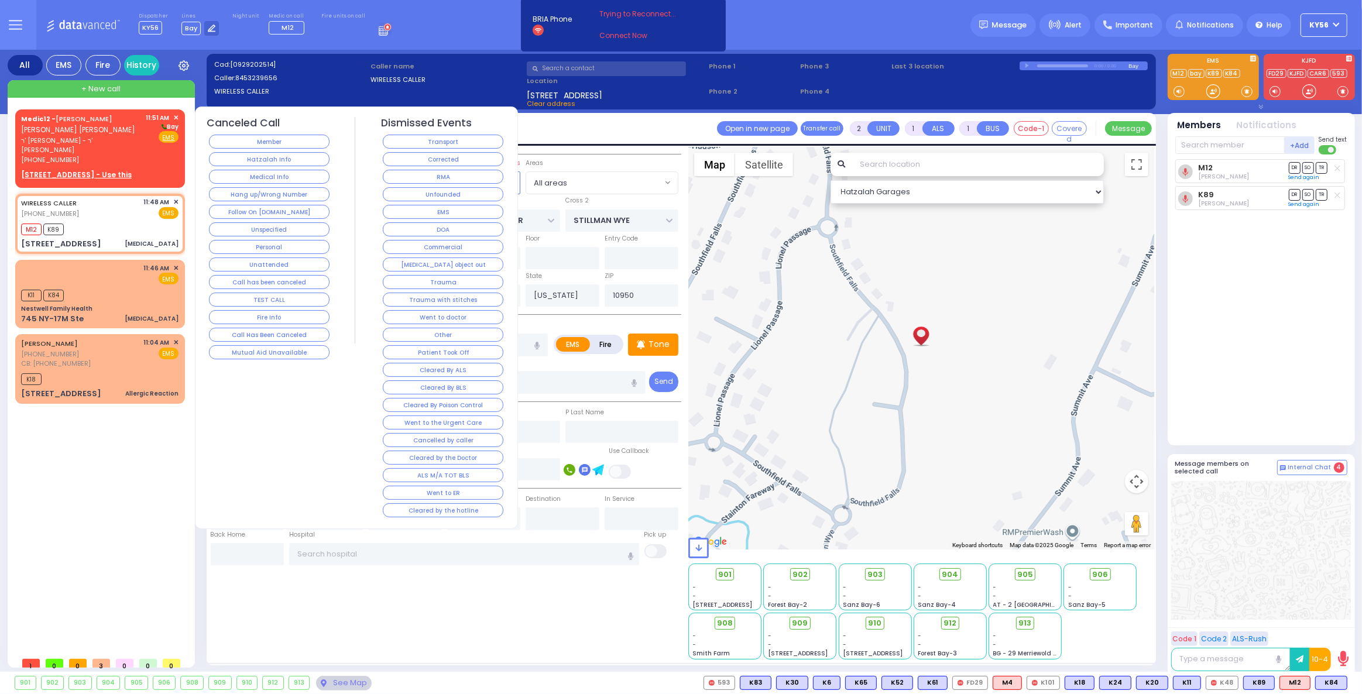
click at [178, 116] on span "✕" at bounding box center [175, 118] width 5 height 10
click at [275, 160] on button "Hatzalah Info" at bounding box center [269, 159] width 121 height 14
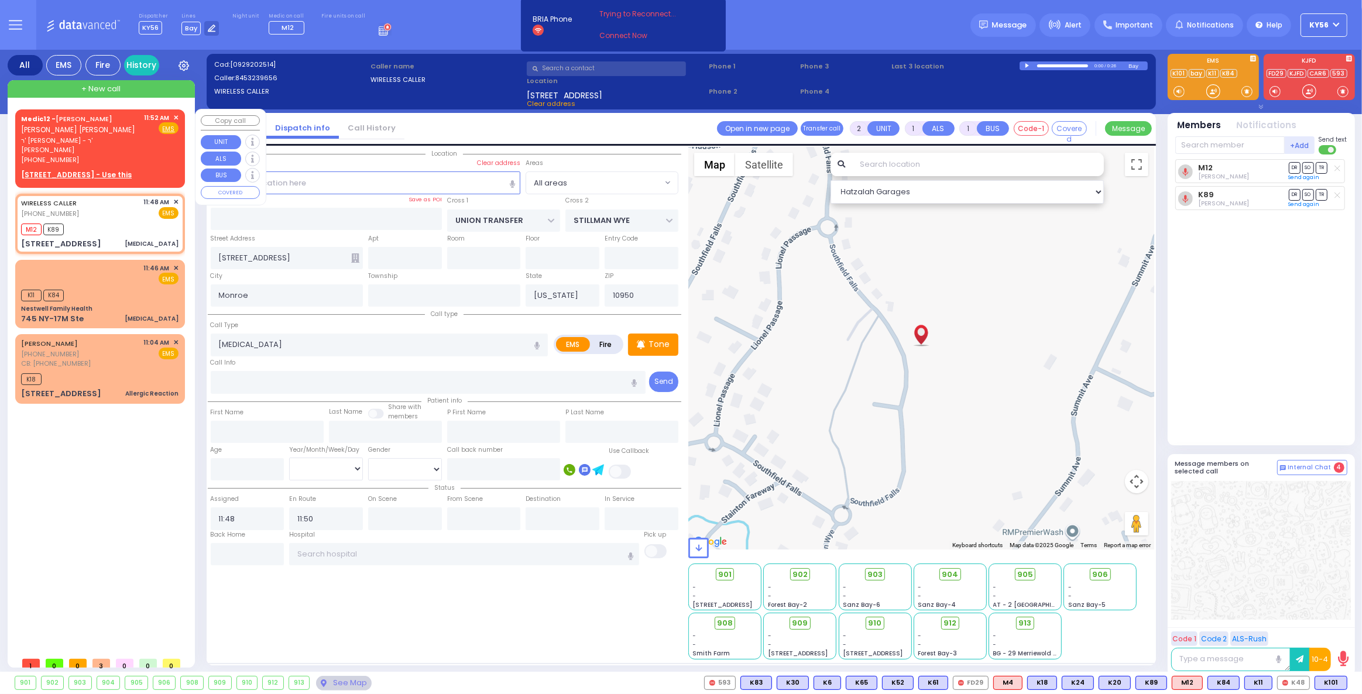
click at [176, 115] on span "✕" at bounding box center [175, 118] width 5 height 10
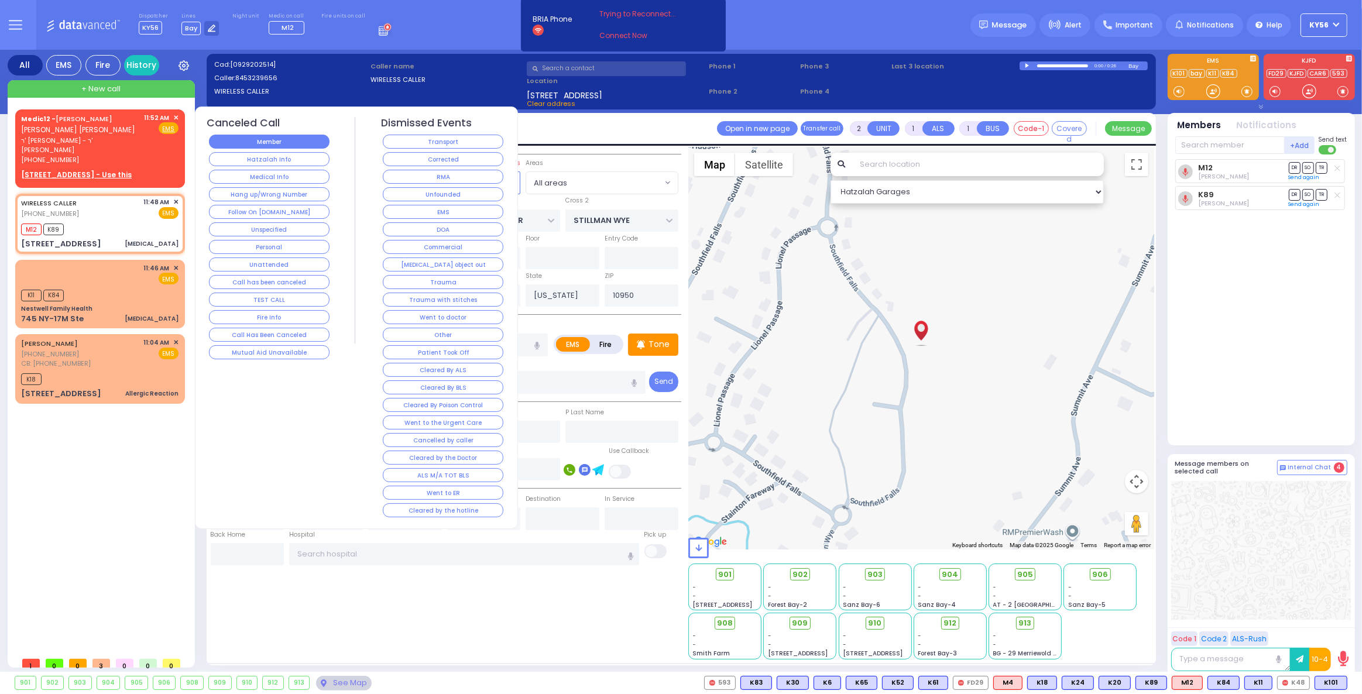
click at [267, 138] on button "Member" at bounding box center [269, 142] width 121 height 14
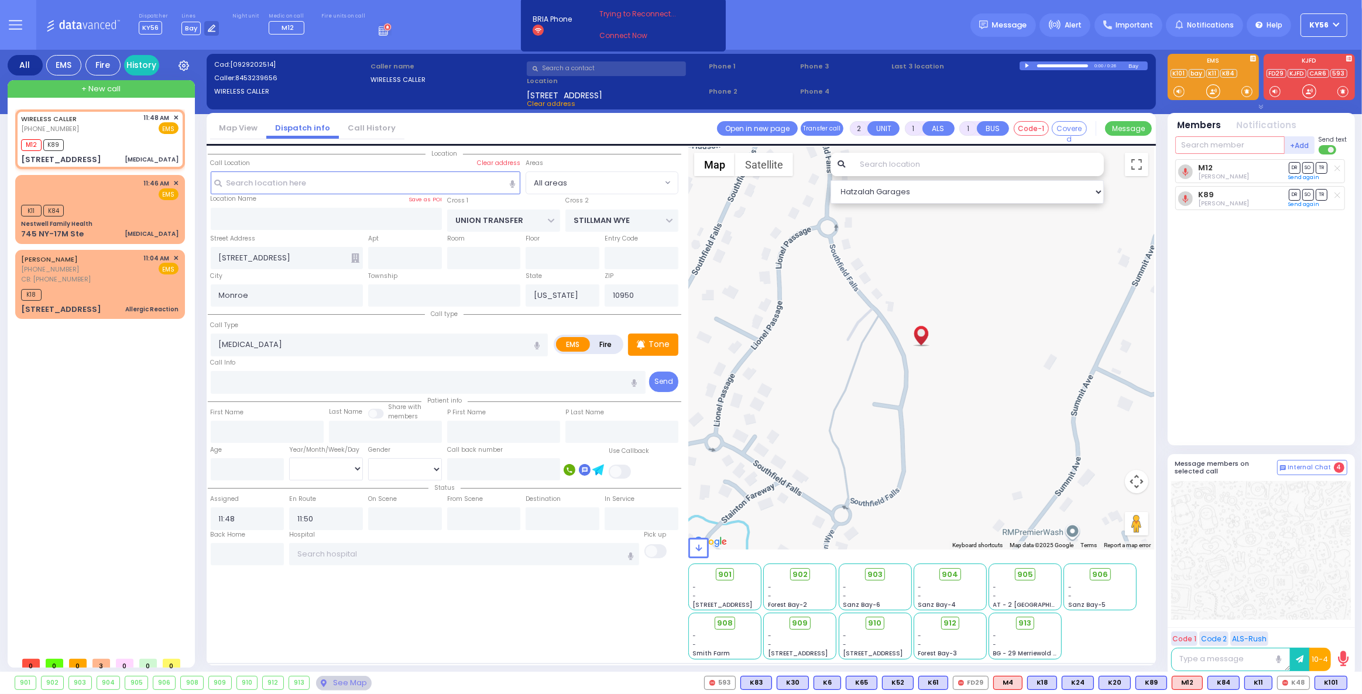
click at [1211, 145] on input "text" at bounding box center [1229, 145] width 109 height 18
type input "101"
click at [1212, 167] on div "KY101" at bounding box center [1214, 169] width 59 height 12
select select
radio input "true"
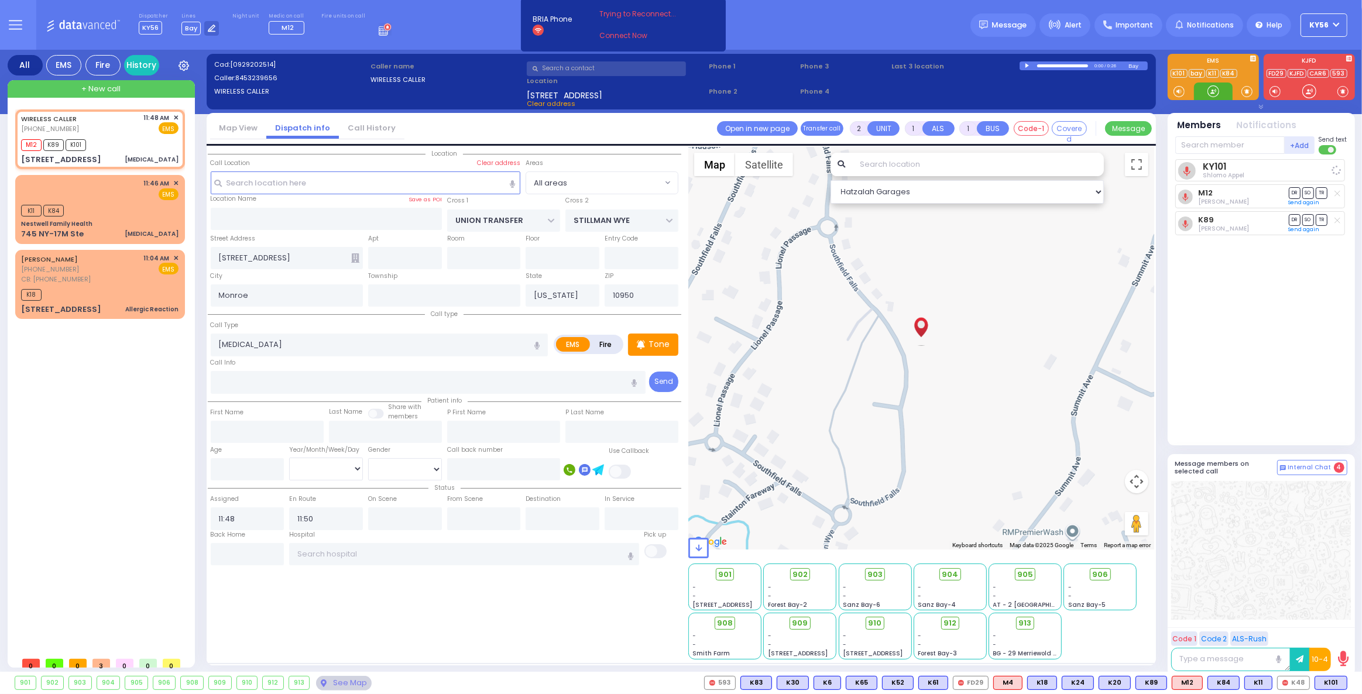
select select
select select "Hatzalah Garages"
select select
click at [173, 258] on span "✕" at bounding box center [175, 258] width 5 height 10
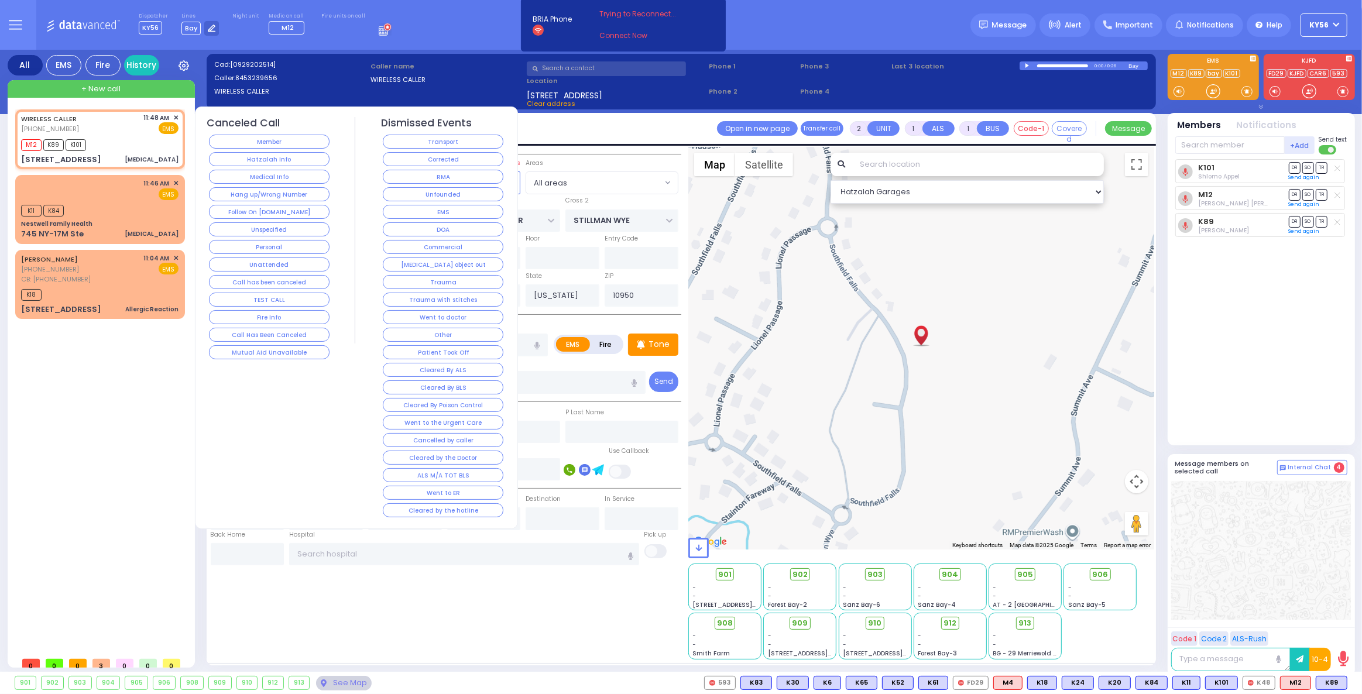
click at [462, 194] on button "Unfounded" at bounding box center [443, 194] width 121 height 14
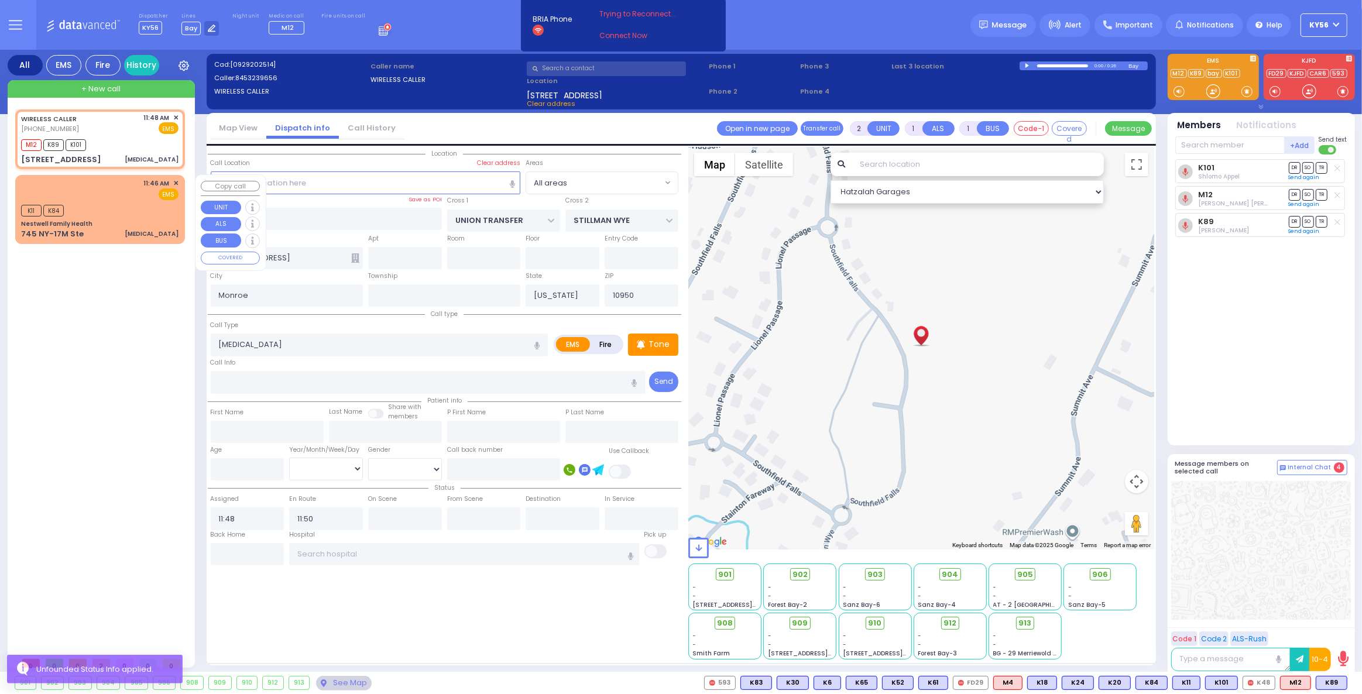
click at [123, 207] on div "K11 K84" at bounding box center [99, 209] width 157 height 15
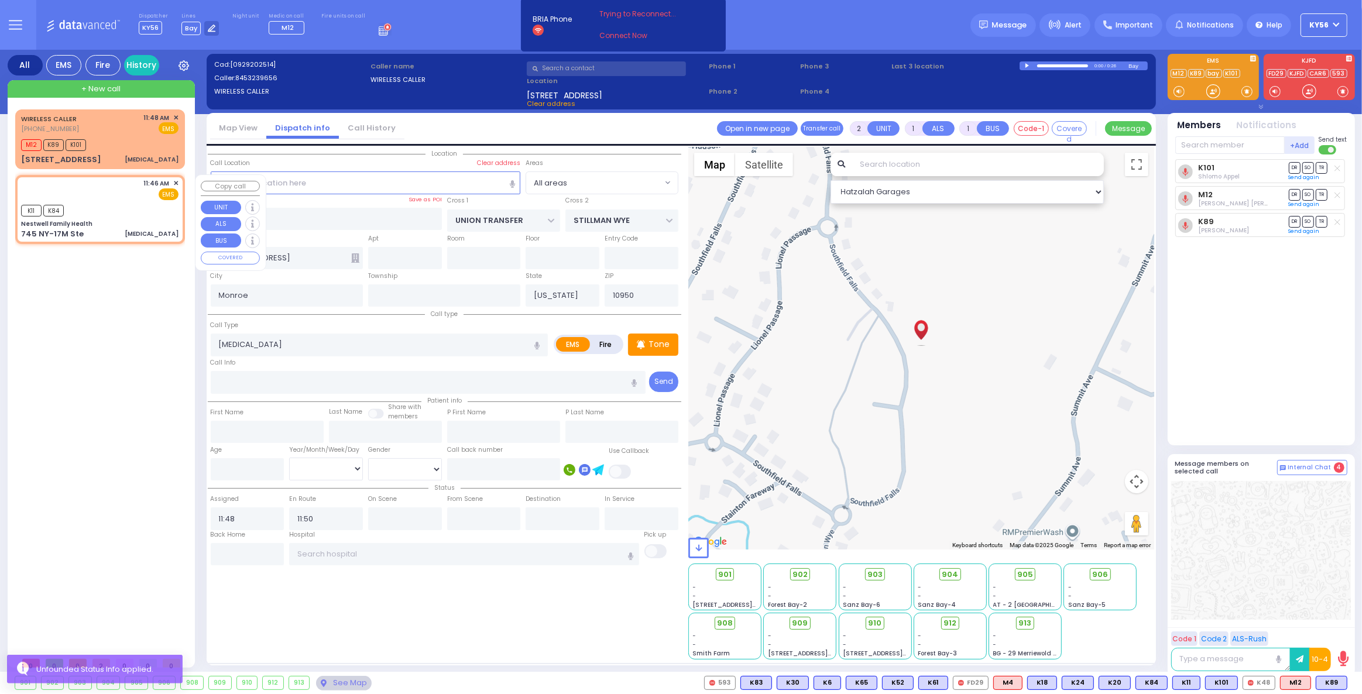
type input "1"
select select
type input "[MEDICAL_DATA]"
radio input "true"
select select
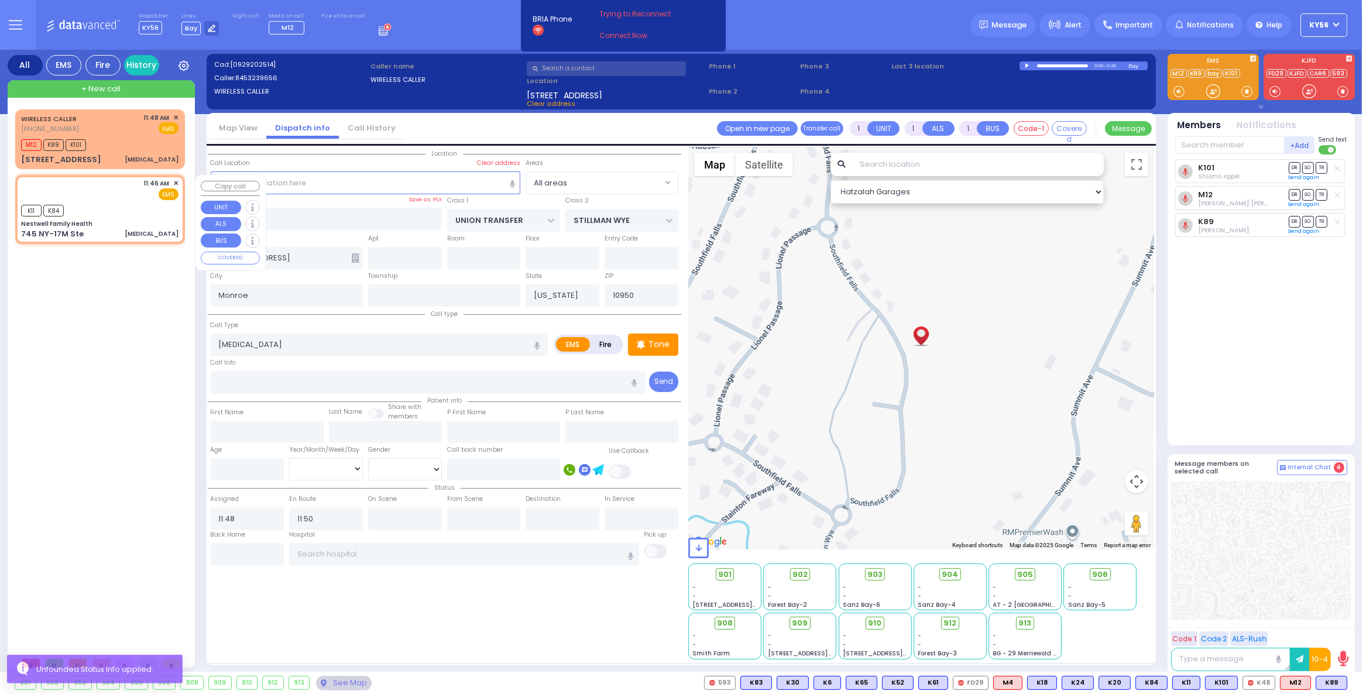
type input "11:46"
type input "11:47"
select select "Hatzalah Garages"
type input "Nestwell Family Health"
type input "ORCHARD ST"
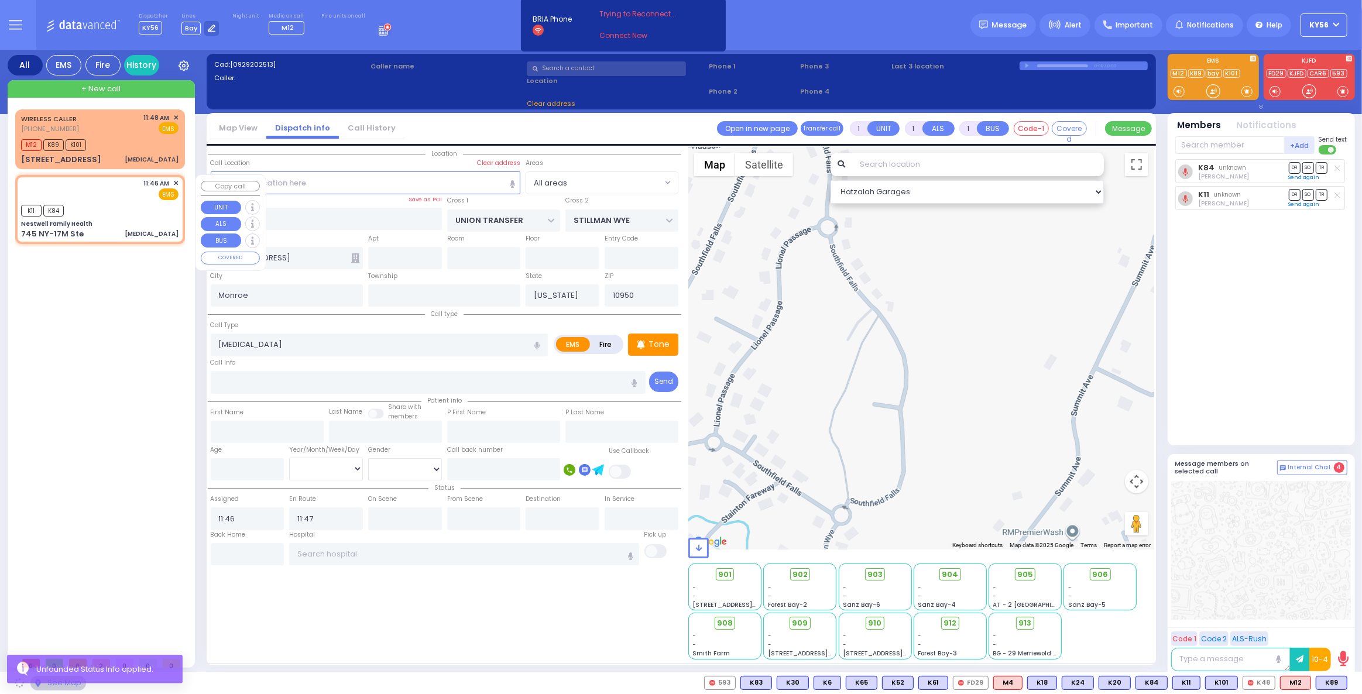
type input "KNIGHT ST"
type input "745 NY-17M Ste"
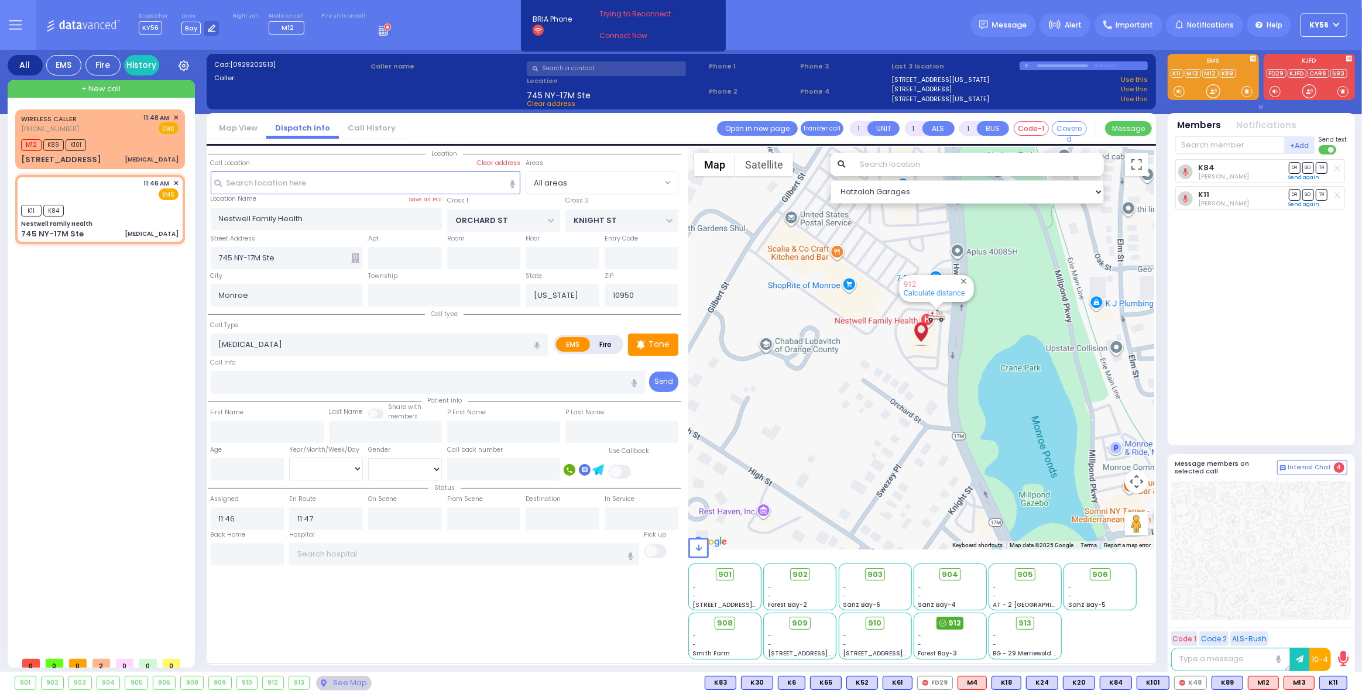
click at [955, 619] on span "912" at bounding box center [954, 624] width 13 height 12
select select
radio input "true"
select select
select select "Hatzalah Garages"
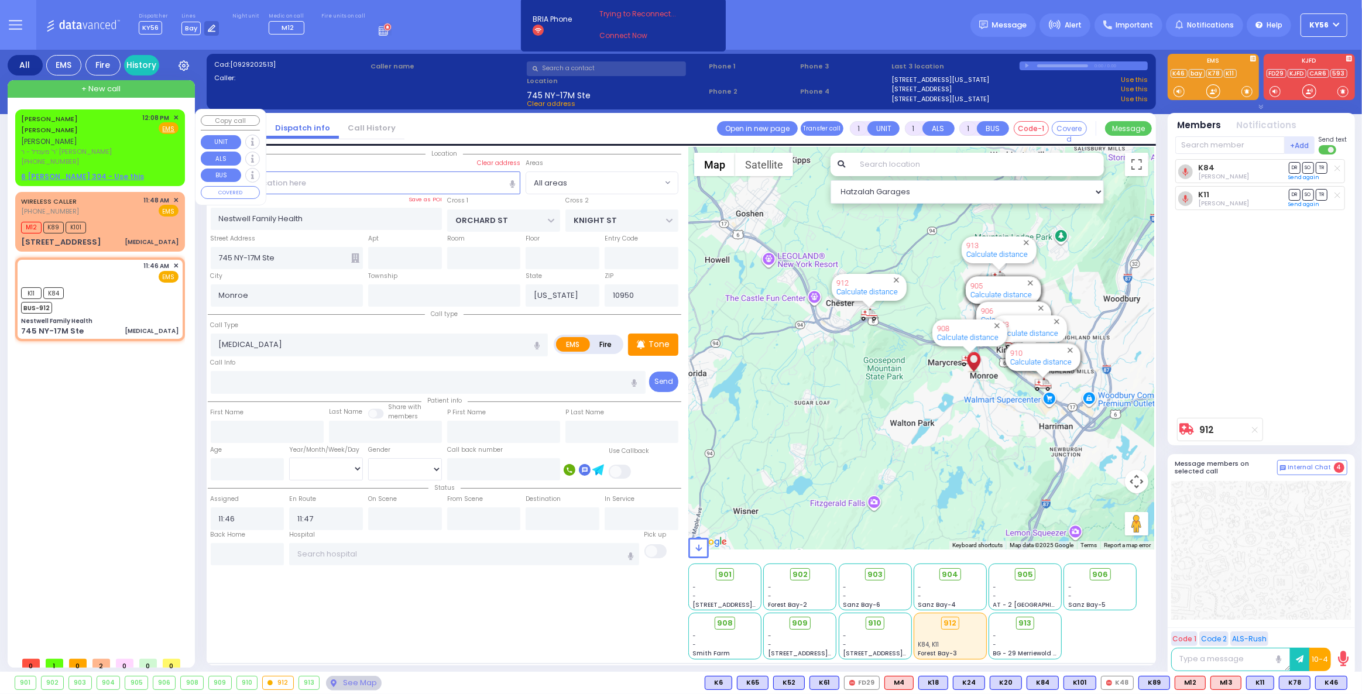
click at [94, 171] on u "6 [PERSON_NAME] 304 - Use this" at bounding box center [82, 176] width 123 height 10
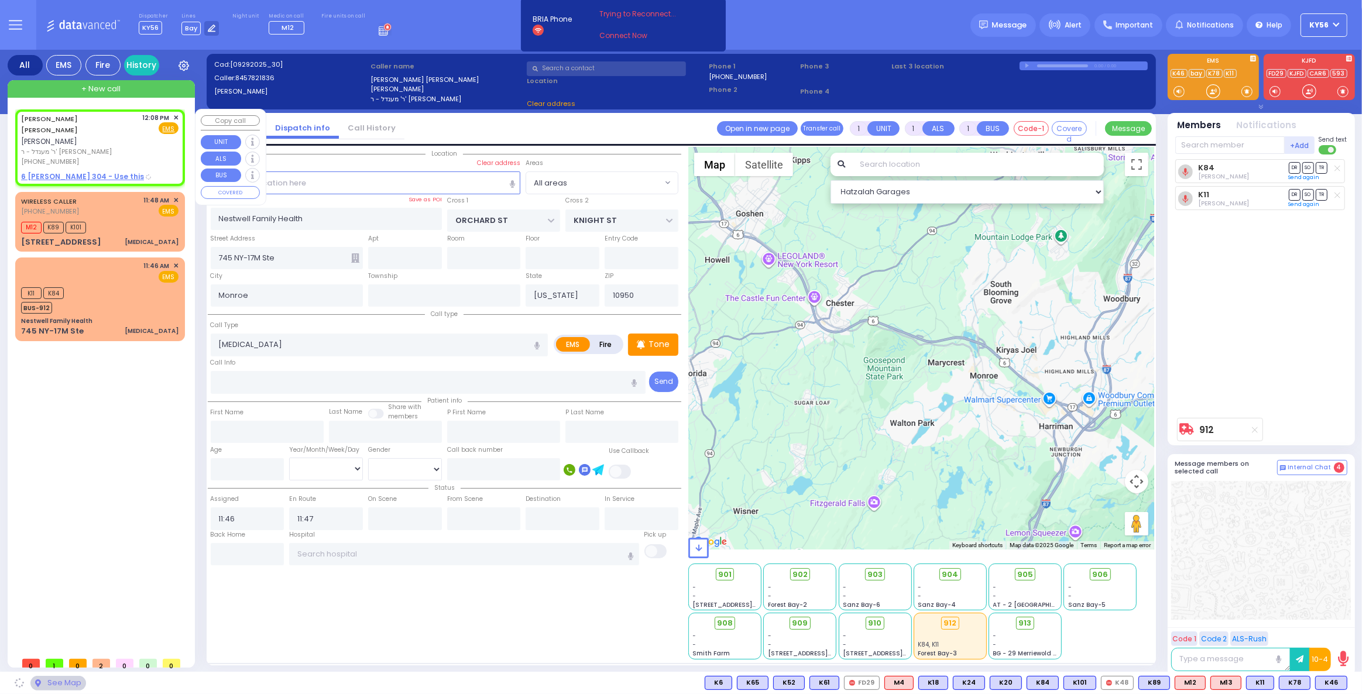
type input "2"
select select
radio input "true"
type input "[PERSON_NAME]"
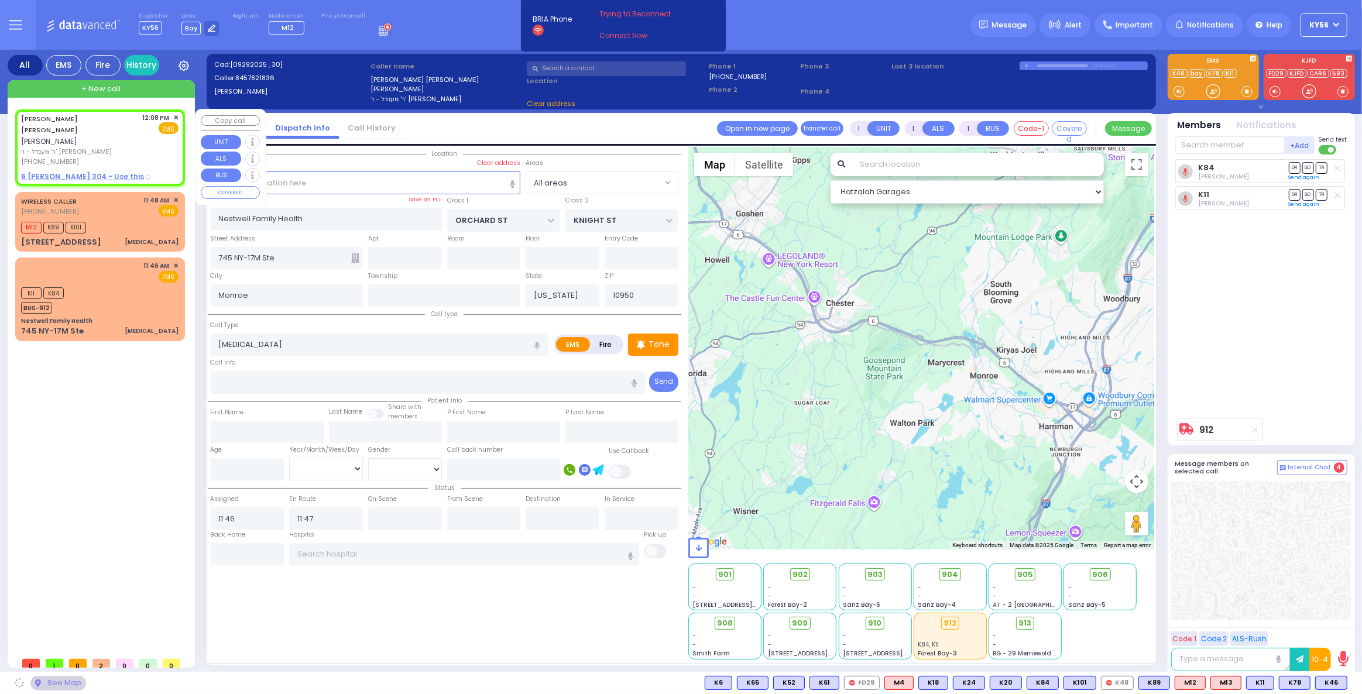
select select
type input "12:08"
select select "Hatzalah Garages"
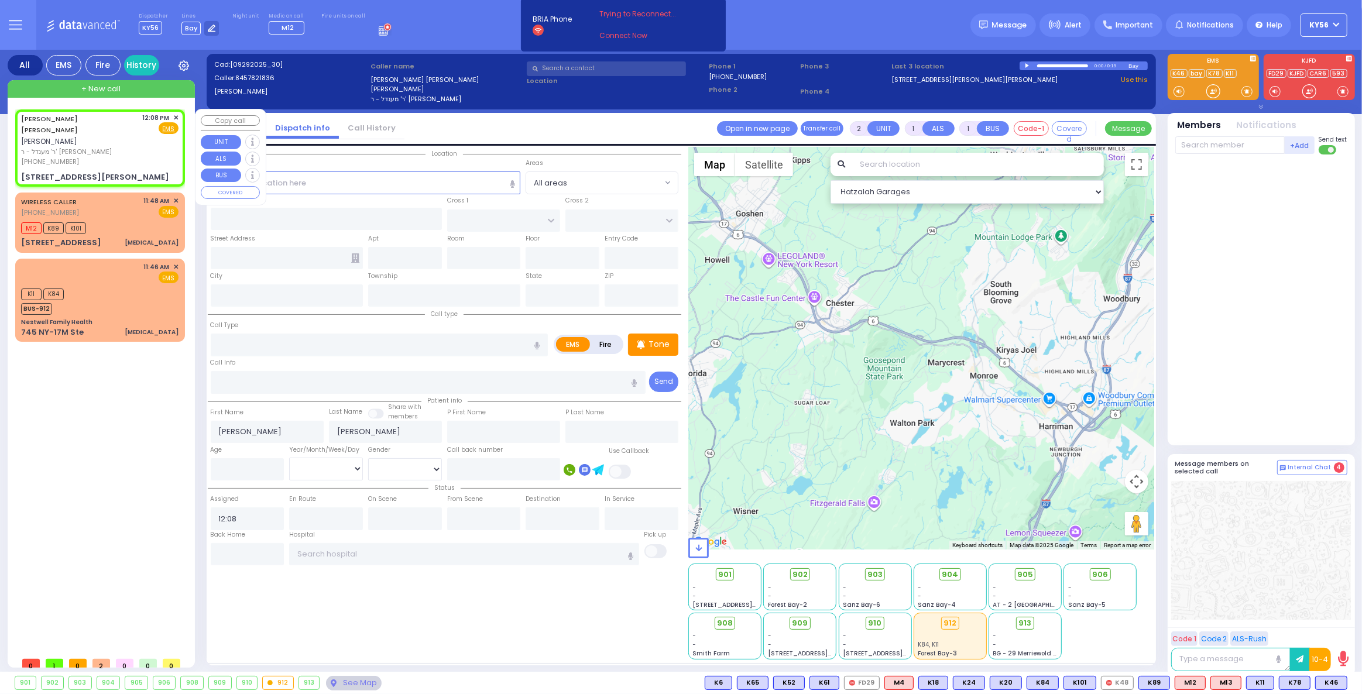
select select
radio input "true"
select select
select select "Hatzalah Garages"
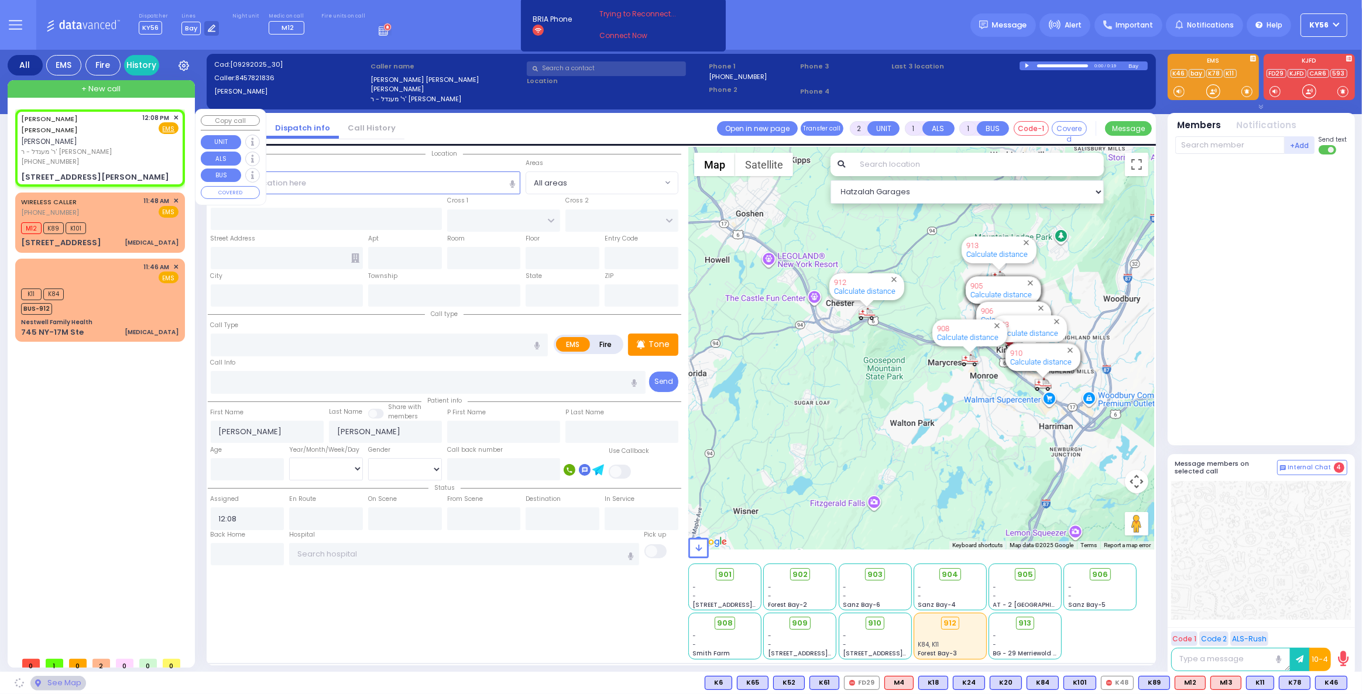
type input "CARTER LN"
type input "[PERSON_NAME] DR"
type input "6 CARTER LN"
type input "304"
type input "Monroe"
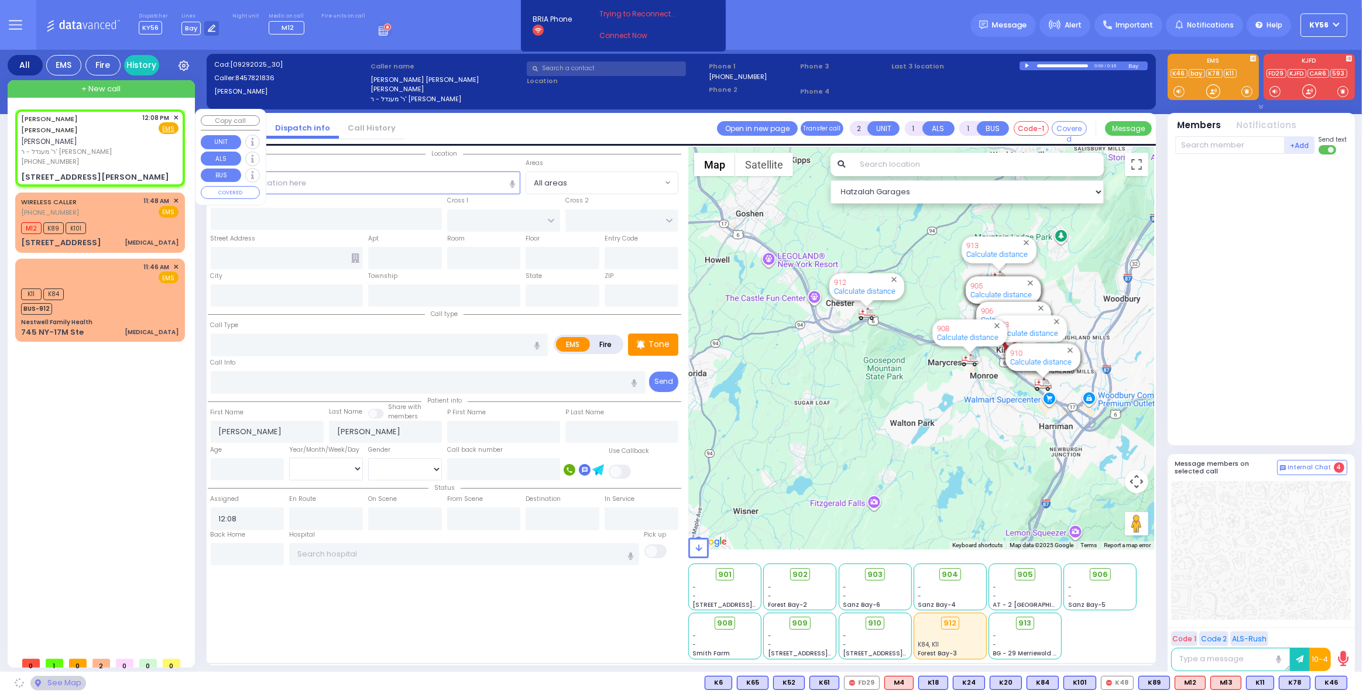
type input "[US_STATE]"
type input "10950"
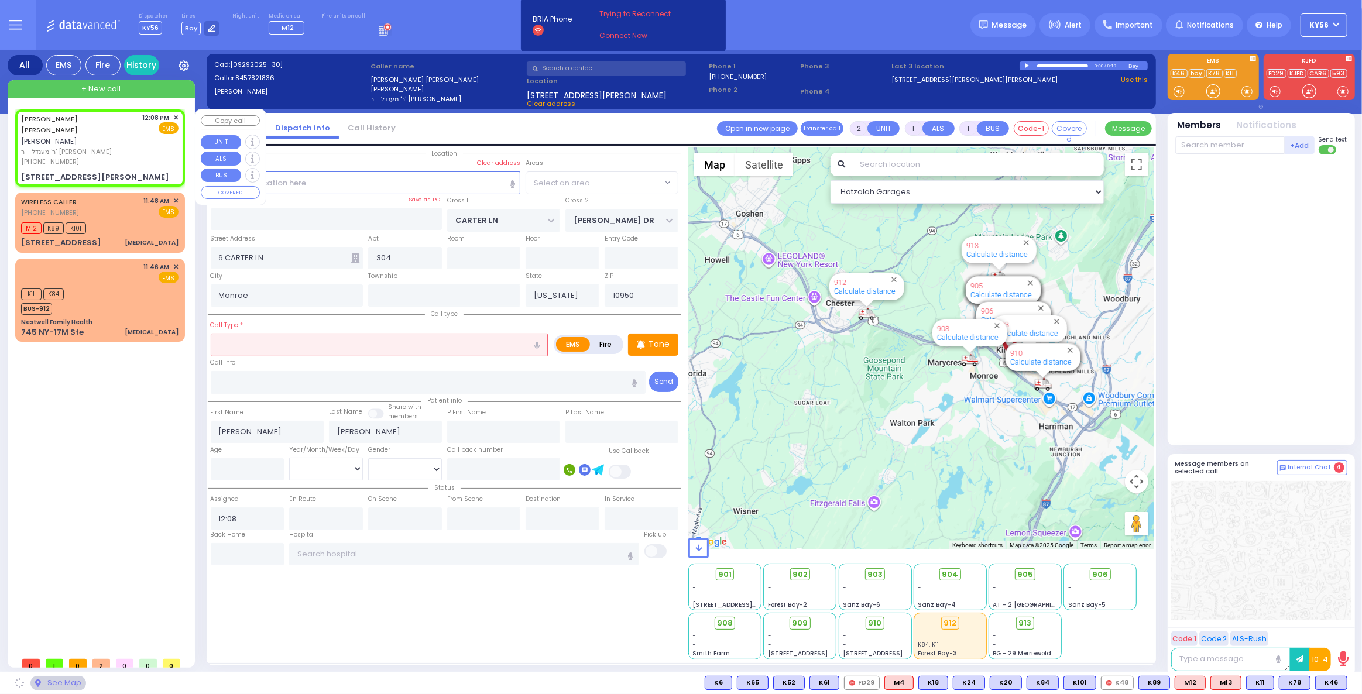
select select "SECTION 2"
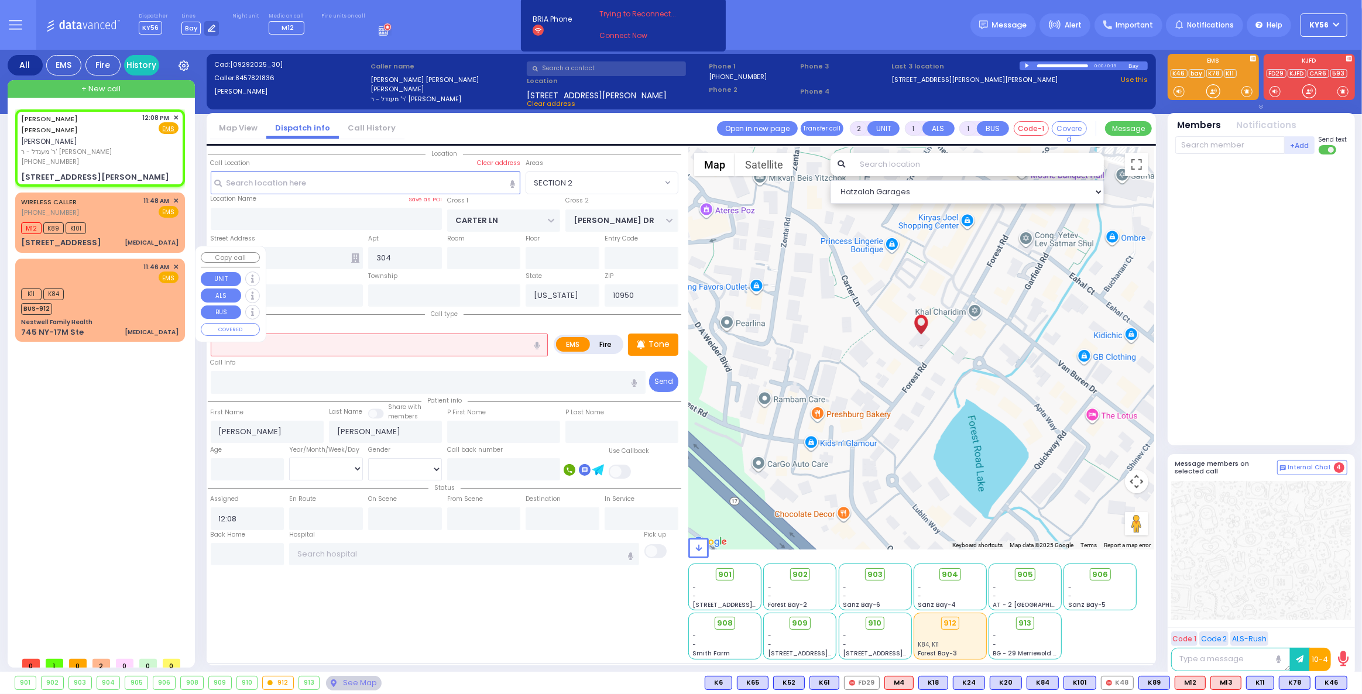
click at [110, 404] on div "[PERSON_NAME] [PERSON_NAME] [PERSON_NAME] ר' מענדל - ר' [PERSON_NAME] [PHONE_NU…" at bounding box center [102, 380] width 174 height 542
click at [260, 339] on input "text" at bounding box center [380, 345] width 338 height 22
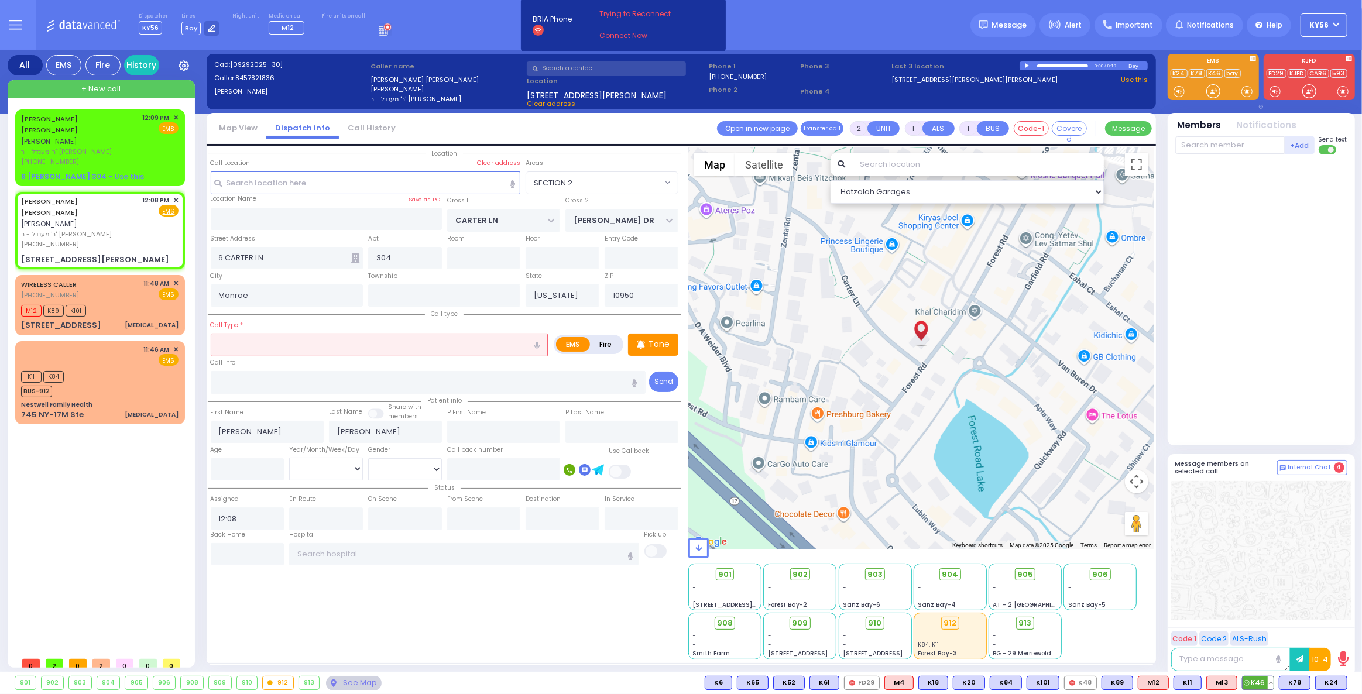
click at [1254, 684] on span "K46" at bounding box center [1258, 683] width 31 height 13
click at [1228, 684] on span "M13" at bounding box center [1222, 683] width 30 height 13
select select
radio input "true"
select select
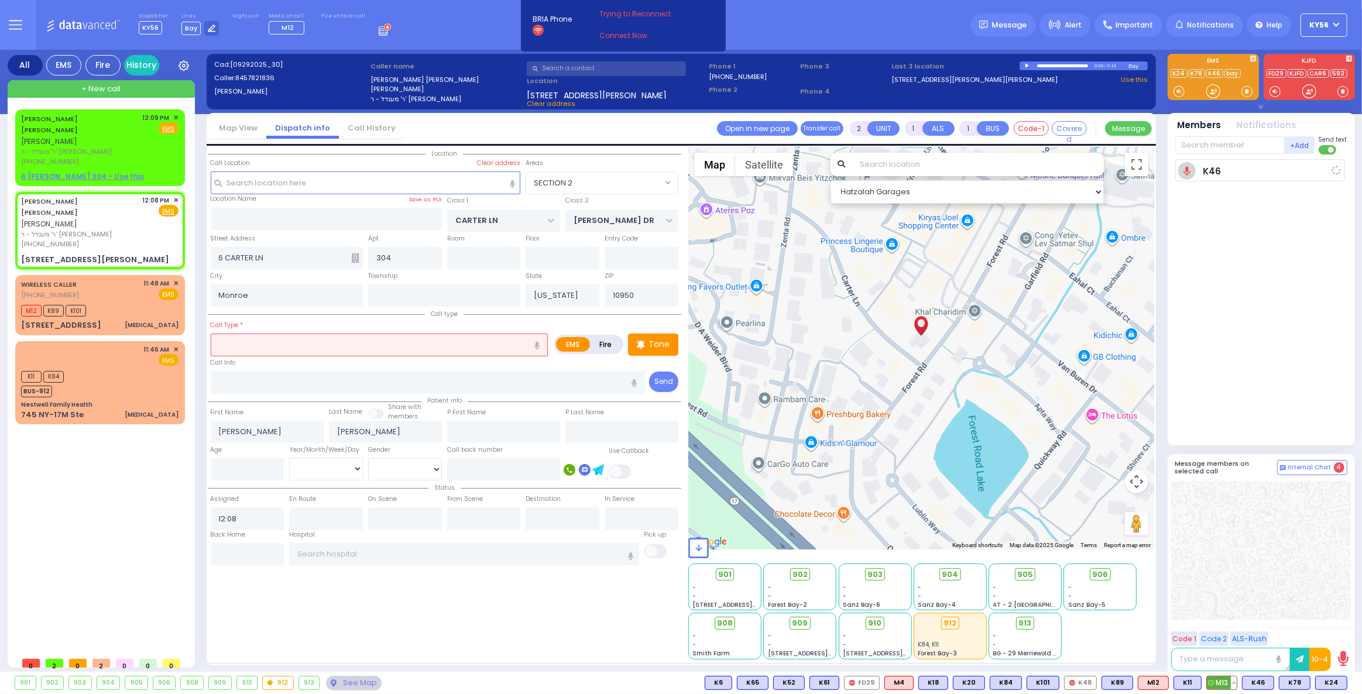
type input "12:10"
select select "Hatzalah Garages"
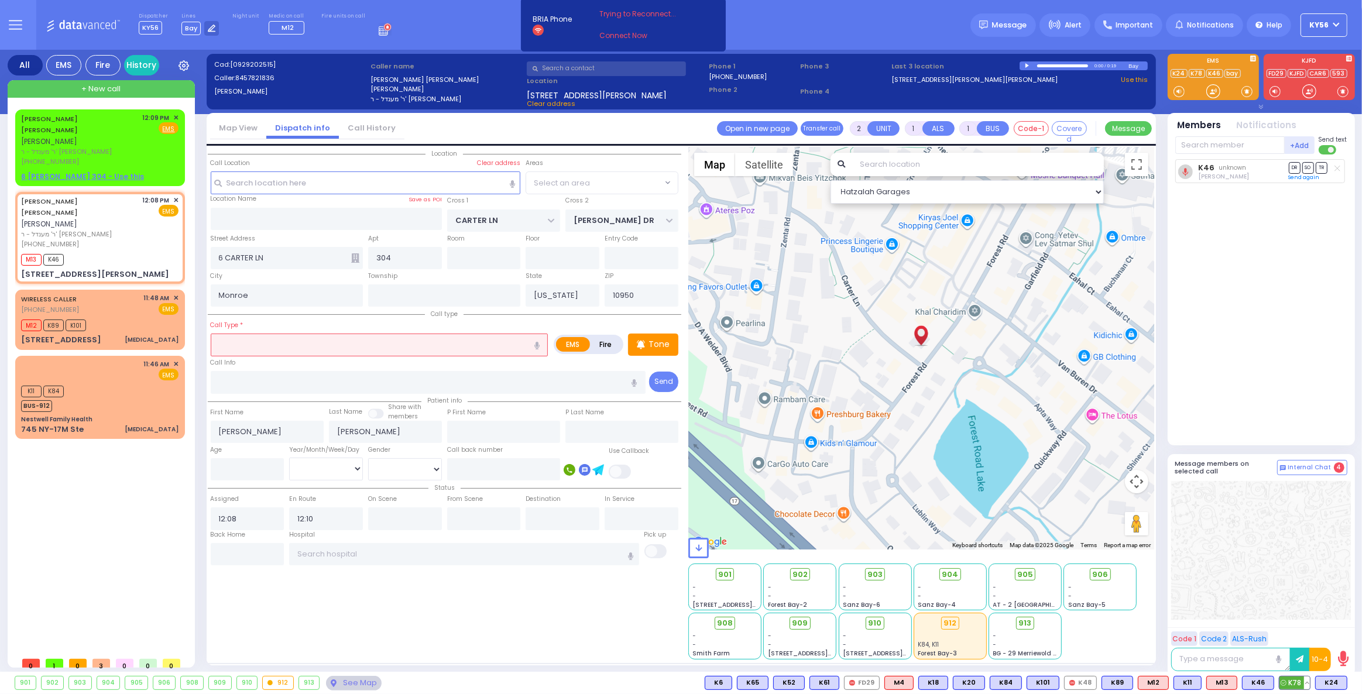
click at [1298, 681] on span "K78" at bounding box center [1295, 683] width 30 height 13
select select
radio input "true"
select select
select select "Hatzalah Garages"
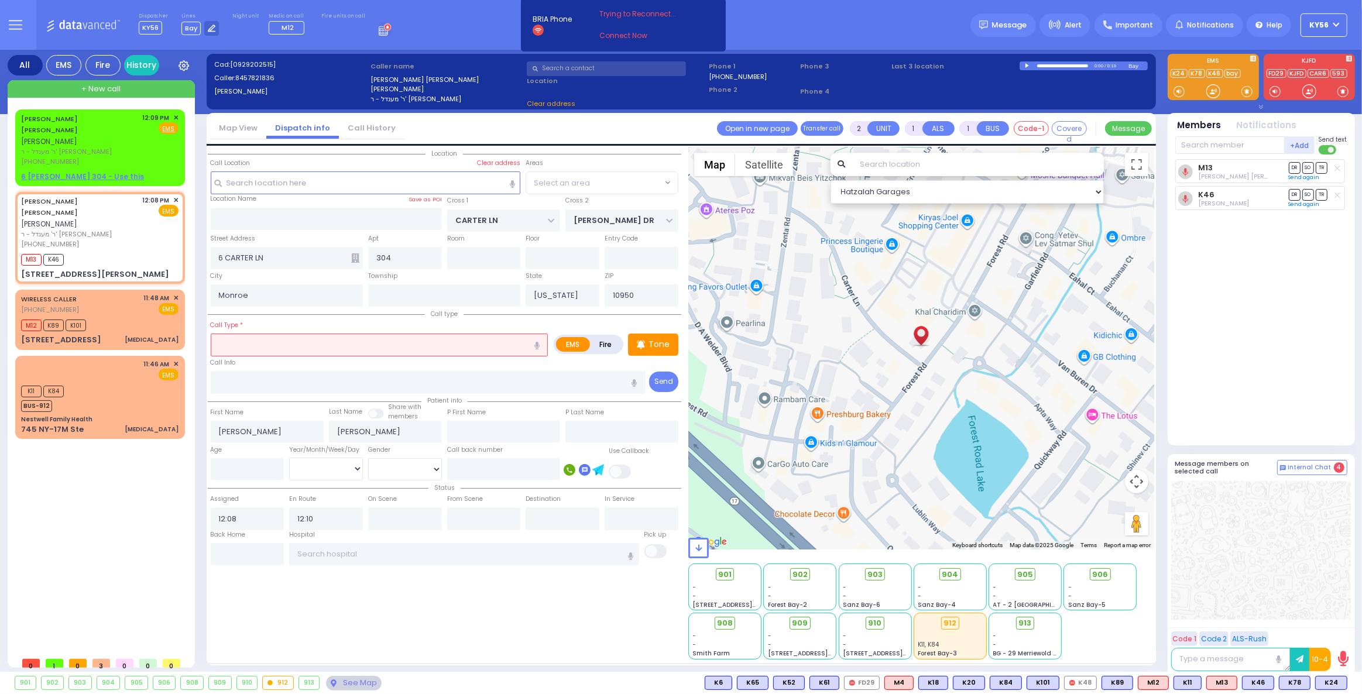
select select "SECTION 2"
select select
radio input "true"
select select
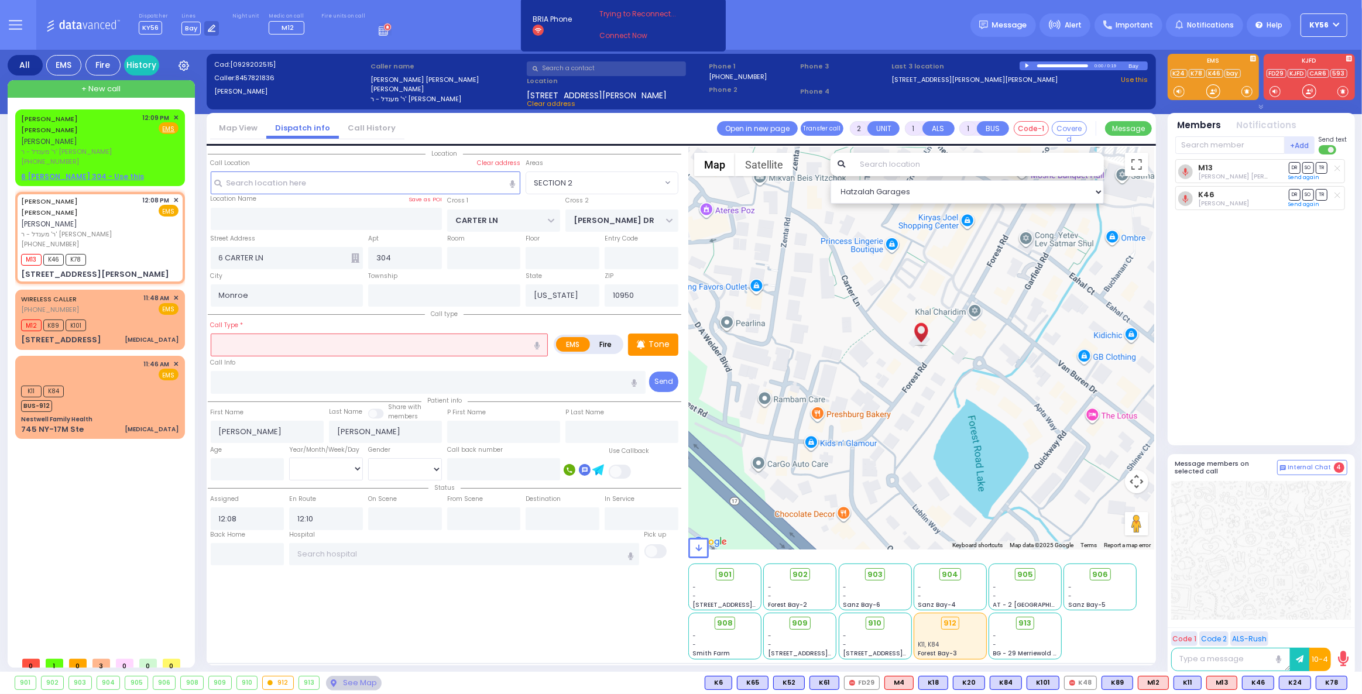
select select "Hatzalah Garages"
select select
radio input "true"
select select
select select "Hatzalah Garages"
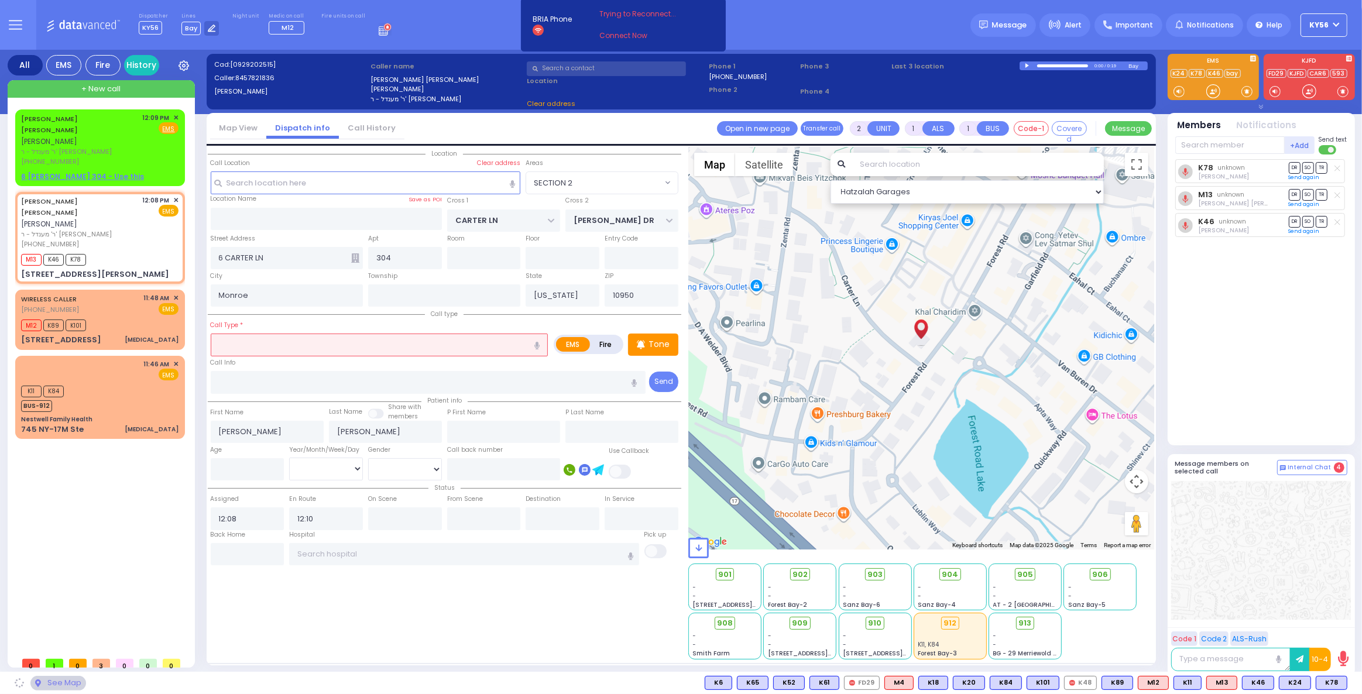
select select "SECTION 2"
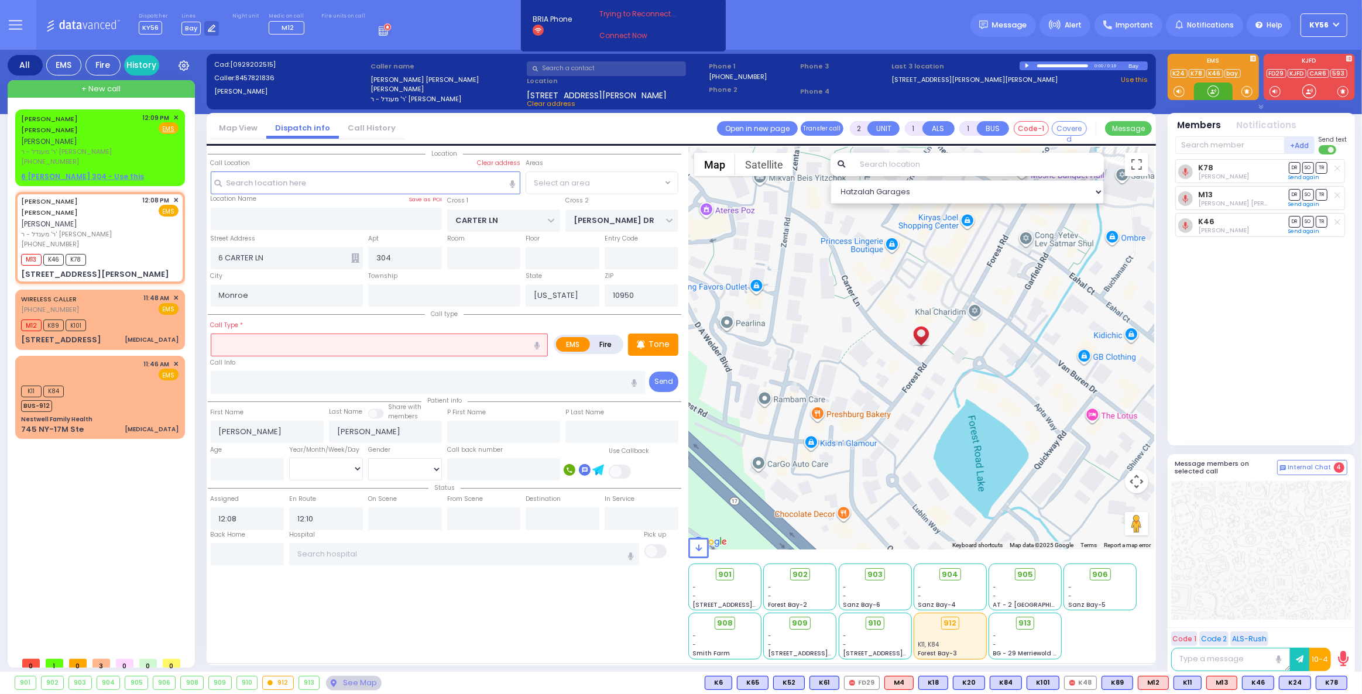
select select
radio input "true"
select select
select select "SECTION 2"
select select "Hatzalah Garages"
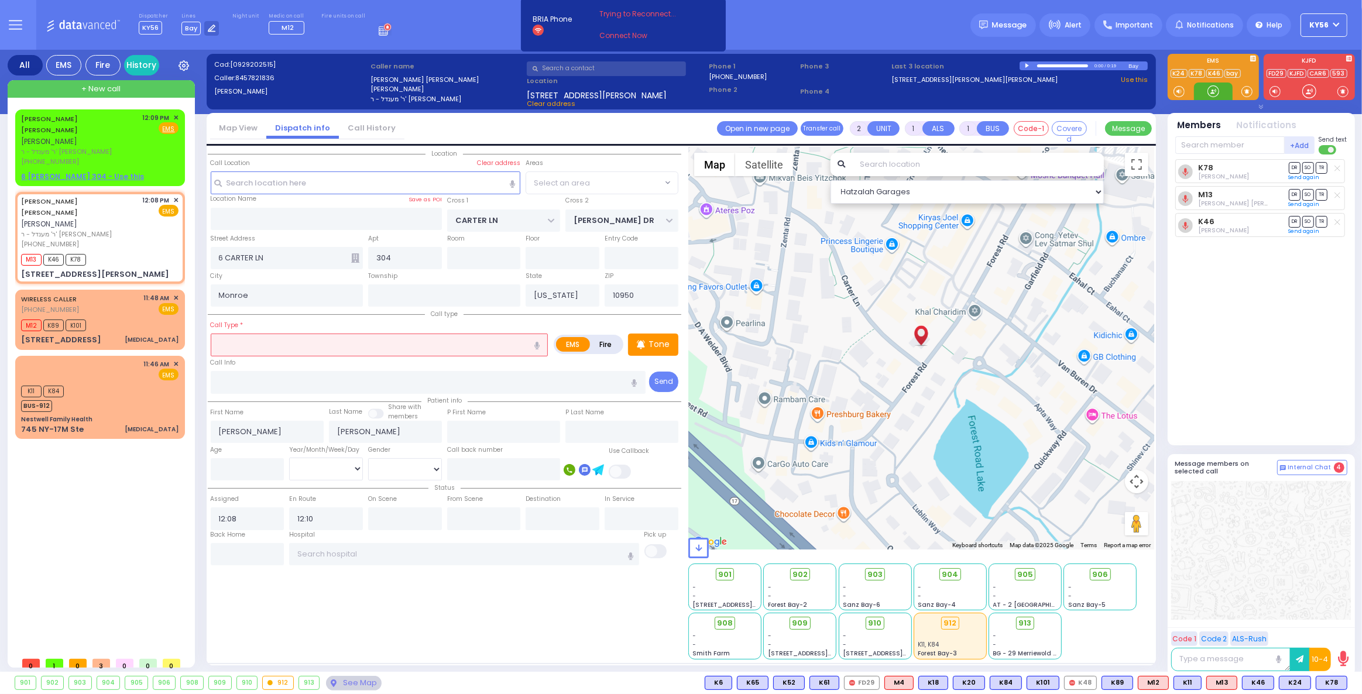
select select "SECTION 2"
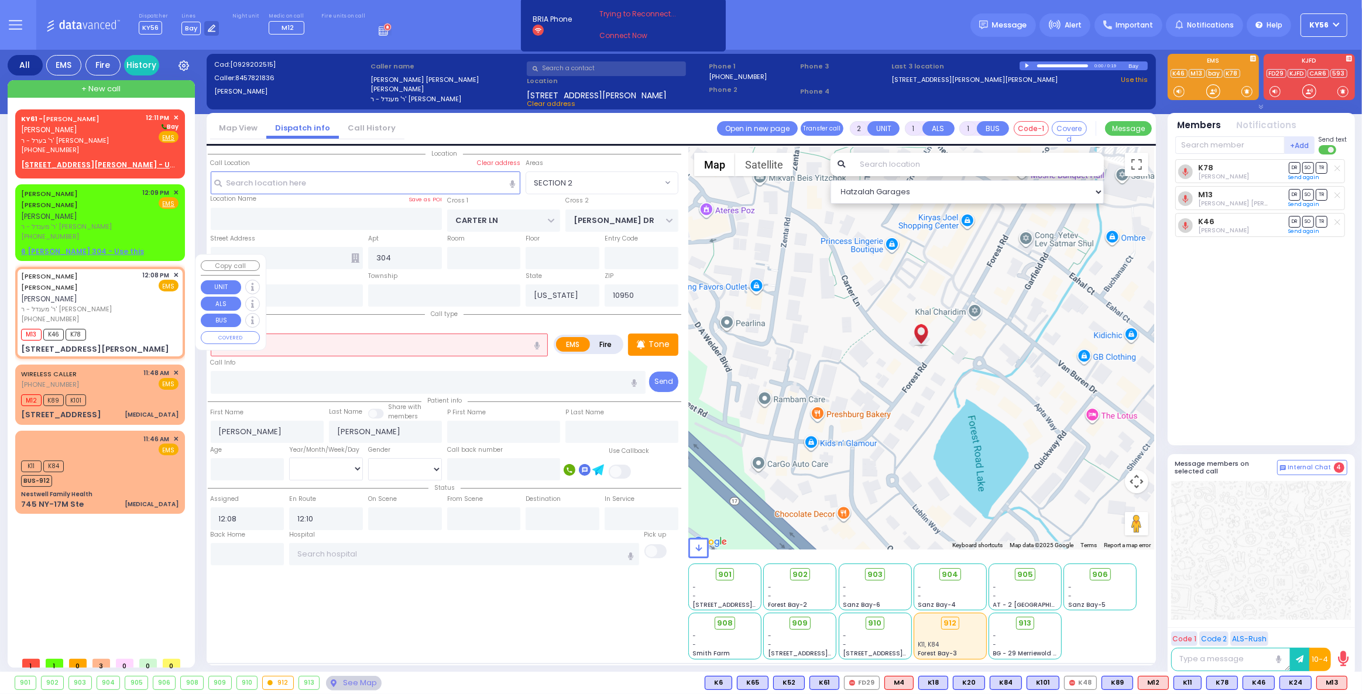
click at [134, 326] on div "M13 K46 K78" at bounding box center [99, 333] width 157 height 15
select select
radio input "true"
select select
select select "SECTION 2"
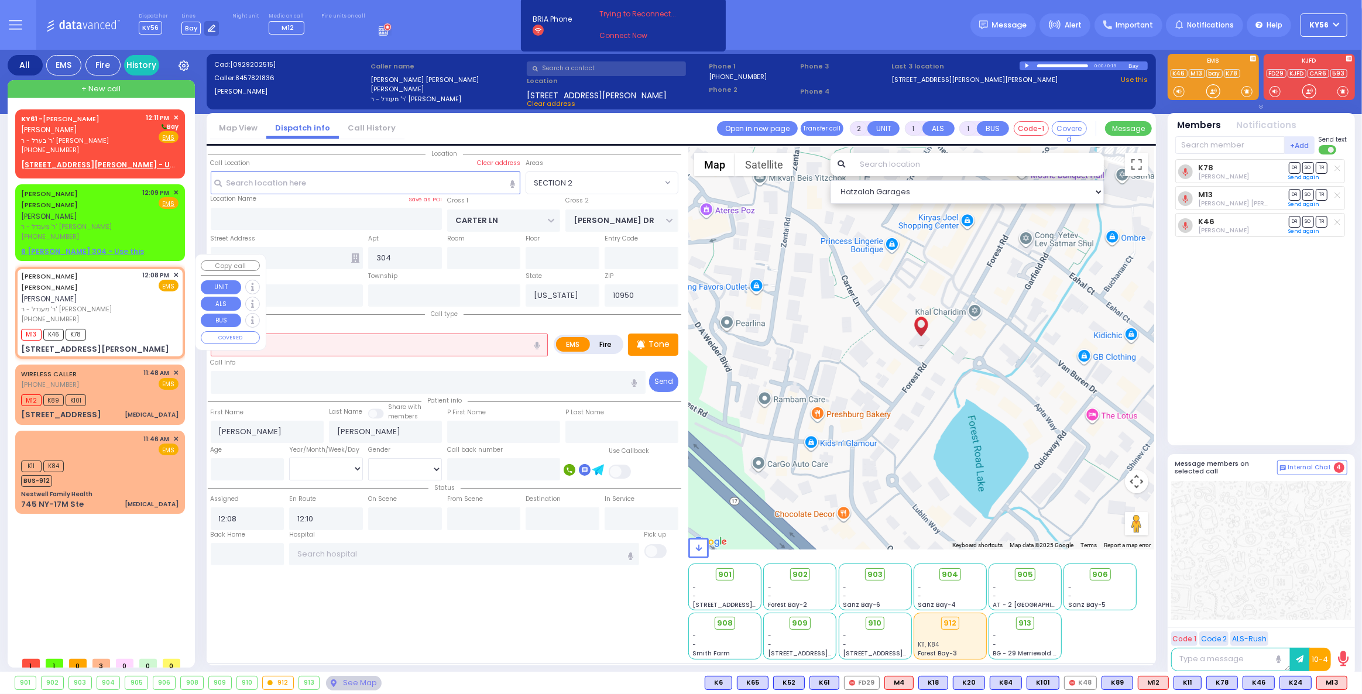
select select "Hatzalah Garages"
click at [1198, 148] on input "text" at bounding box center [1229, 145] width 109 height 18
type input "68"
click at [1262, 162] on div "KY68 [PERSON_NAME]" at bounding box center [1262, 169] width 167 height 20
select select
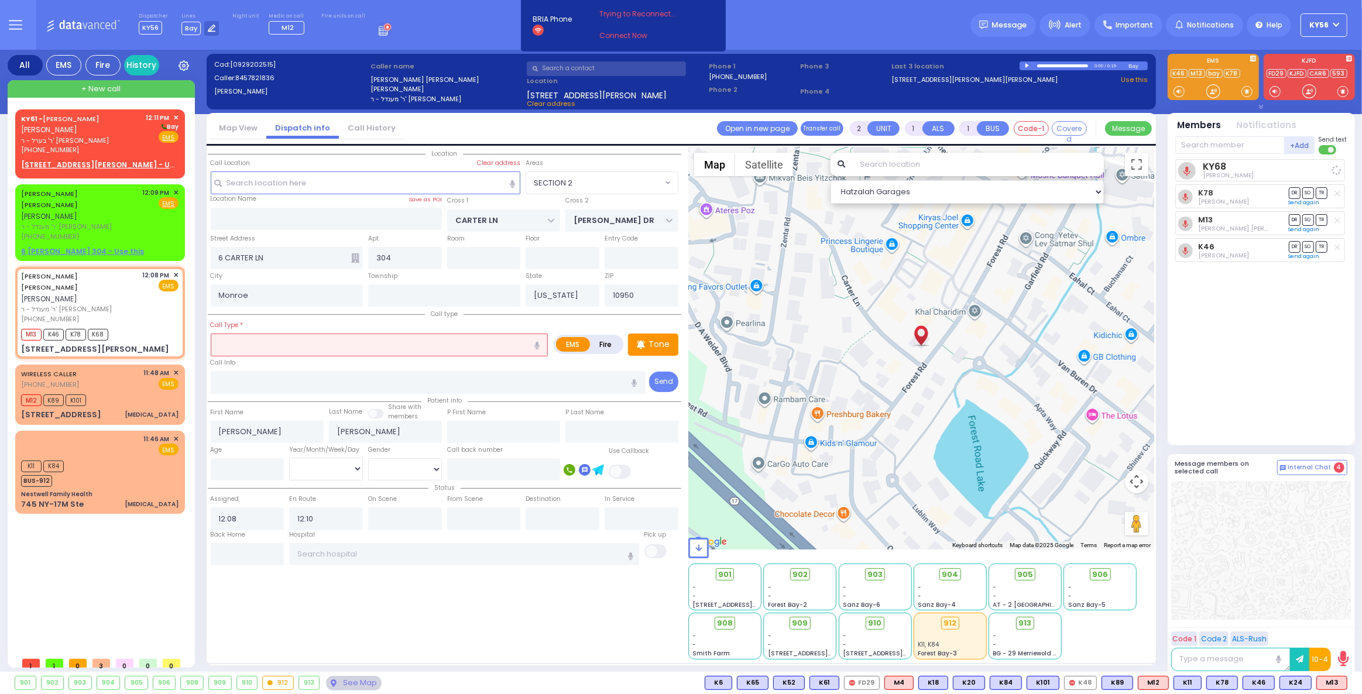
radio input "true"
select select
select select "Hatzalah Garages"
select select "SECTION 2"
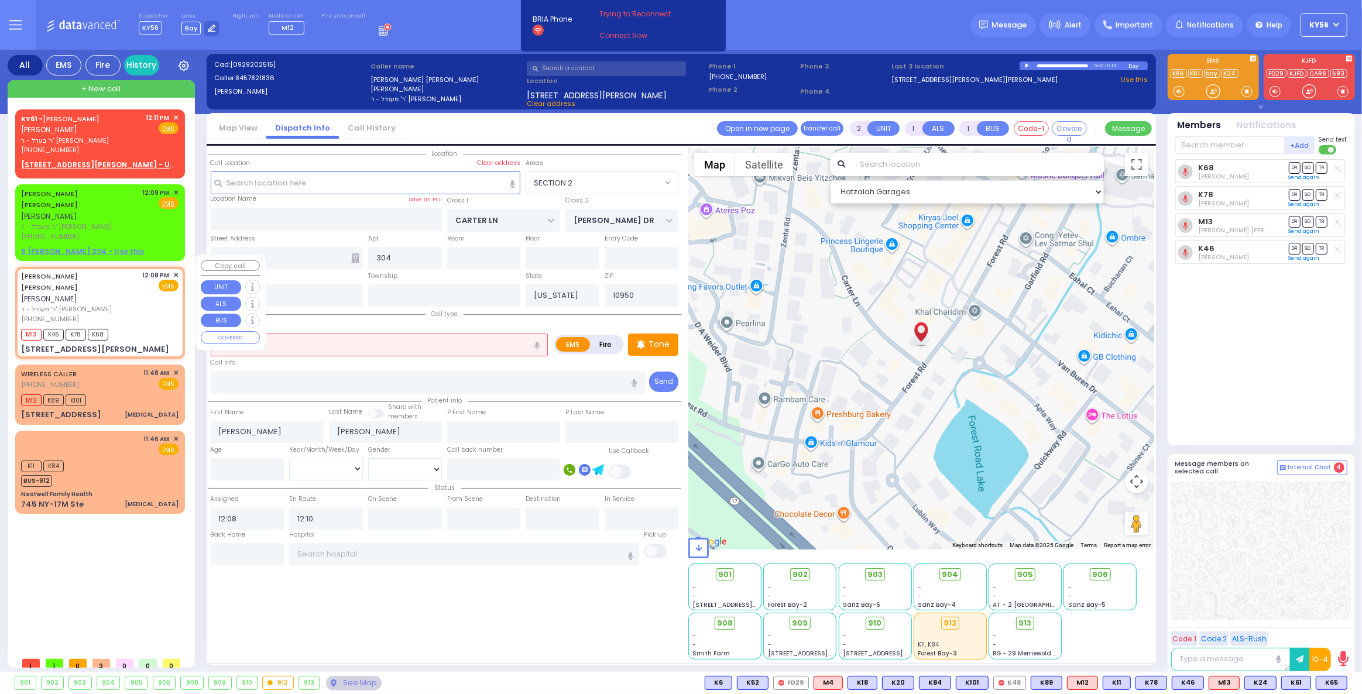
click at [124, 279] on div "[PERSON_NAME] [PERSON_NAME] [PERSON_NAME]" at bounding box center [80, 287] width 118 height 35
select select
radio input "true"
select select
select select "SECTION 2"
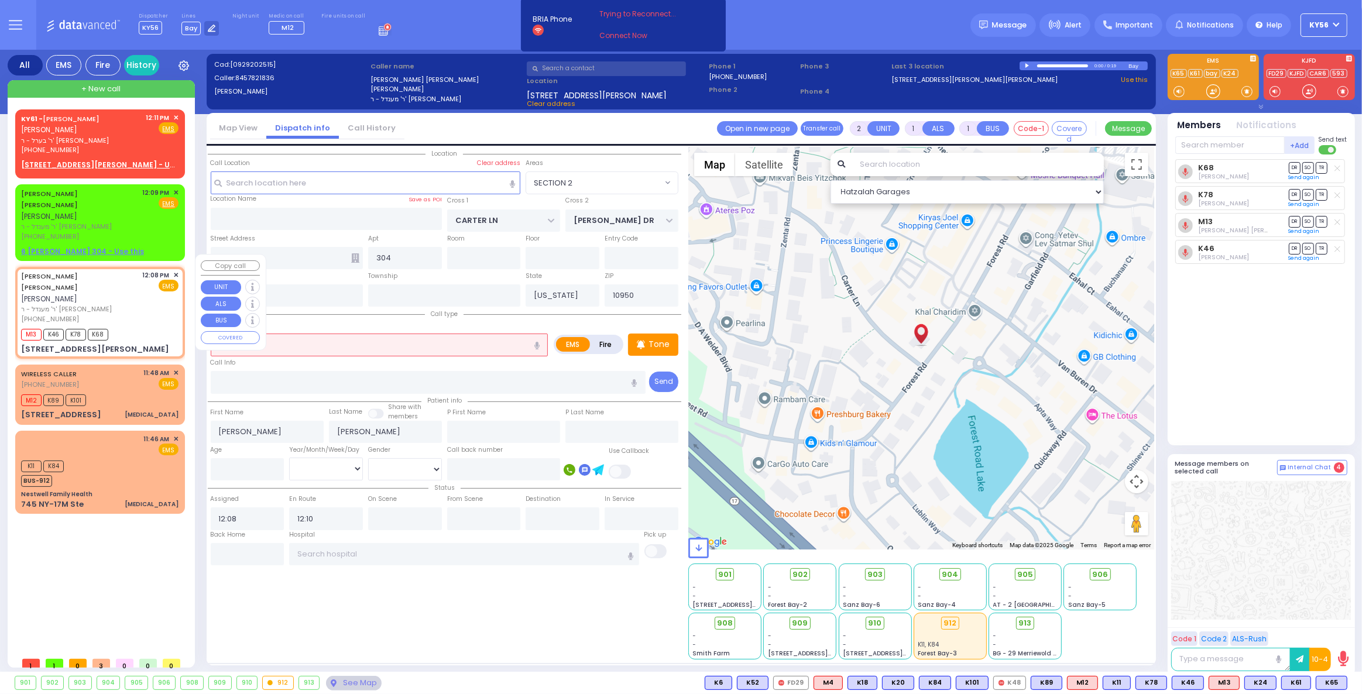
select select "Hatzalah Garages"
click at [1223, 142] on input "text" at bounding box center [1229, 145] width 109 height 18
click at [1325, 682] on span "K65" at bounding box center [1331, 683] width 30 height 13
select select
radio input "true"
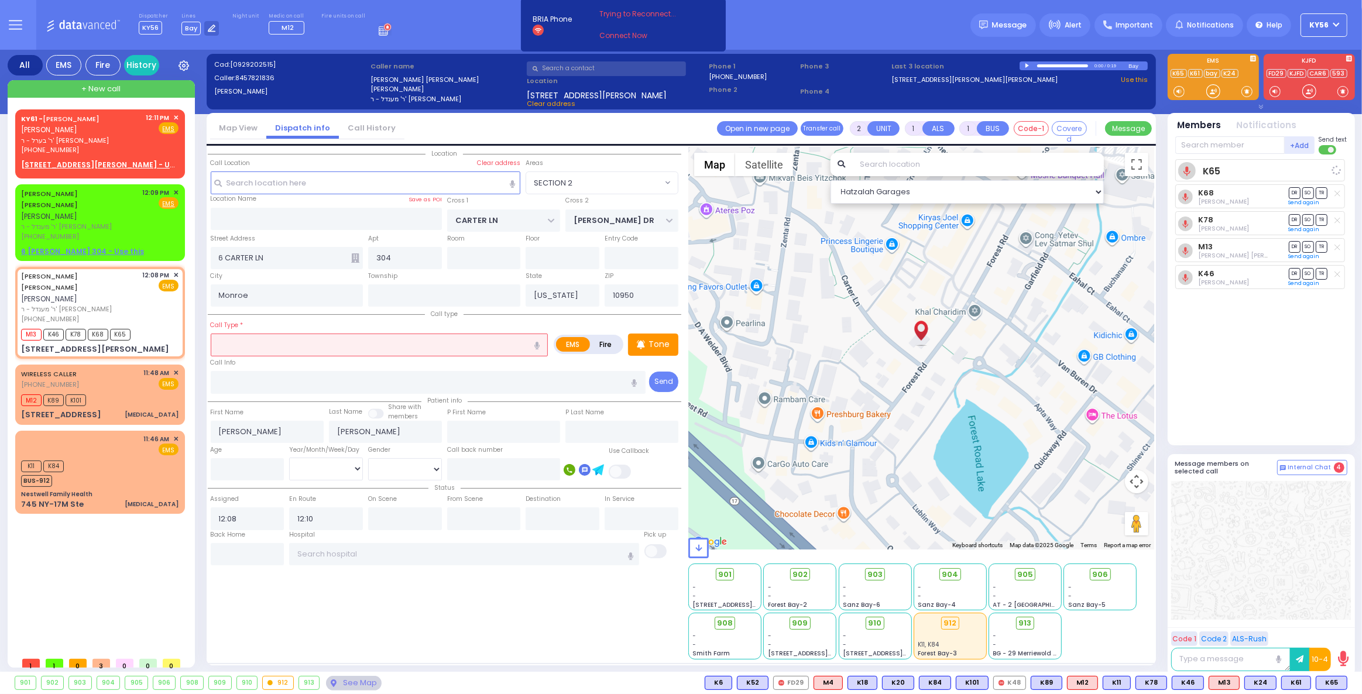
select select
select select "Hatzalah Garages"
select select "SECTION 2"
click at [1203, 139] on input "text" at bounding box center [1229, 145] width 109 height 18
click at [1337, 682] on span "M3" at bounding box center [1333, 683] width 28 height 13
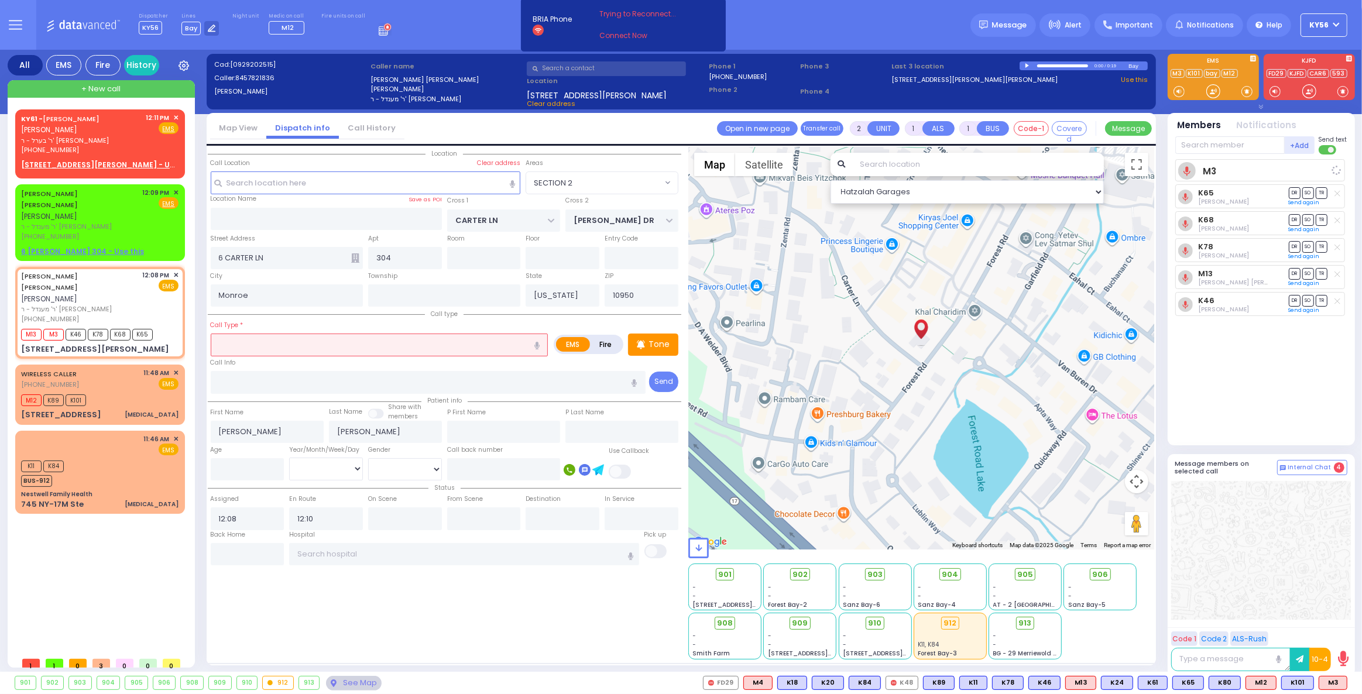
select select
radio input "true"
select select
select select "Hatzalah Garages"
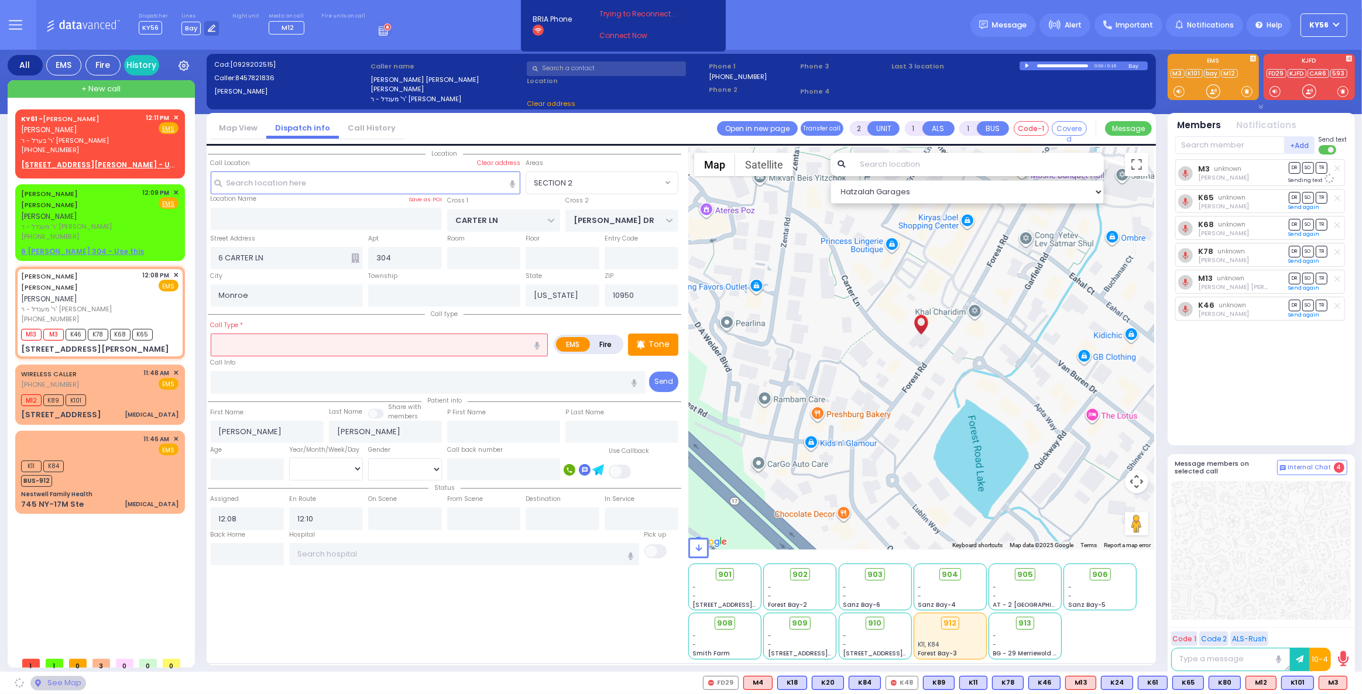
select select "SECTION 2"
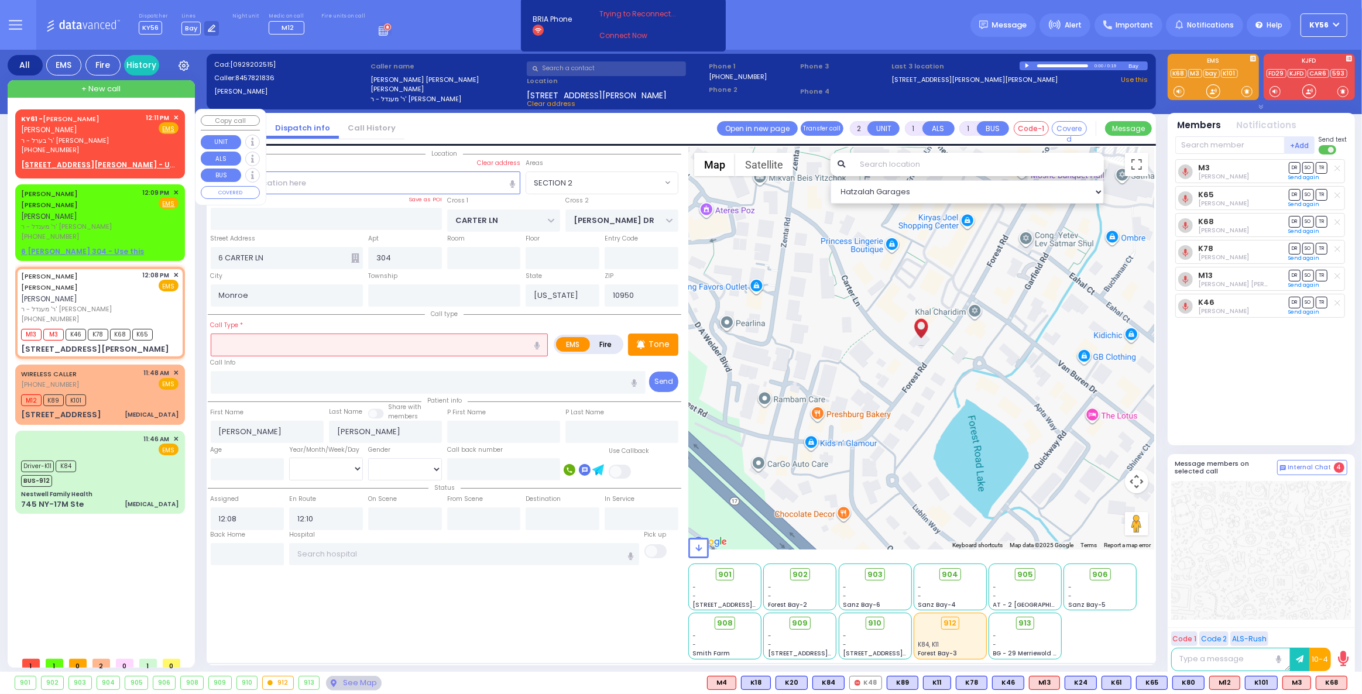
click at [177, 118] on span "✕" at bounding box center [175, 118] width 5 height 10
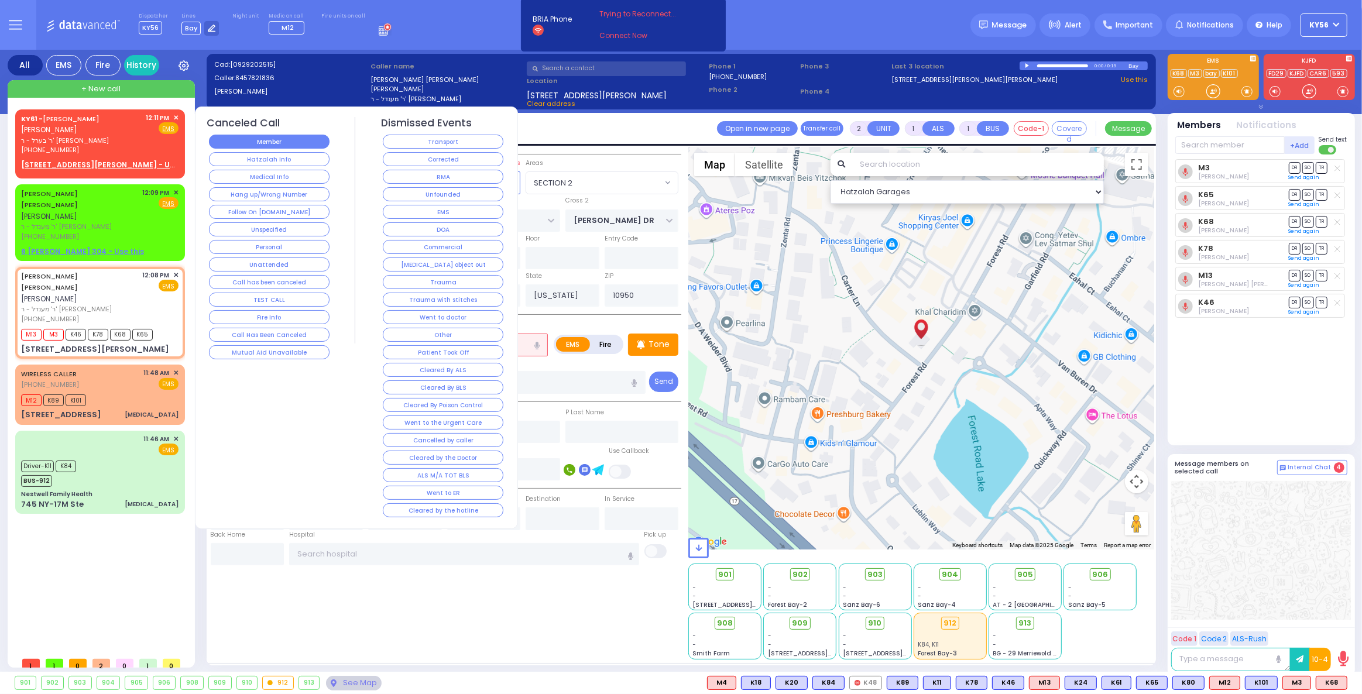
click at [286, 139] on button "Member" at bounding box center [269, 142] width 121 height 14
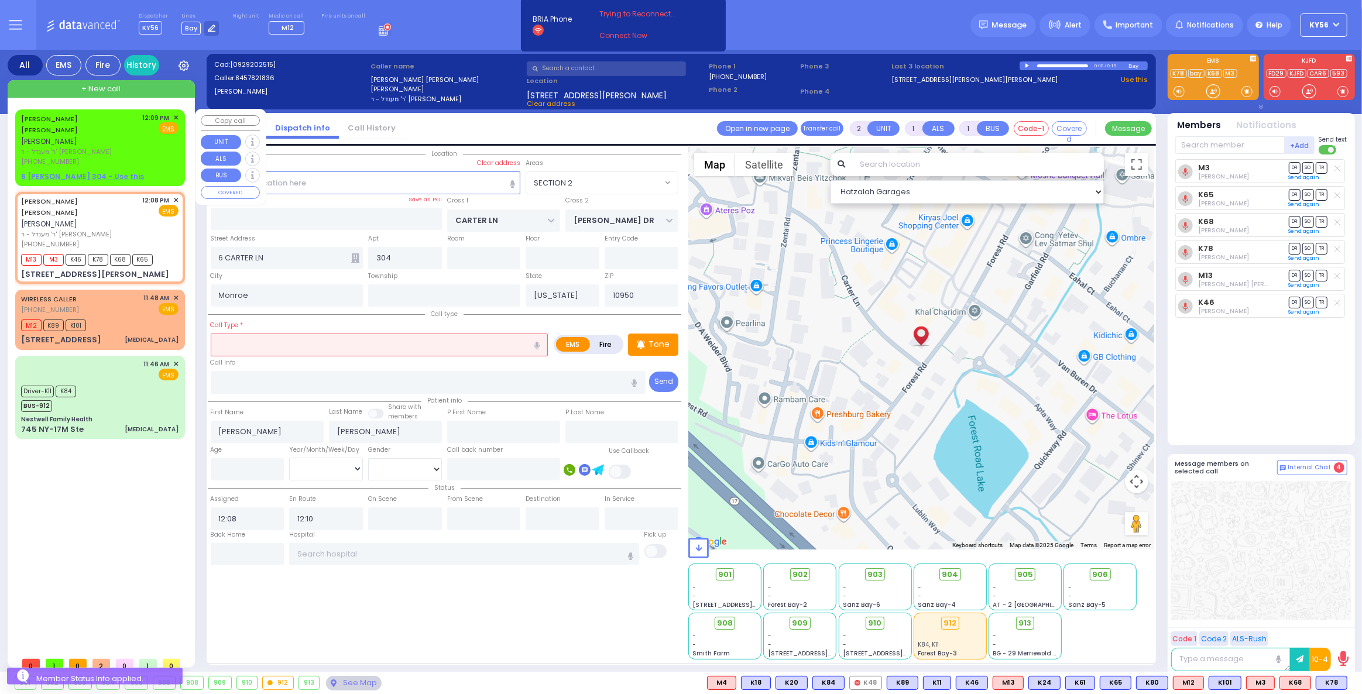
click at [176, 115] on span "✕" at bounding box center [175, 118] width 5 height 10
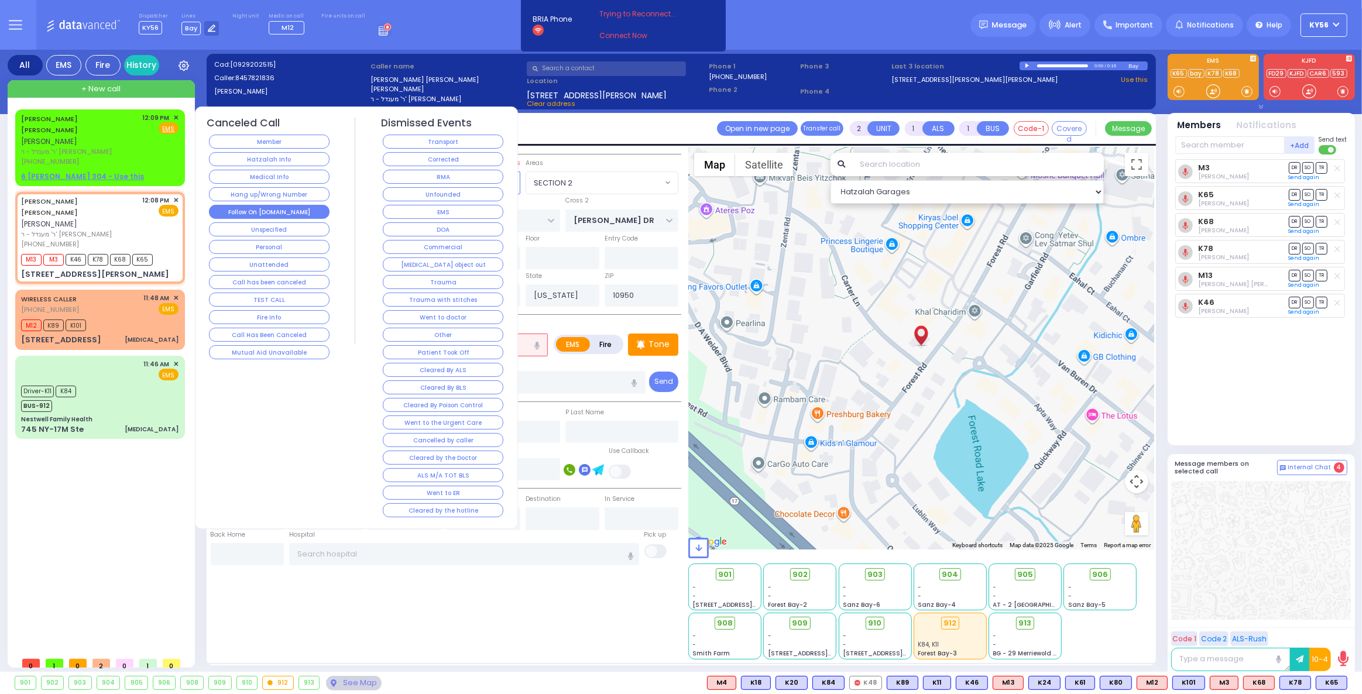
click at [276, 210] on button "Follow On [DOMAIN_NAME]" at bounding box center [269, 212] width 121 height 14
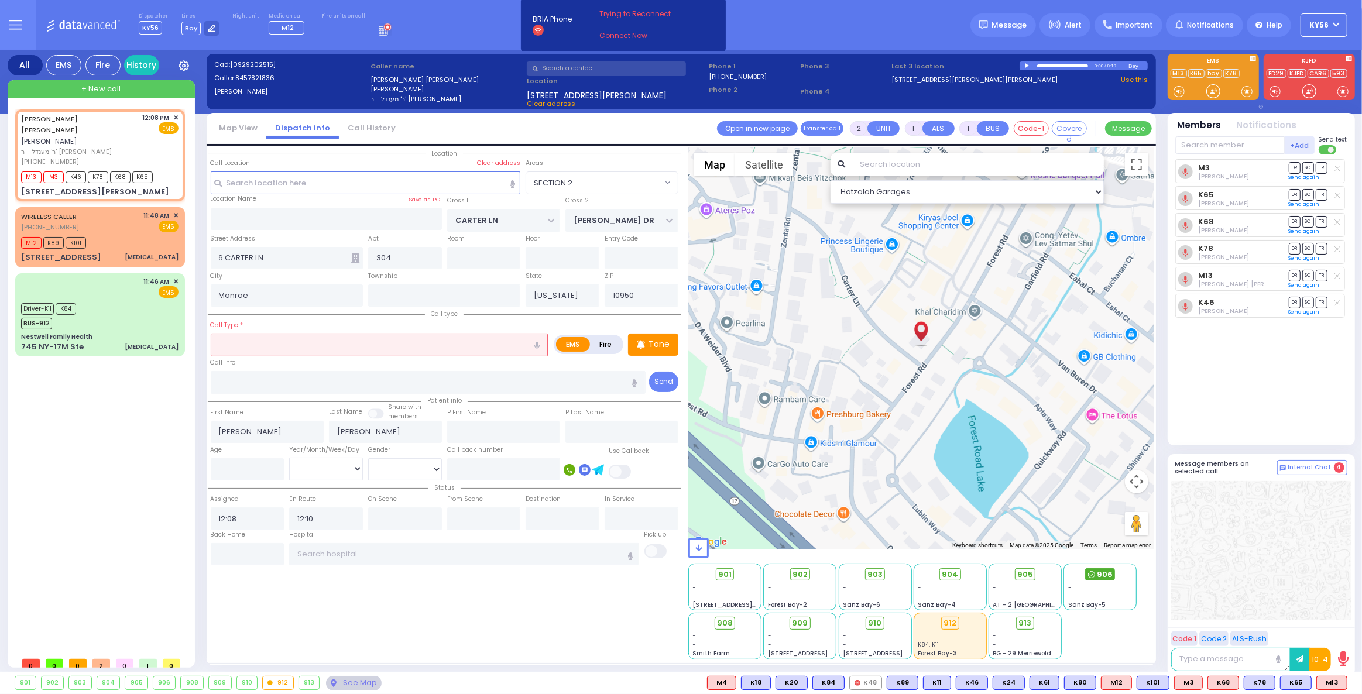
click at [1112, 573] on div "906" at bounding box center [1100, 574] width 30 height 13
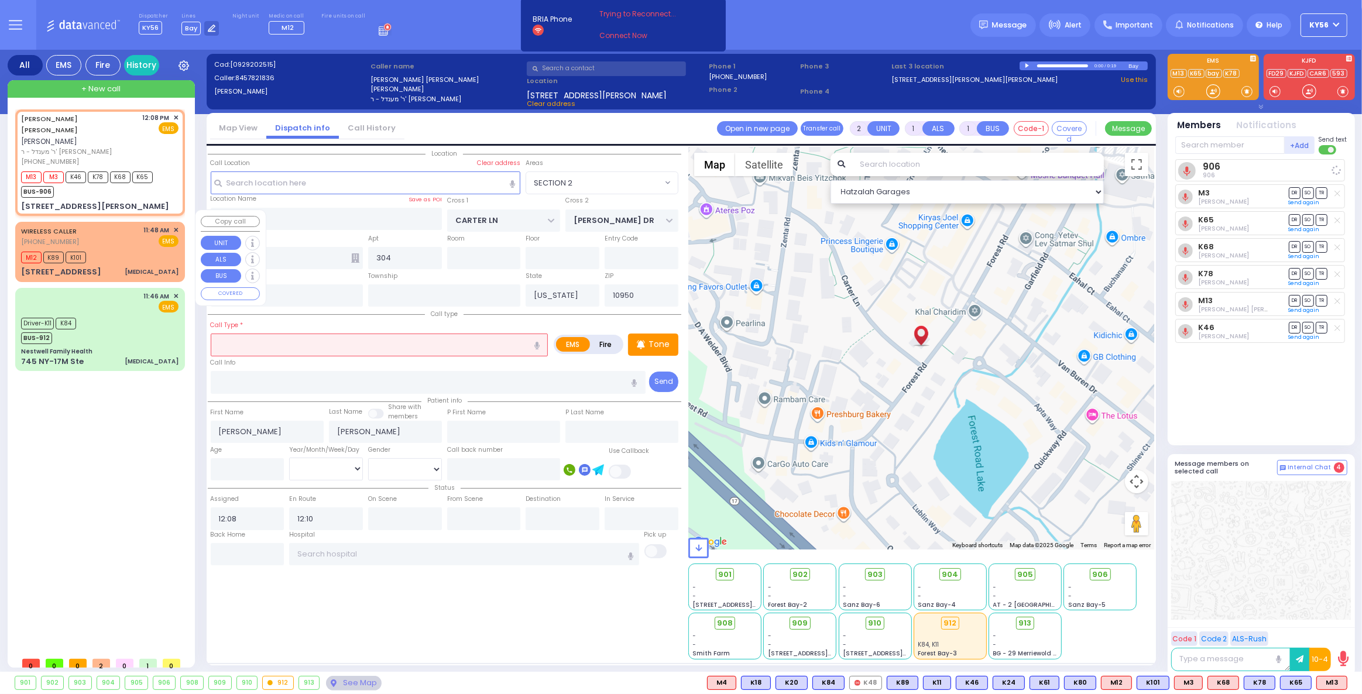
select select
radio input "true"
select select
select select "Hatzalah Garages"
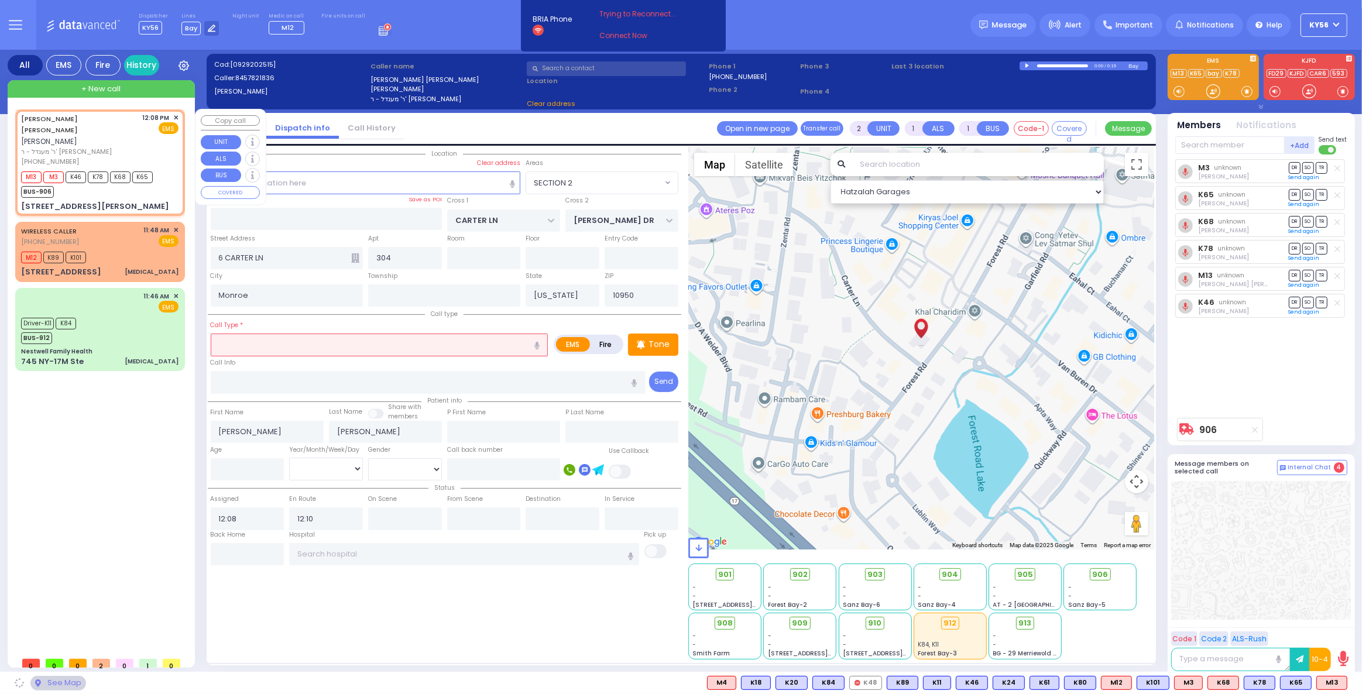
select select "SECTION 2"
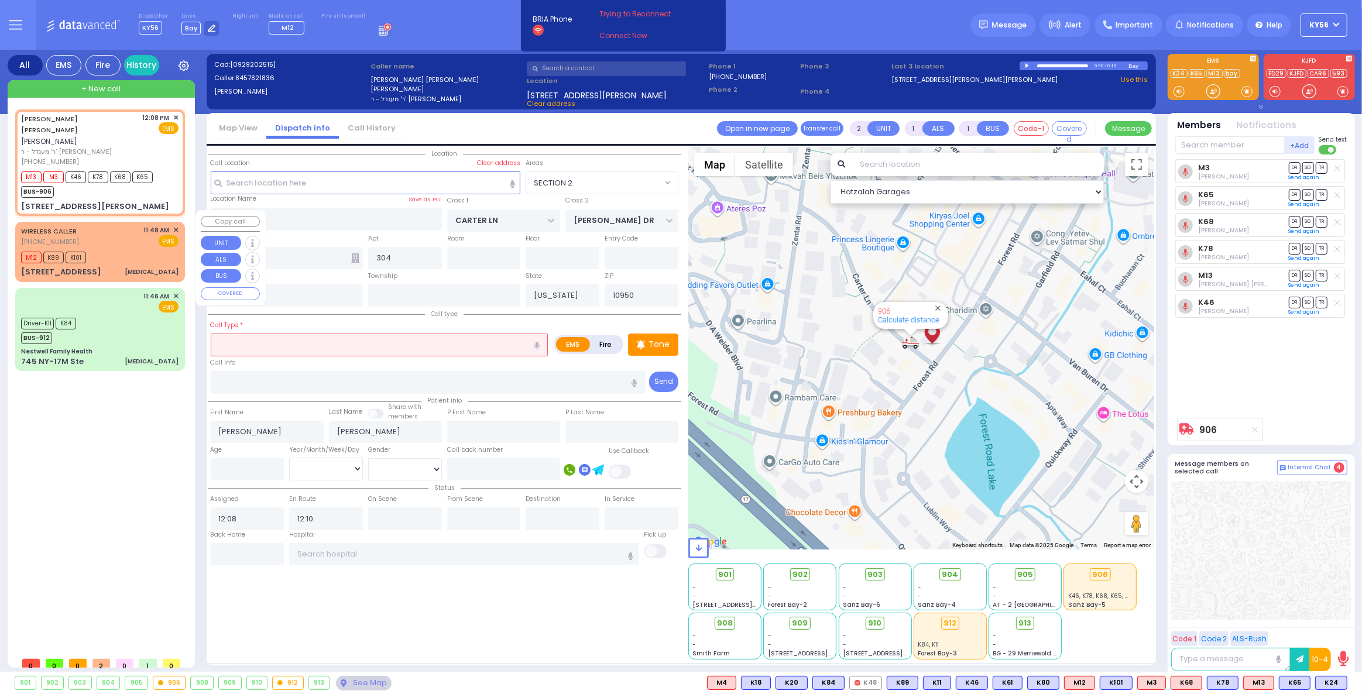
click at [121, 249] on div "M12 K89 K101" at bounding box center [99, 256] width 157 height 15
select select
type input "[MEDICAL_DATA]"
radio input "true"
select select
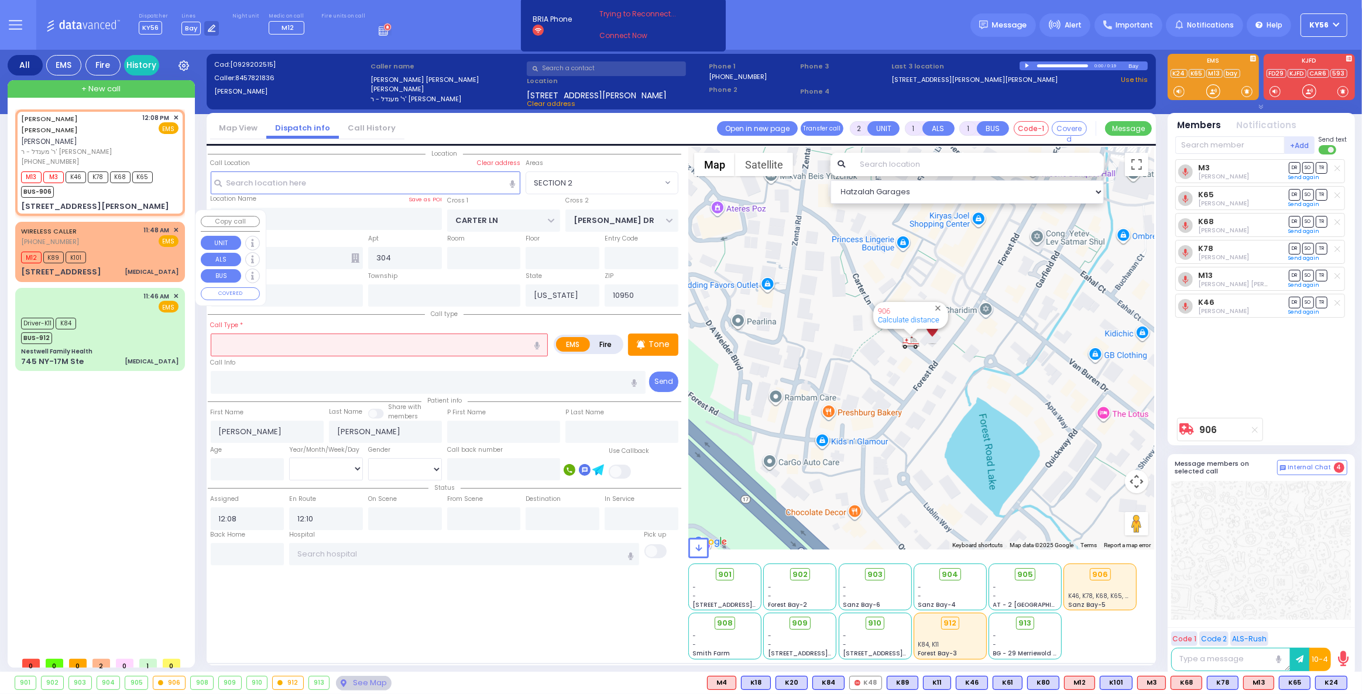
type input "11:48"
type input "11:50"
type input "UNION TRANSFER"
type input "STILLMAN WYE"
type input "[STREET_ADDRESS]"
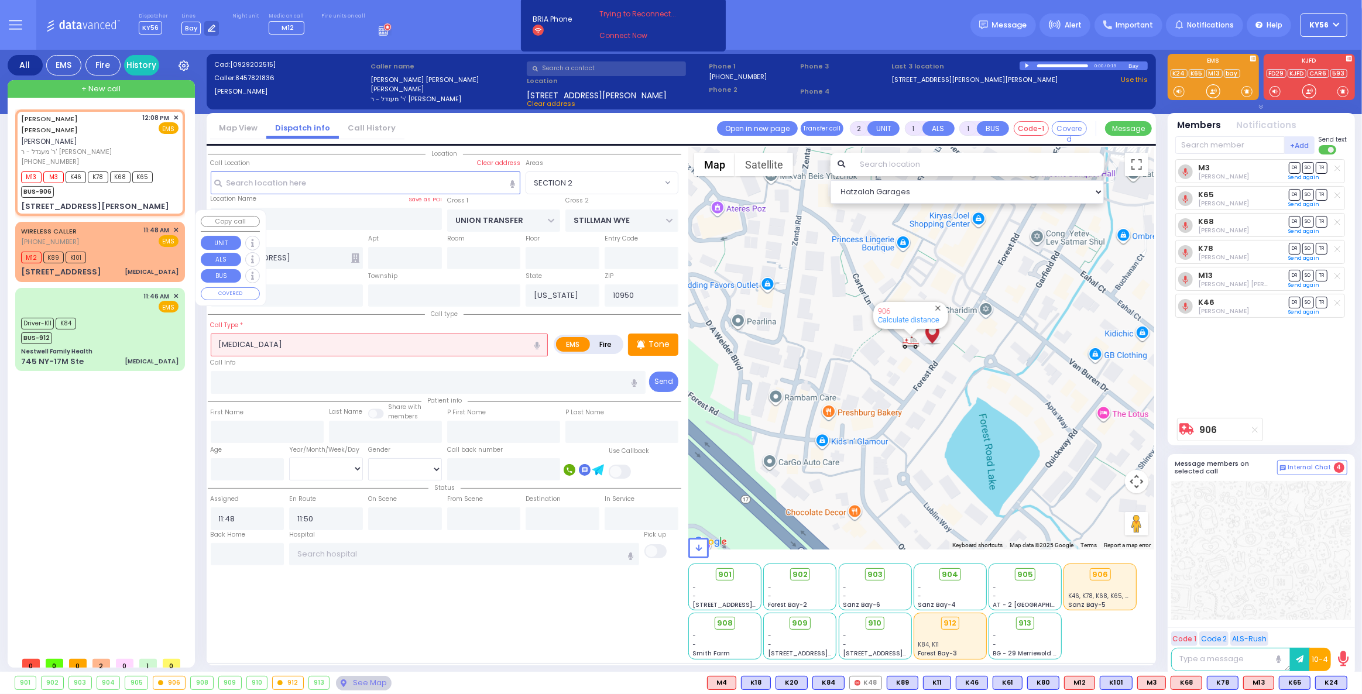
select select "Hatzalah Garages"
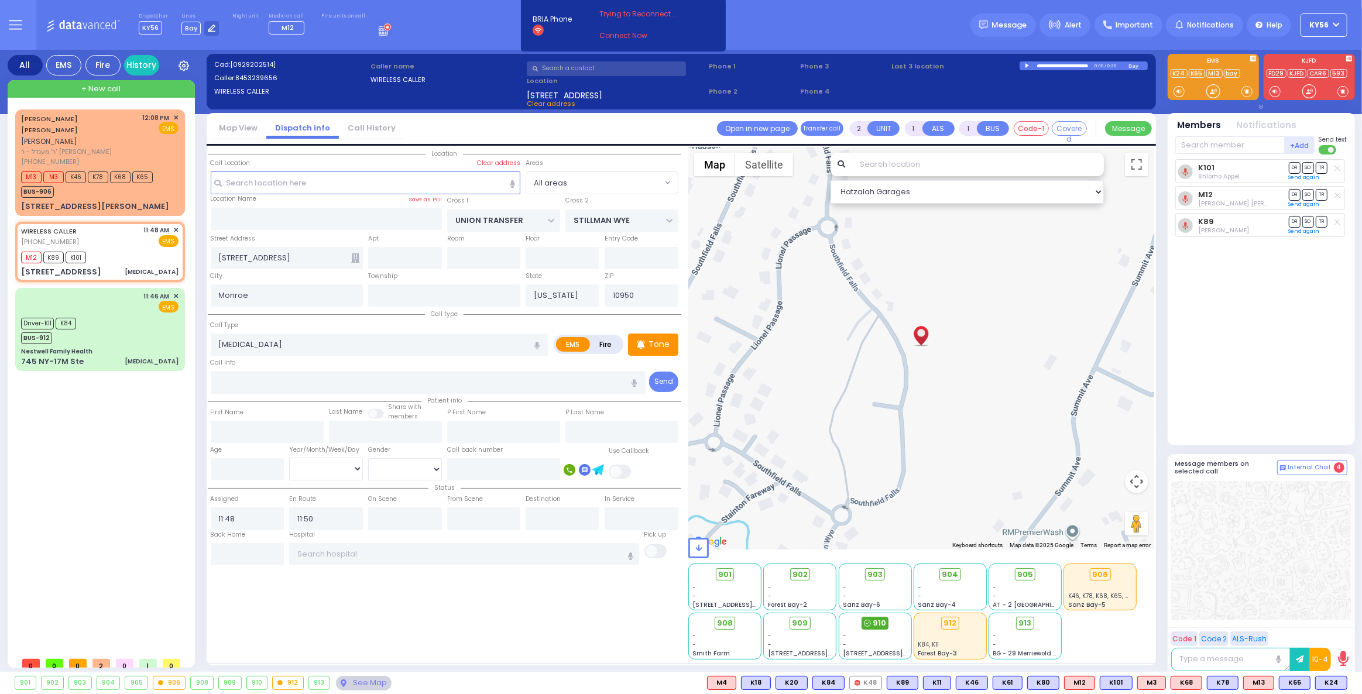
click at [881, 622] on span "910" at bounding box center [879, 624] width 13 height 12
select select
radio input "true"
select select
select select "Hatzalah Garages"
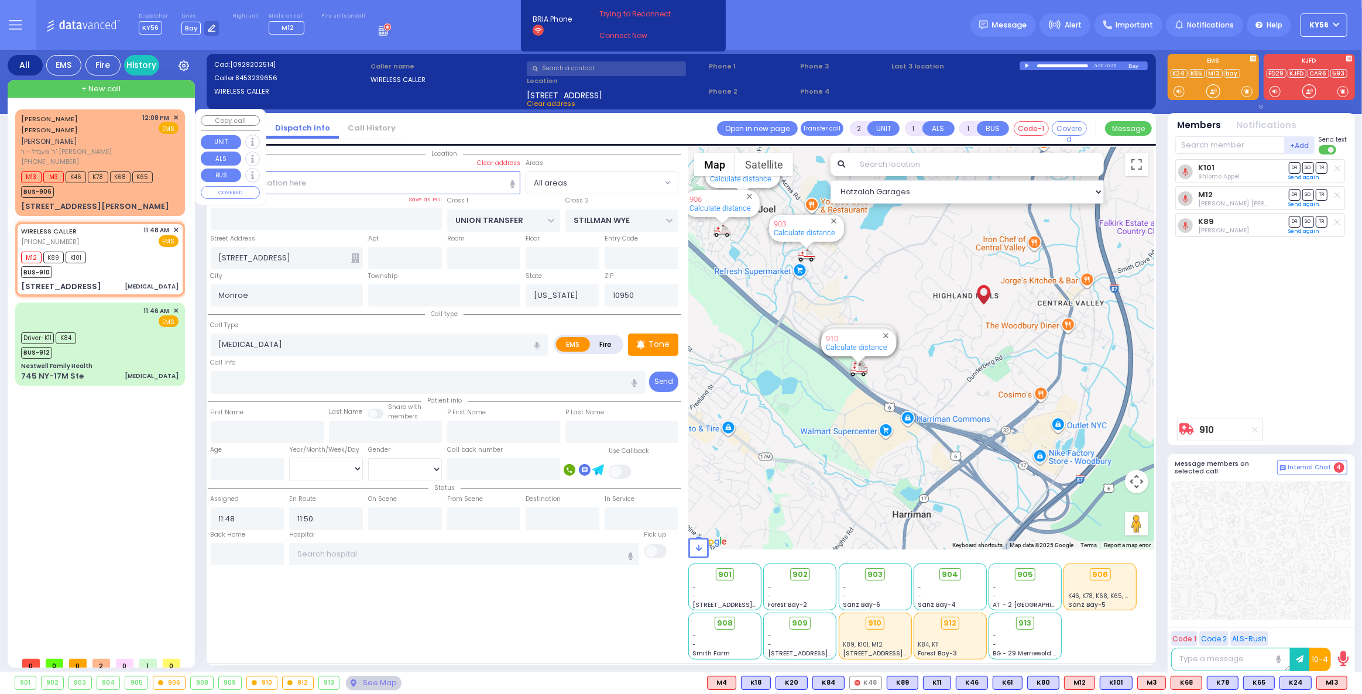
click at [85, 126] on div "[PERSON_NAME] [PERSON_NAME] [PERSON_NAME]" at bounding box center [80, 130] width 118 height 35
select select
radio input "true"
type input "[PERSON_NAME]"
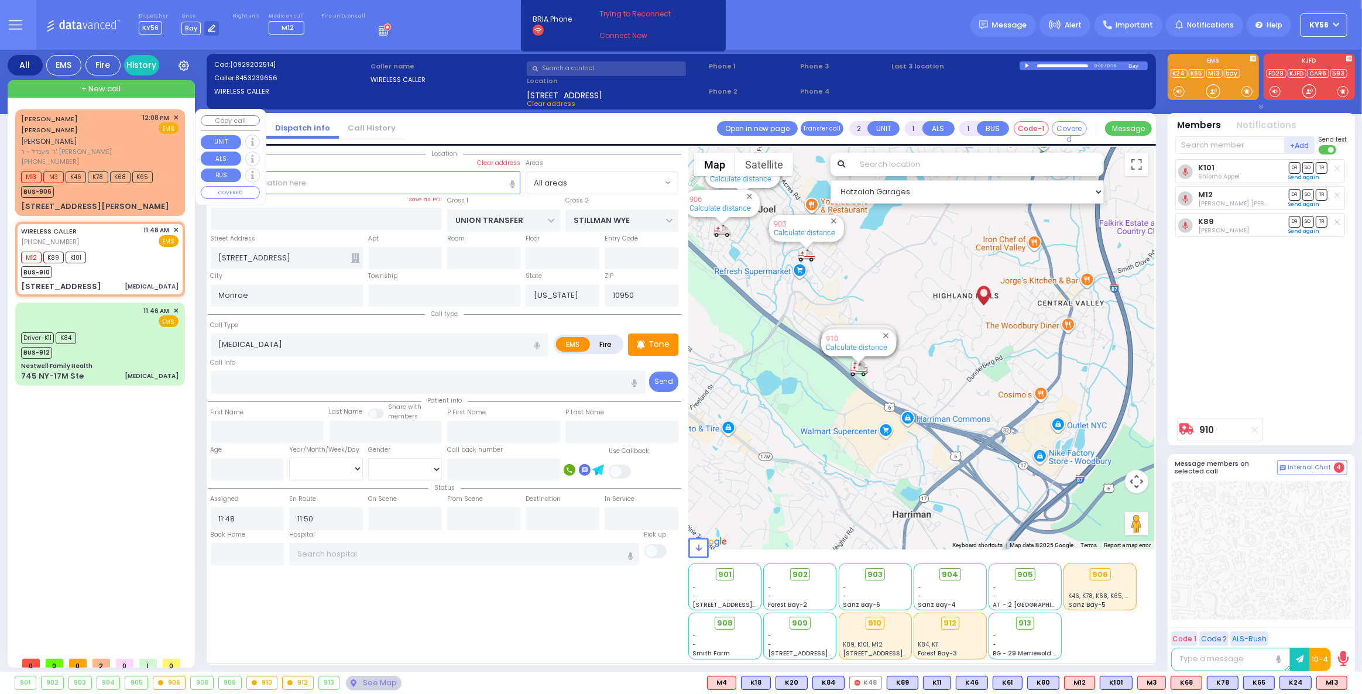
select select
type input "12:08"
type input "12:10"
select select "Hatzalah Garages"
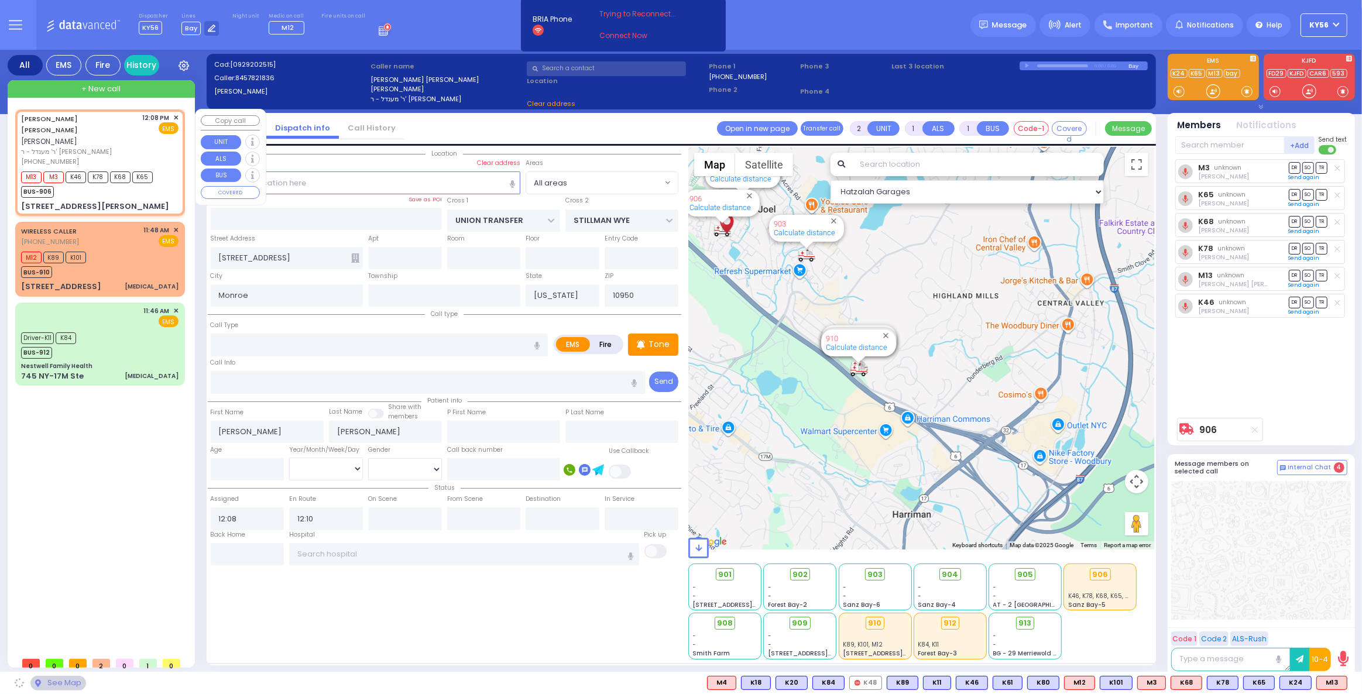
type input "CARTER LN"
type input "[PERSON_NAME] DR"
type input "6 CARTER LN"
type input "304"
select select "SECTION 2"
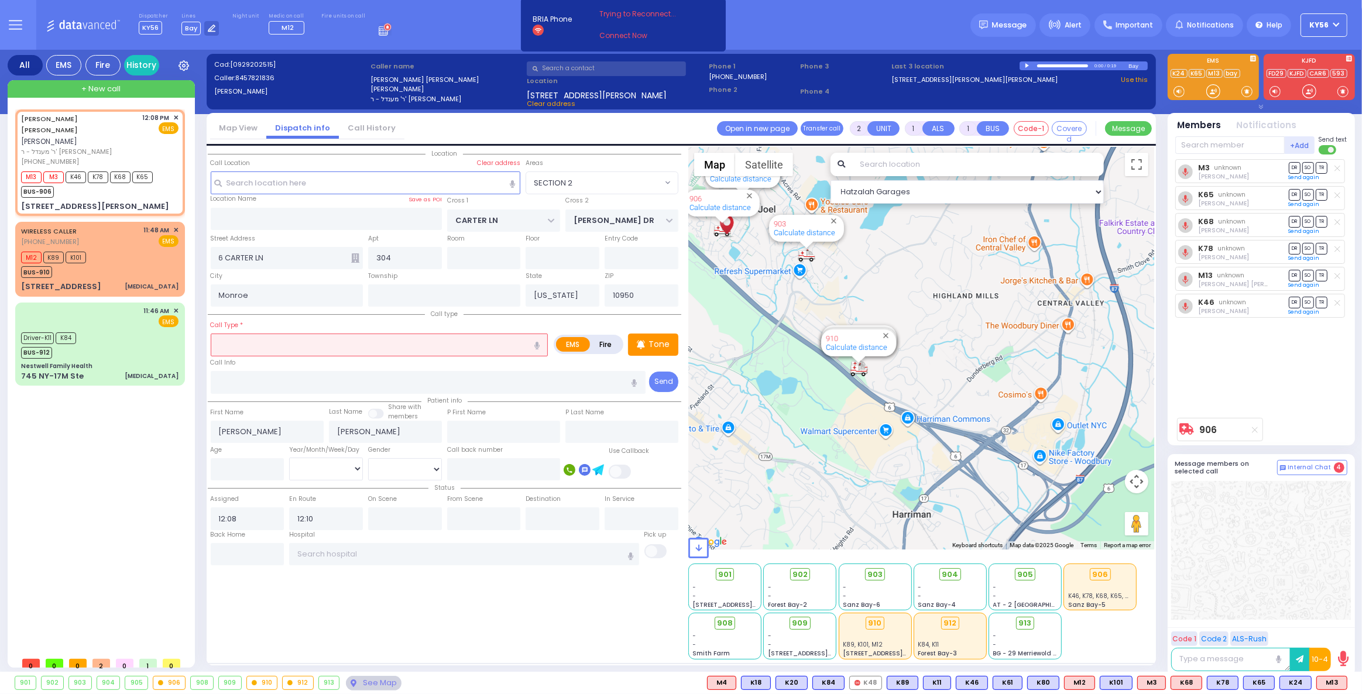
click at [247, 346] on input "text" at bounding box center [380, 345] width 338 height 22
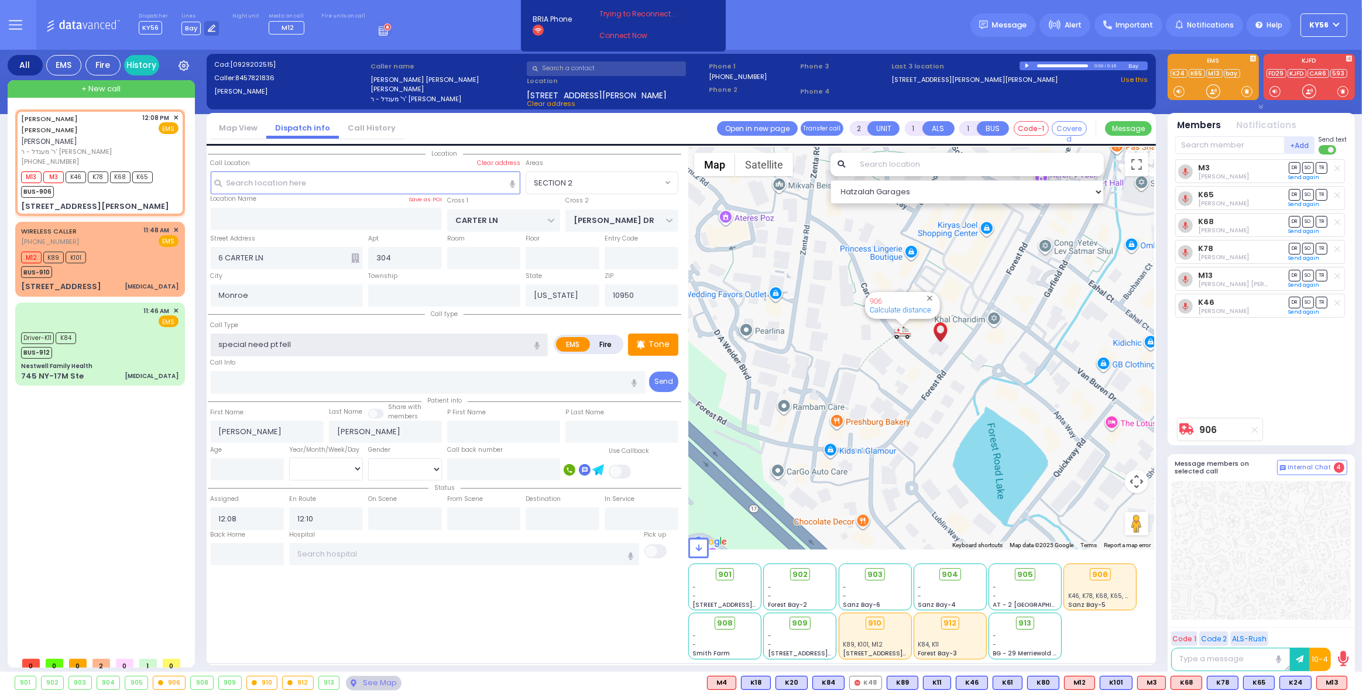
type input "special need pt fell"
click at [419, 373] on input "text" at bounding box center [428, 382] width 435 height 22
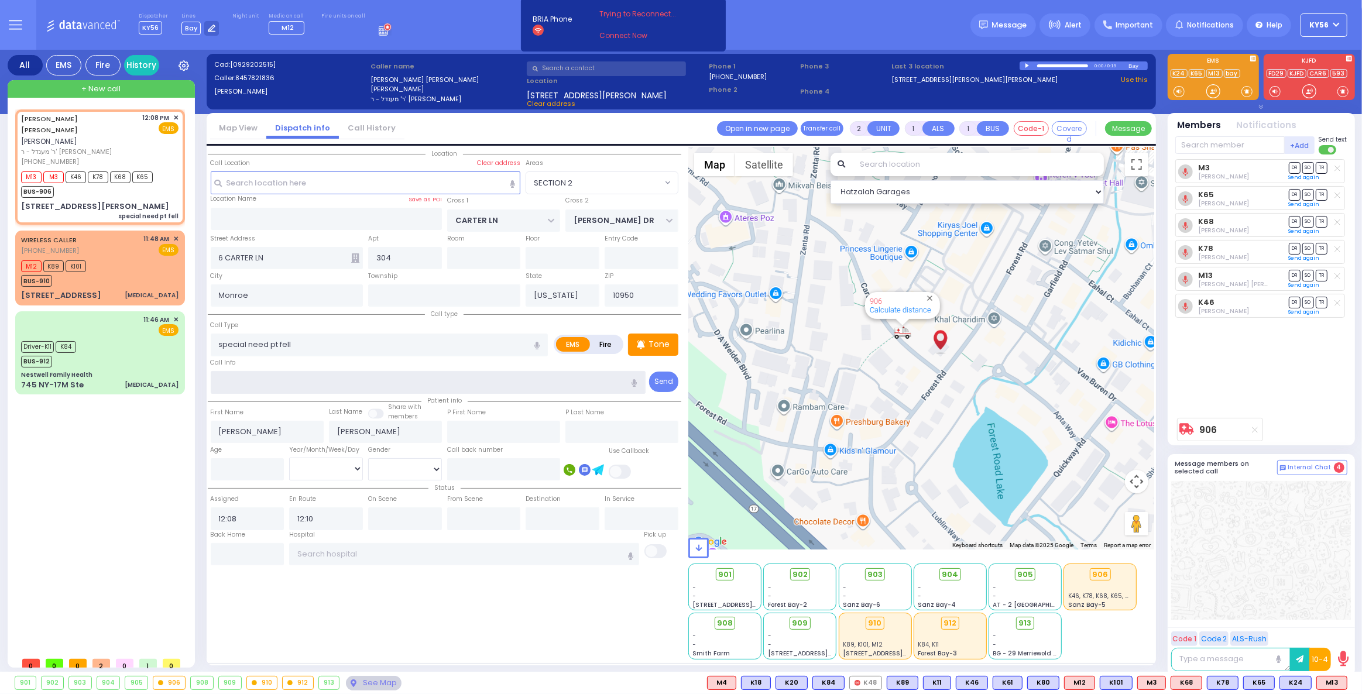
select select
radio input "true"
select select
select select "Hatzalah Garages"
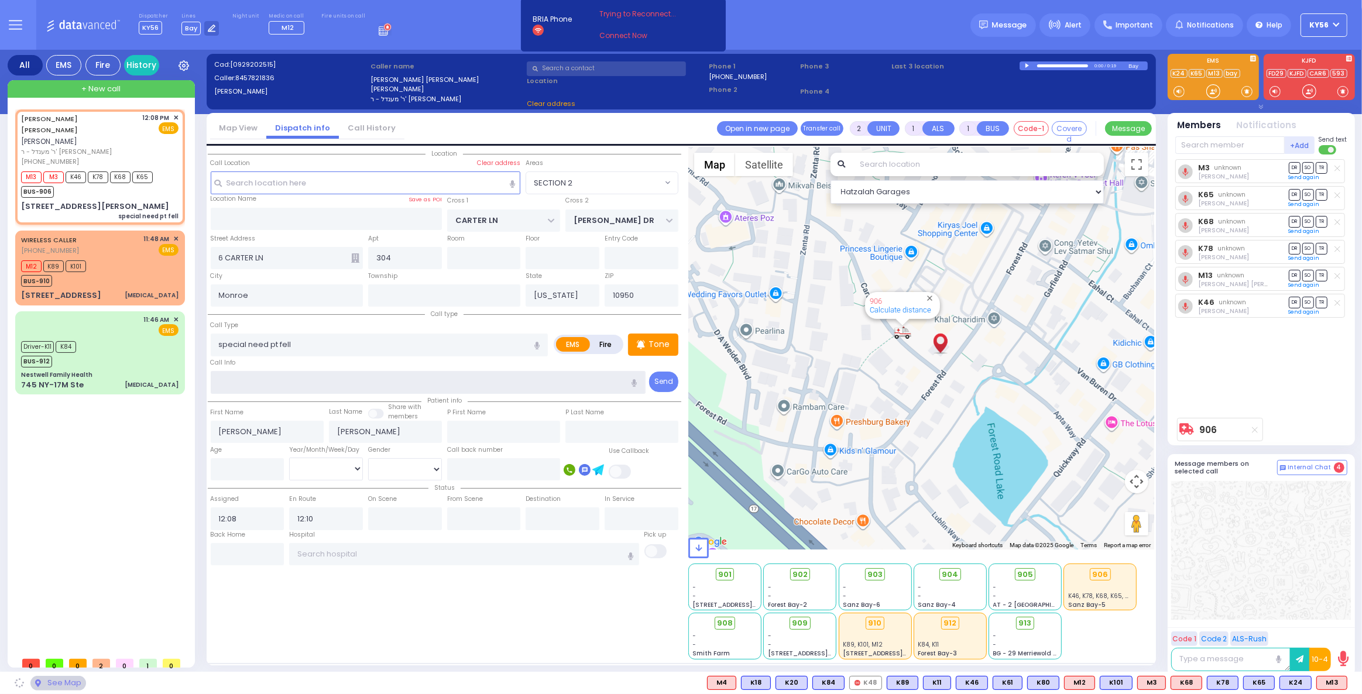
select select
radio input "true"
select select
select select "Hatzalah Garages"
select select
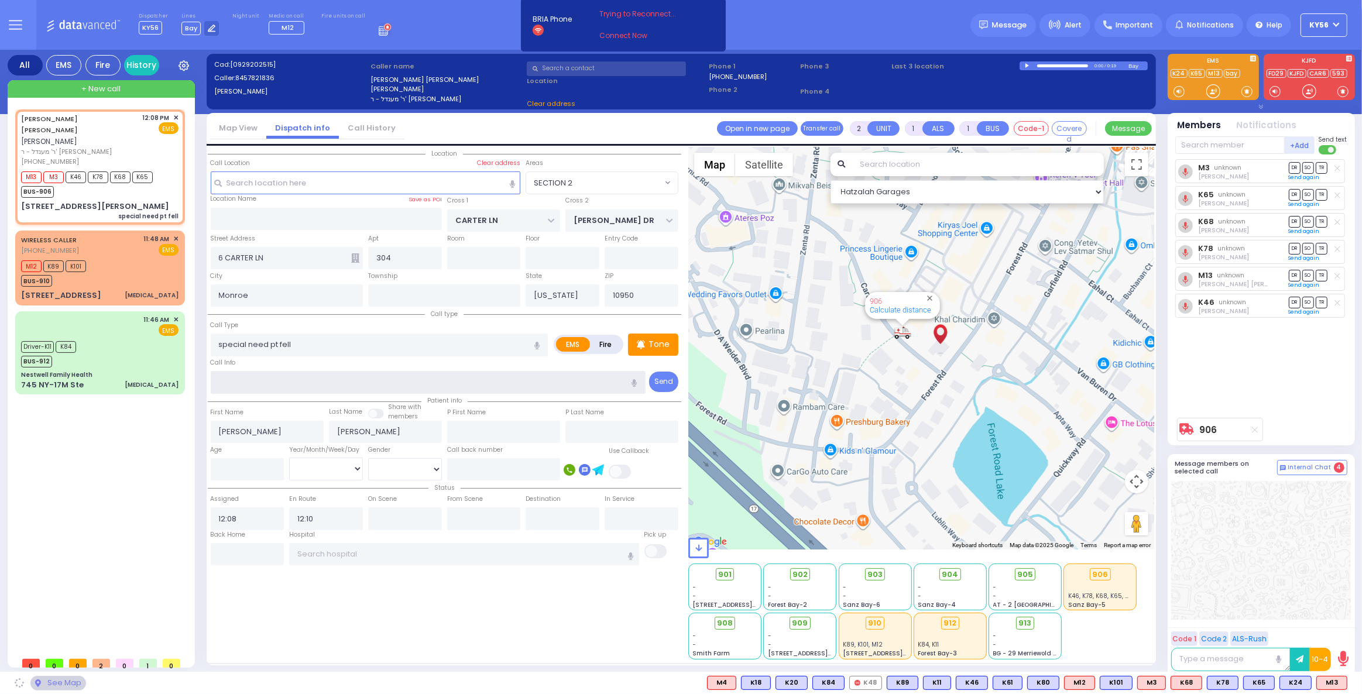
radio input "true"
select select
select select "SECTION 2"
select select "Hatzalah Garages"
select select "SECTION 2"
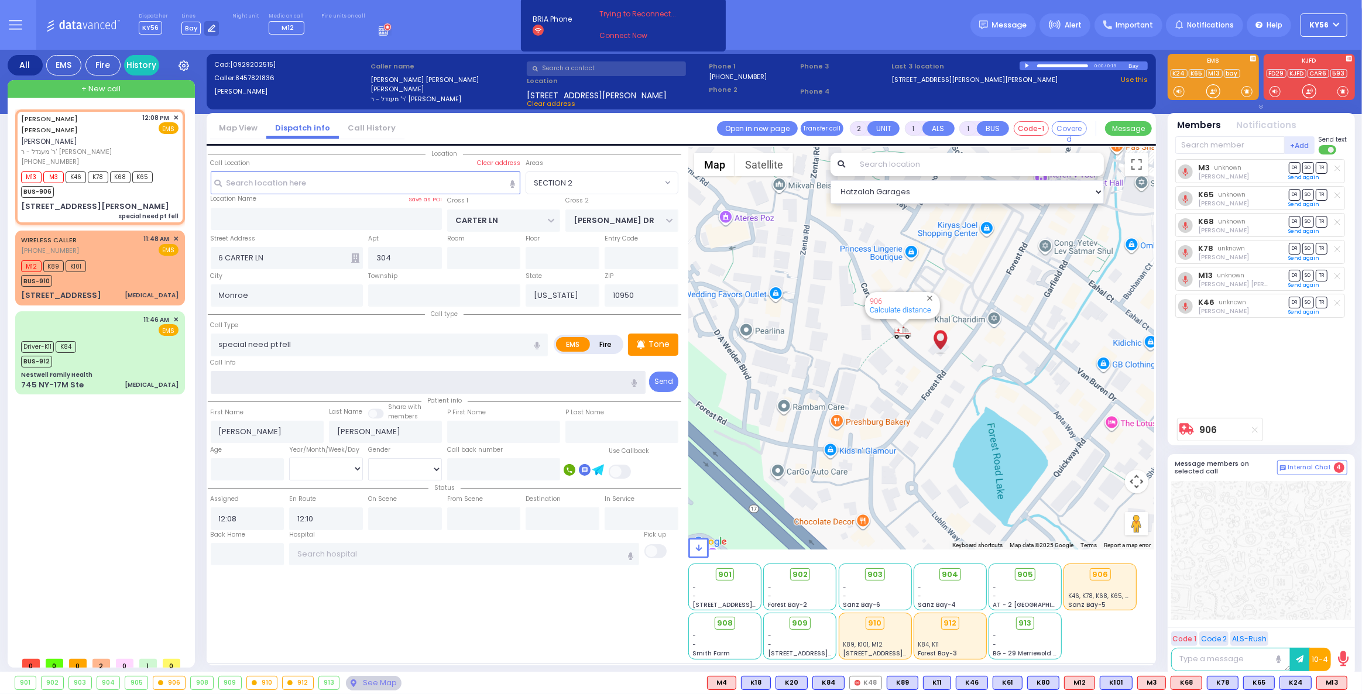
select select "SECTION 2"
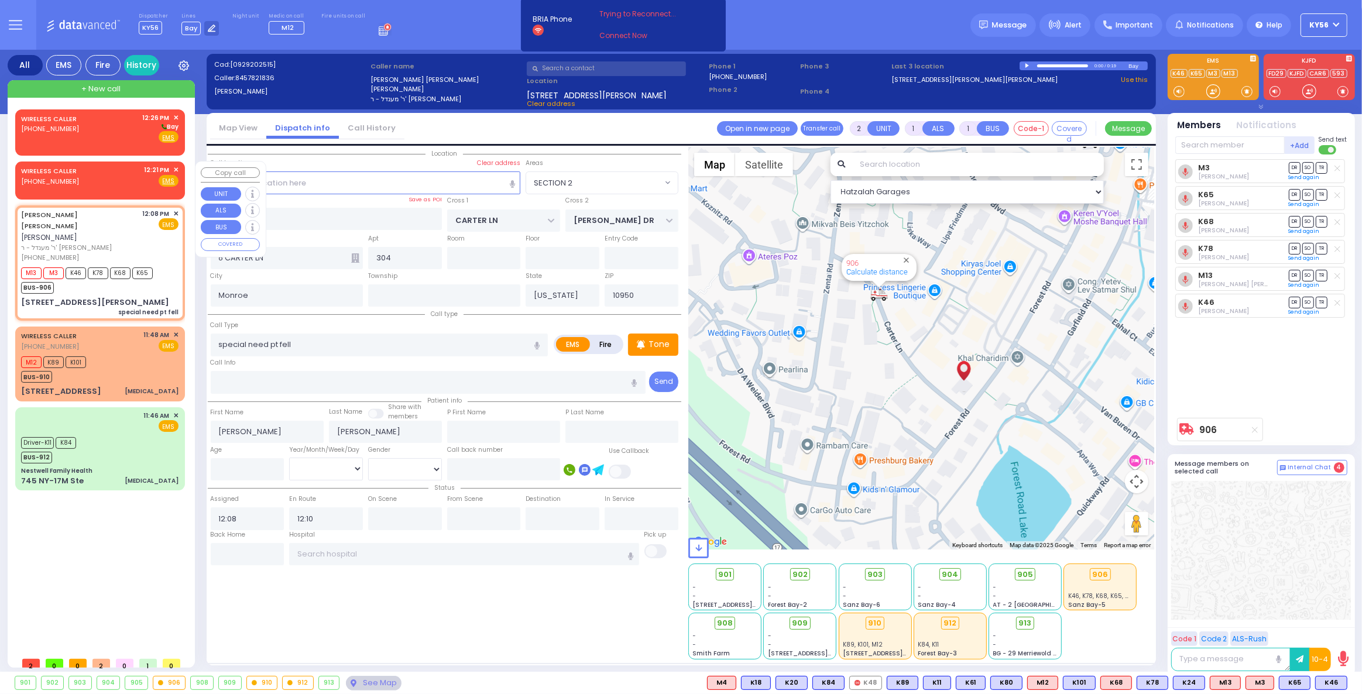
click at [177, 171] on span "✕" at bounding box center [175, 170] width 5 height 10
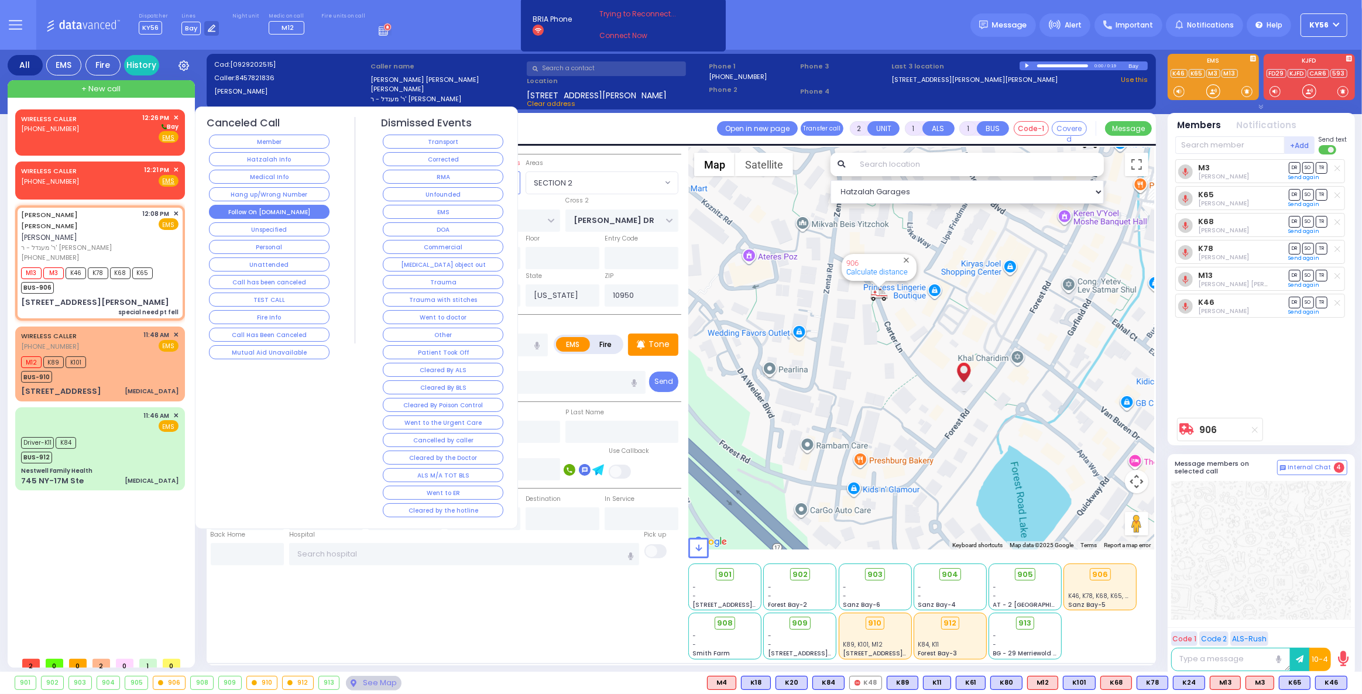
click at [285, 211] on button "Follow On [DOMAIN_NAME]" at bounding box center [269, 212] width 121 height 14
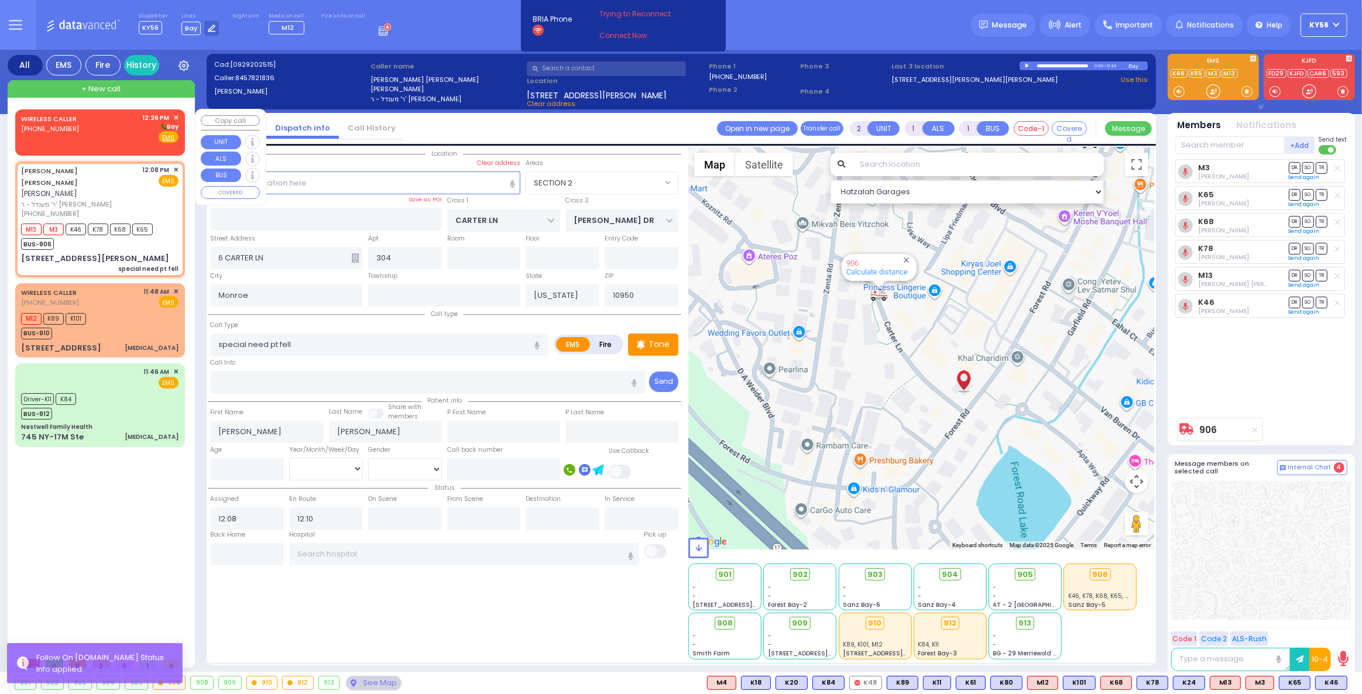
click at [174, 118] on span "✕" at bounding box center [175, 118] width 5 height 10
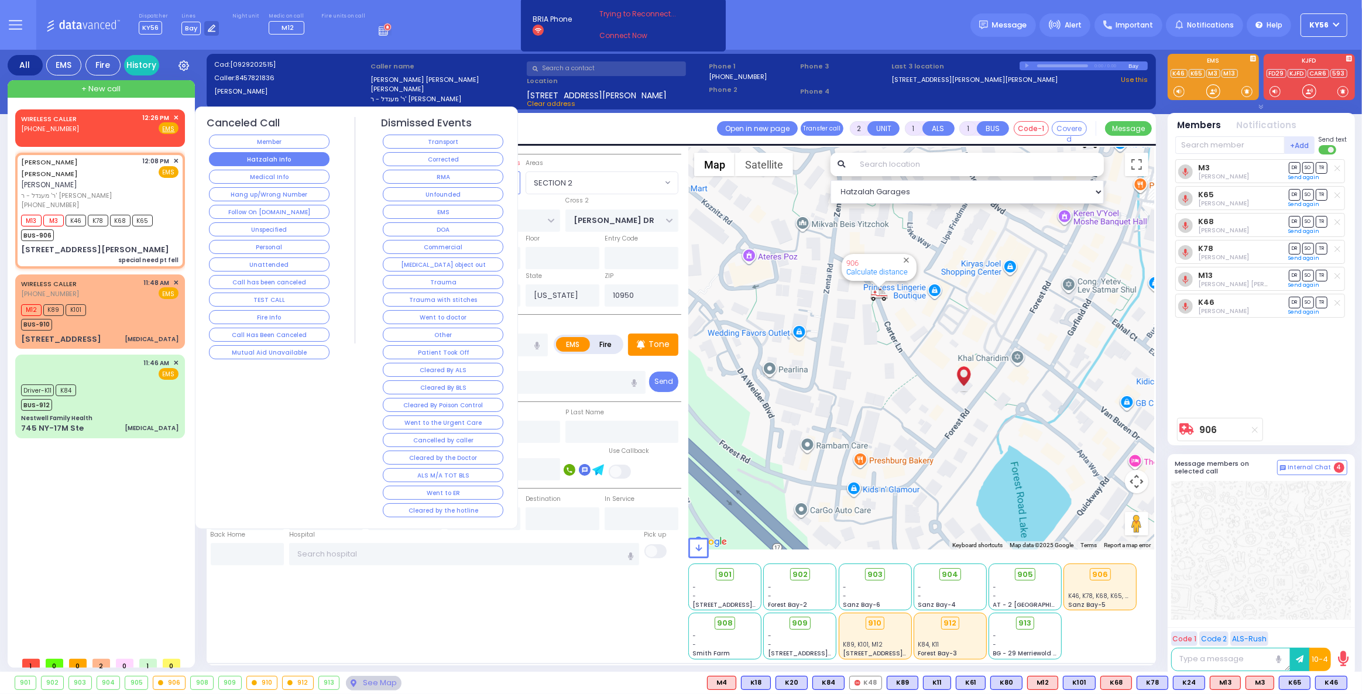
click at [273, 160] on button "Hatzalah Info" at bounding box center [269, 159] width 121 height 14
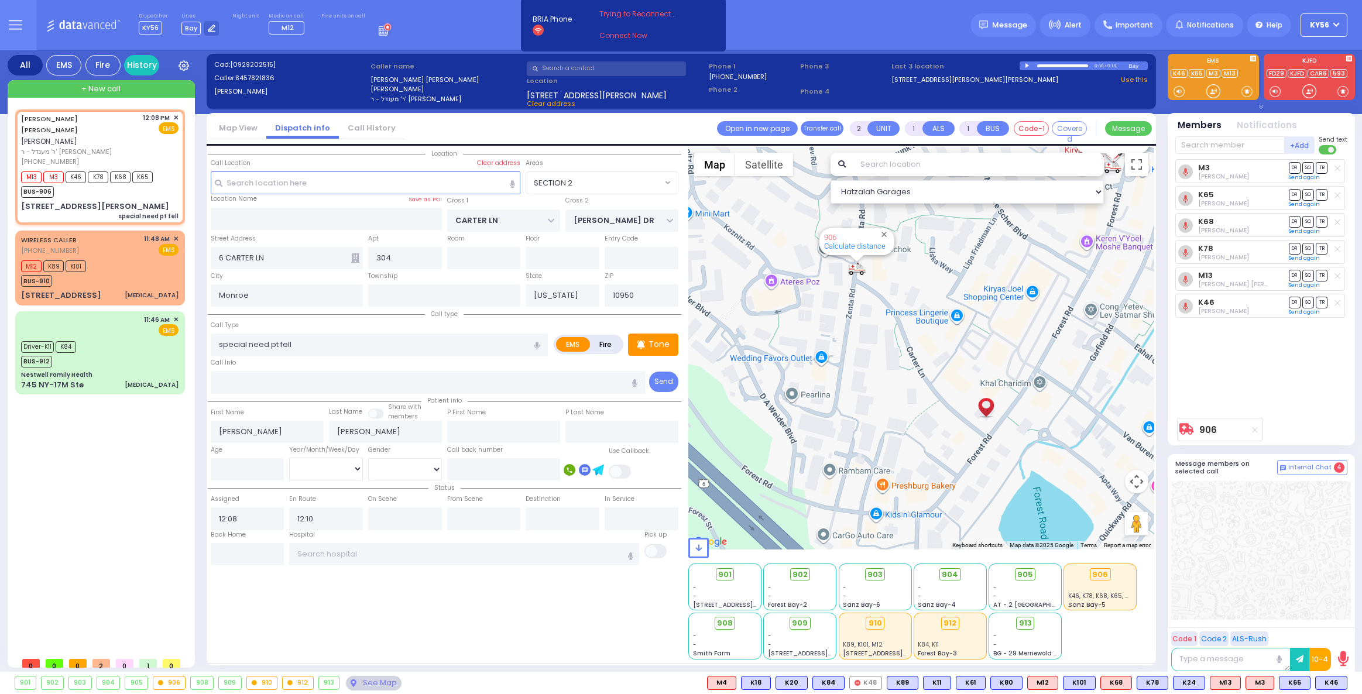
select select "SECTION 2"
select select
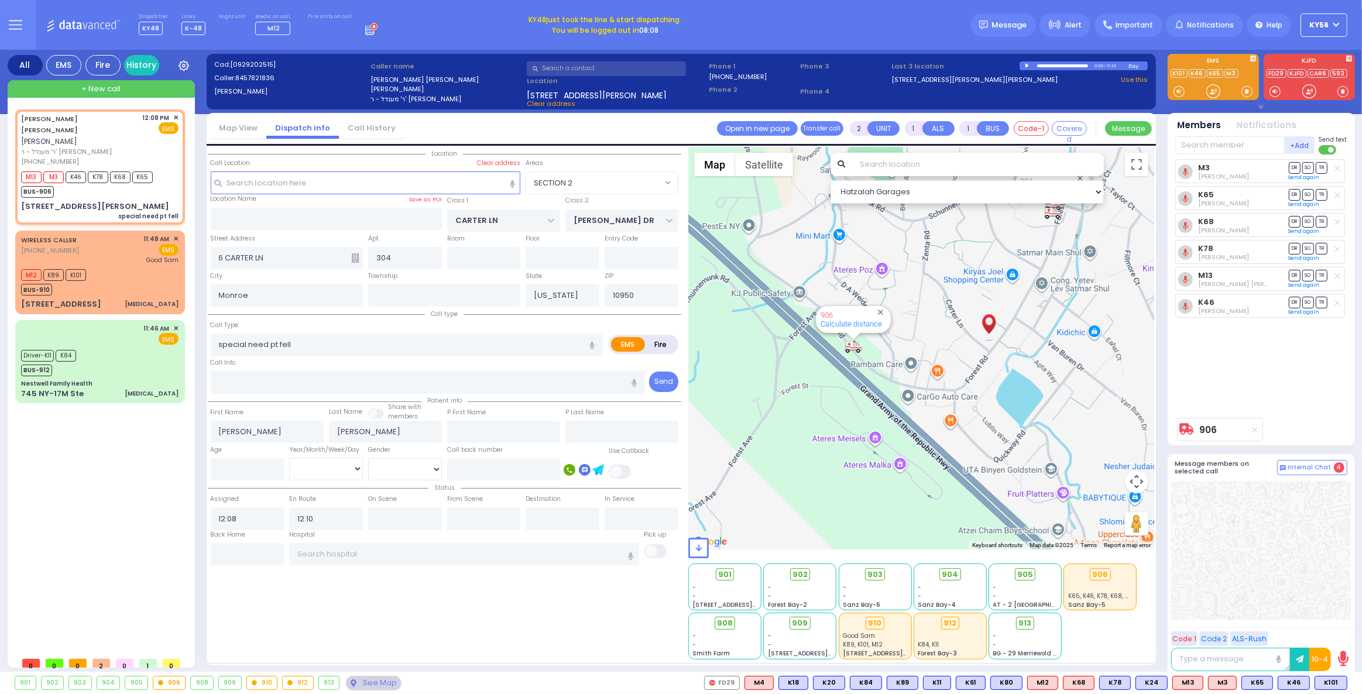
type input "6"
select select
radio input "true"
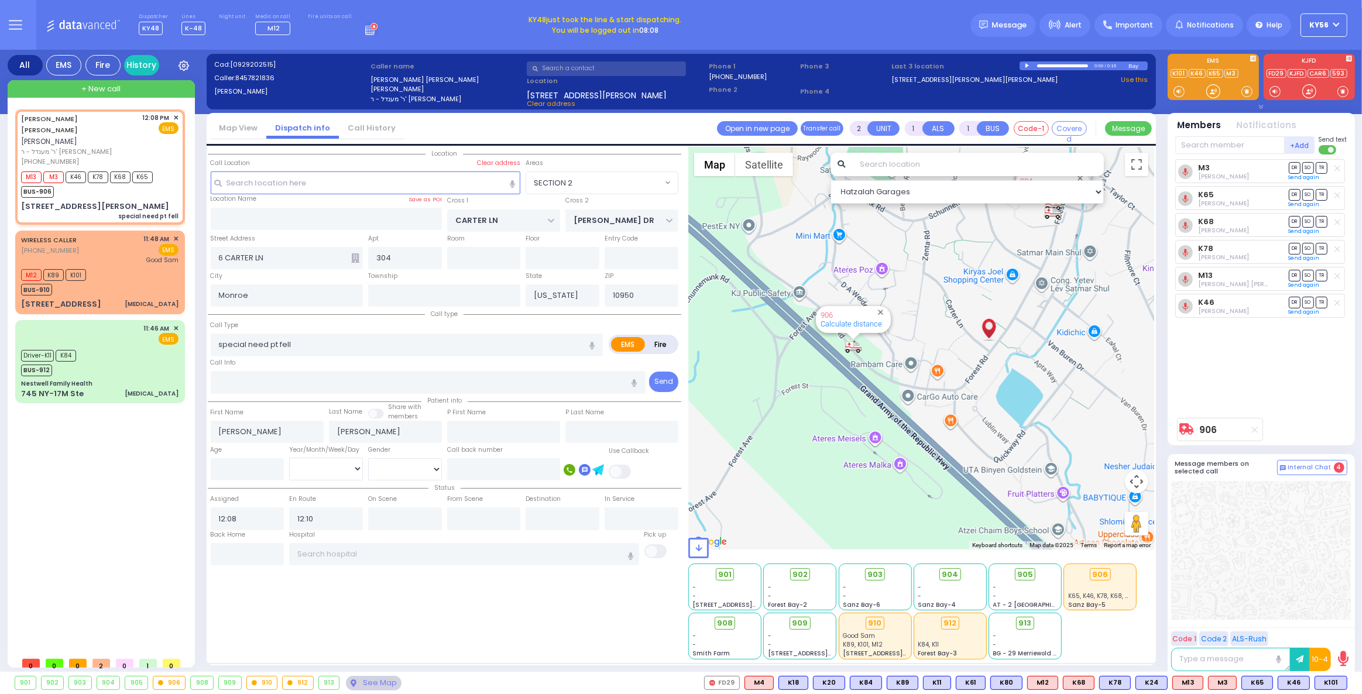
type input "Unknown"
select select "Year"
select select "Hatzalah Garages"
select select "SECTION 2"
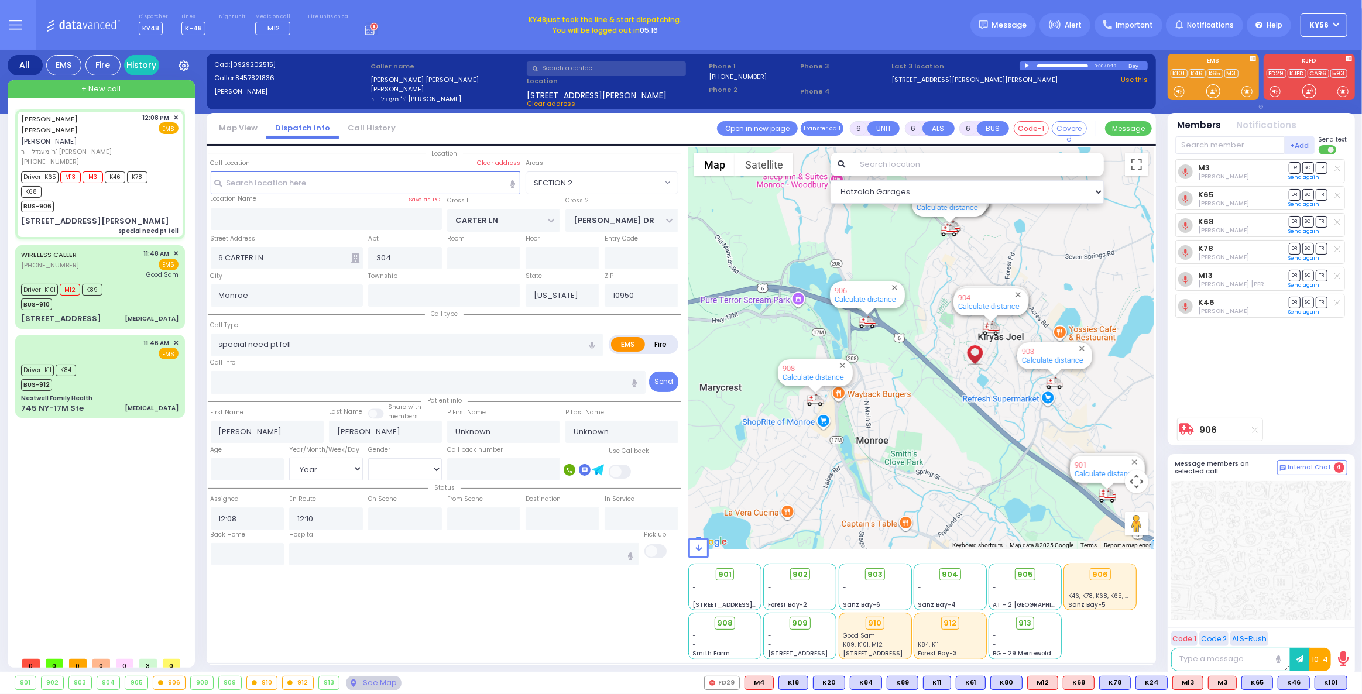
select select
radio input "true"
select select "Year"
type input "12:12"
type input "12:22"
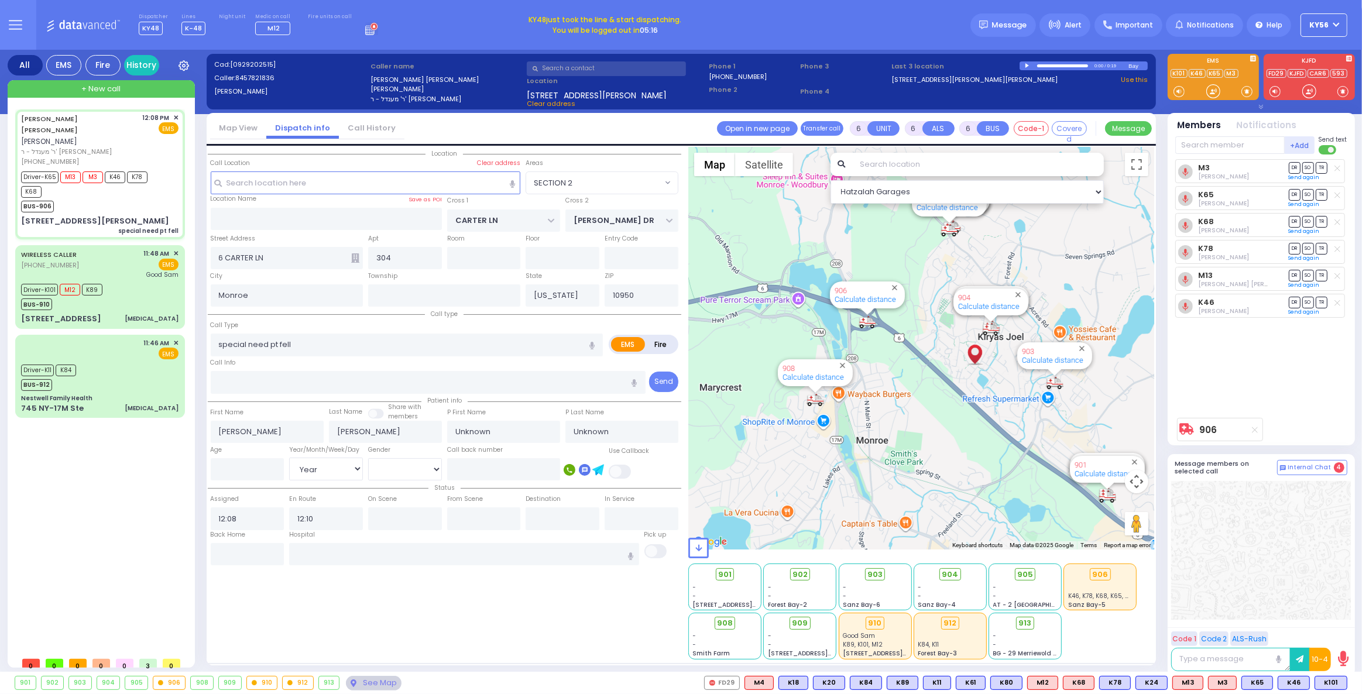
type input "13:00"
type input "14:00"
select select "Hatzalah Garages"
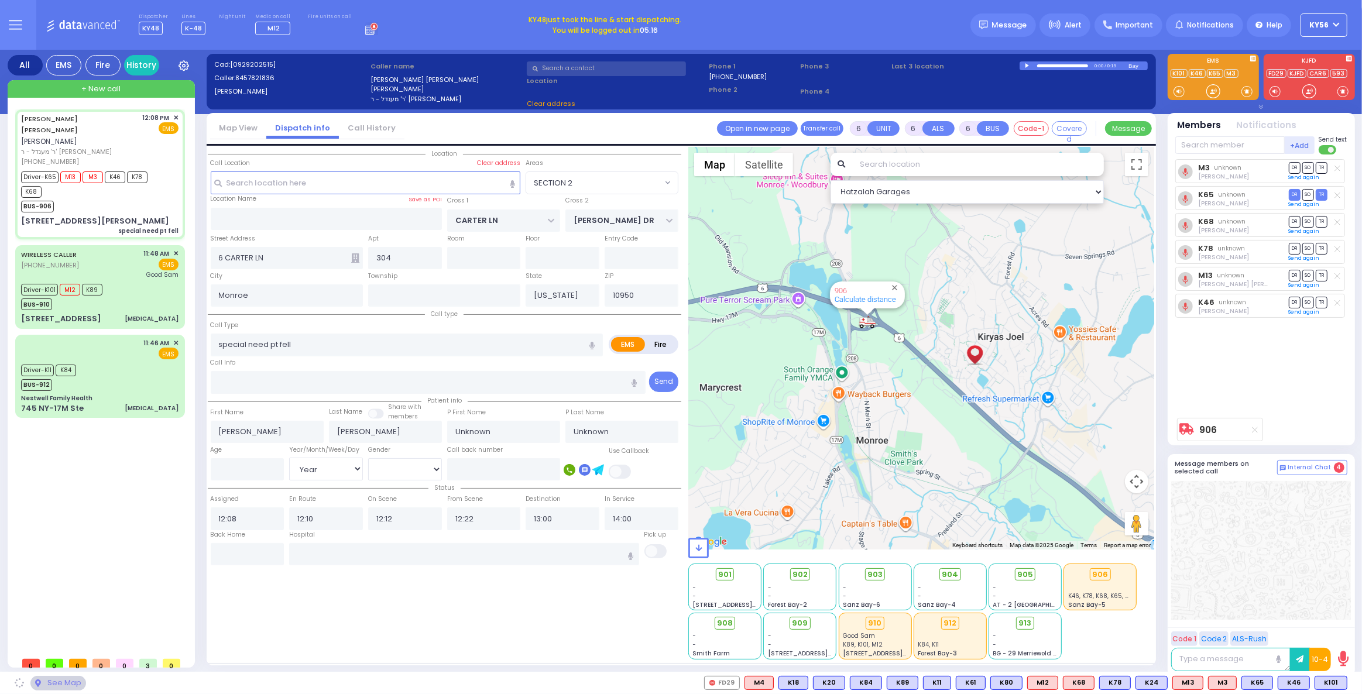
select select
radio input "true"
select select "Year"
select select "Hatzalah Garages"
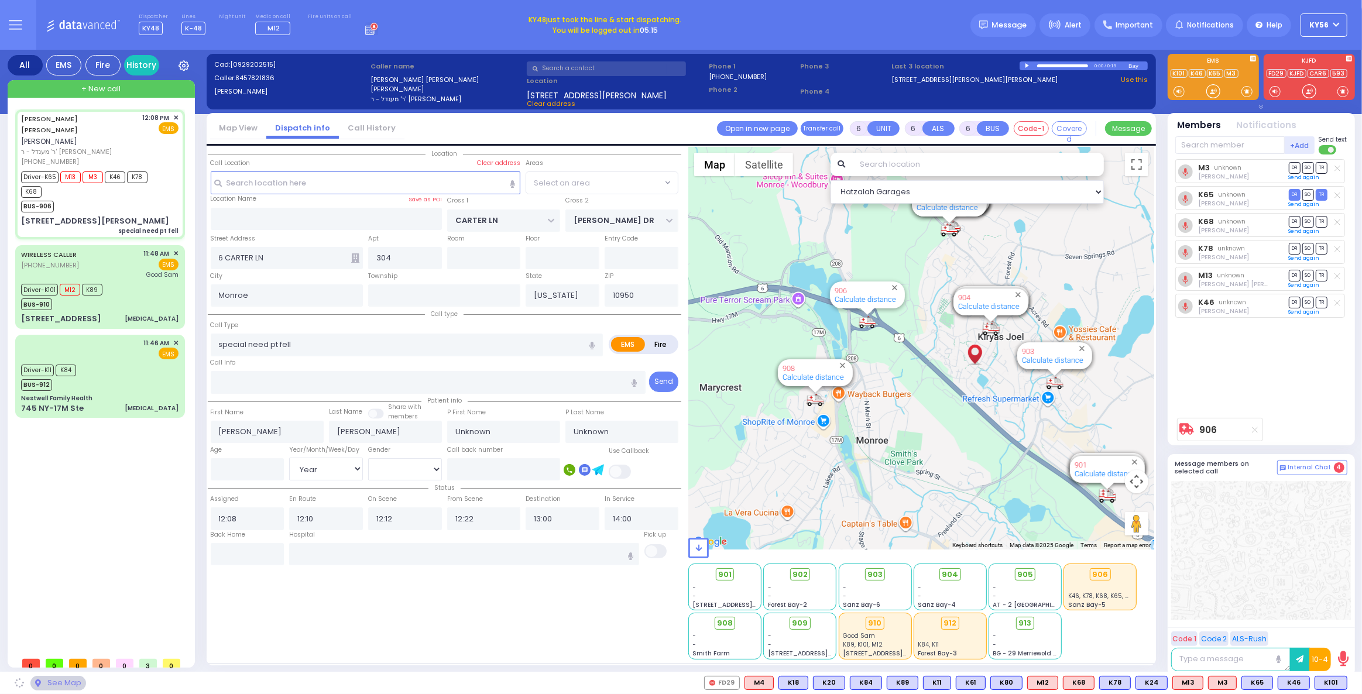
select select "SECTION 2"
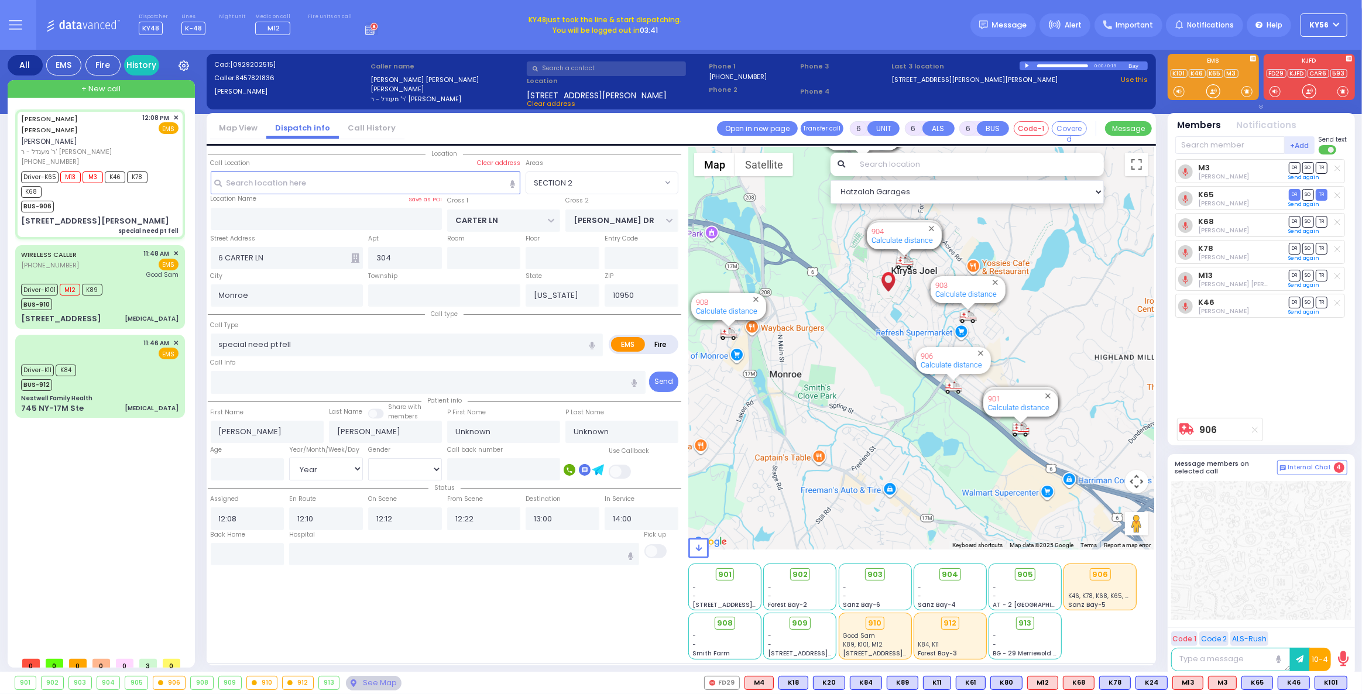
select select
radio input "true"
type input "Yudel"
type input "Kahan"
type input "73"
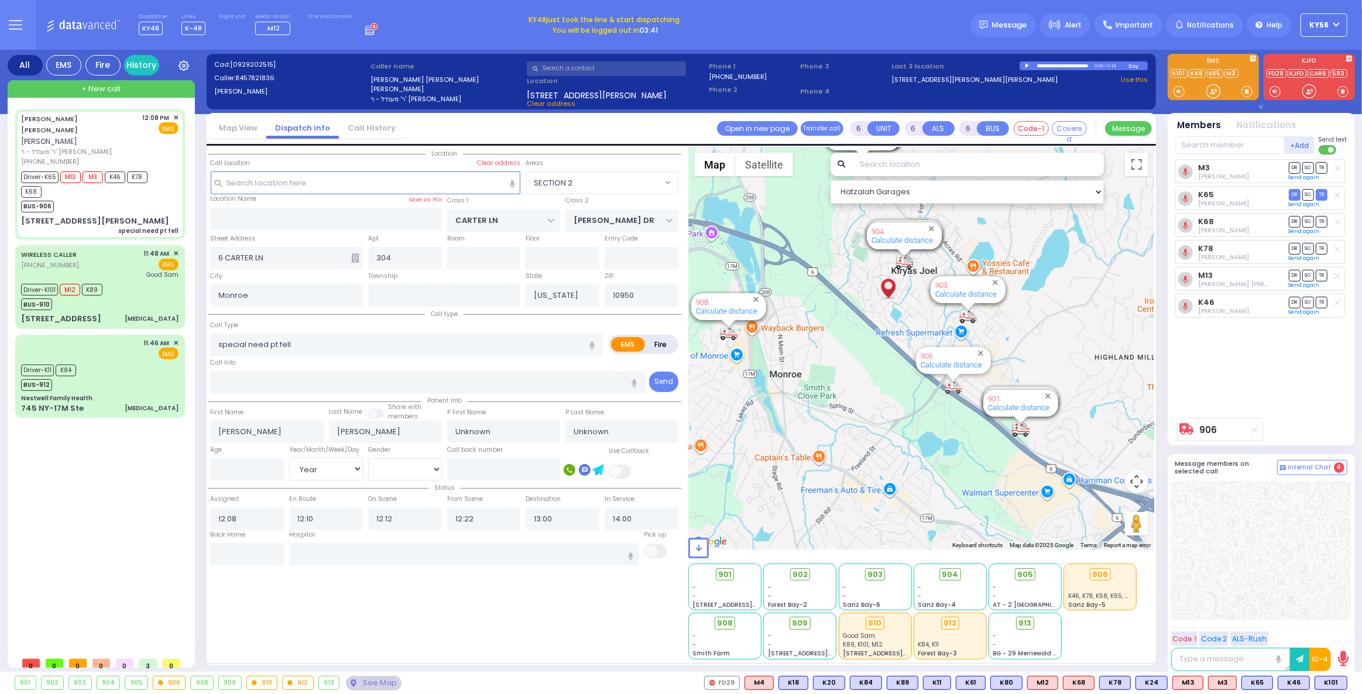
select select "Year"
select select "[DEMOGRAPHIC_DATA]"
select select "Hatzalah Garages"
select select "SECTION 2"
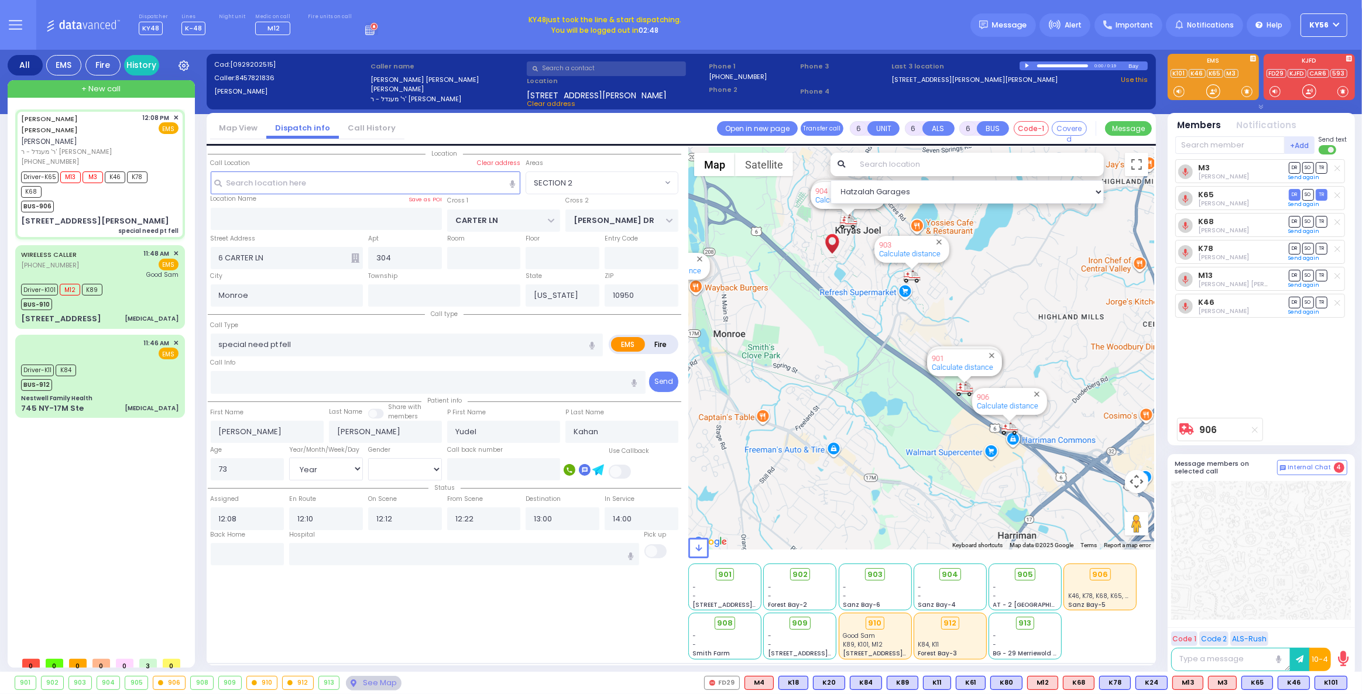
select select
radio input "true"
select select "Year"
select select "[DEMOGRAPHIC_DATA]"
select select "Hatzalah Garages"
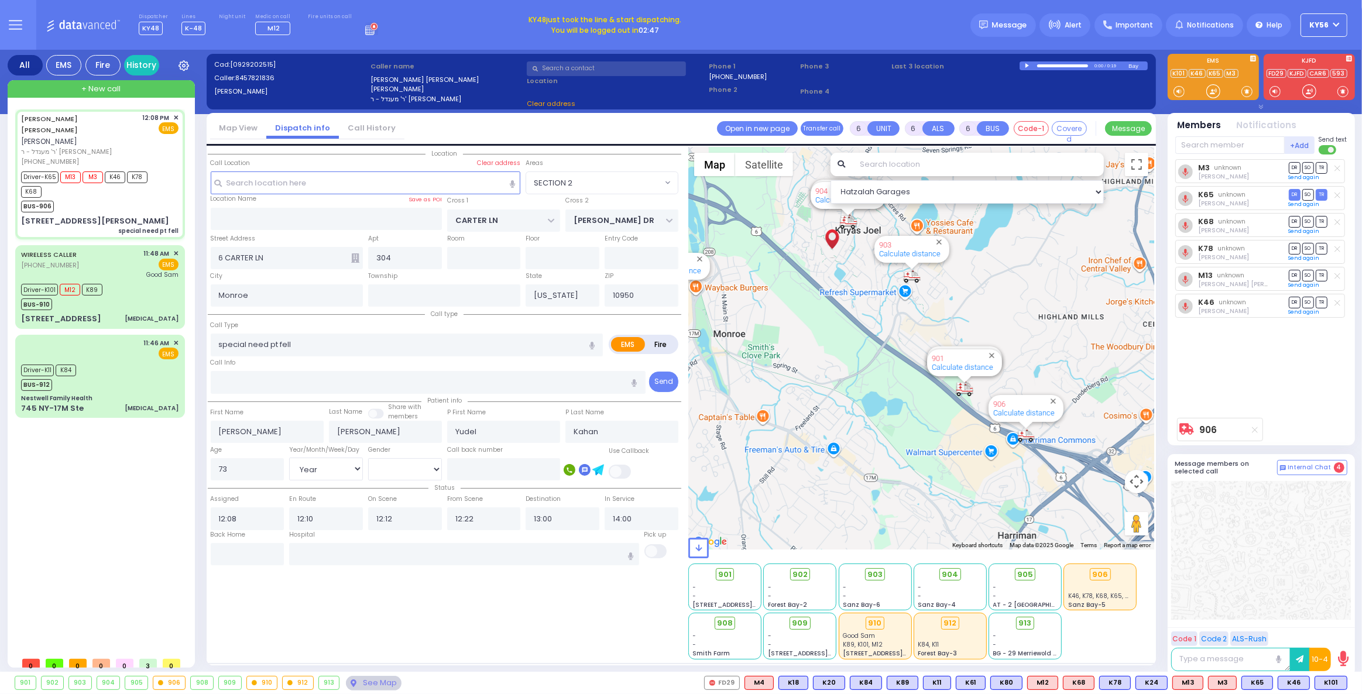
select select "SECTION 2"
